Goal: Information Seeking & Learning: Learn about a topic

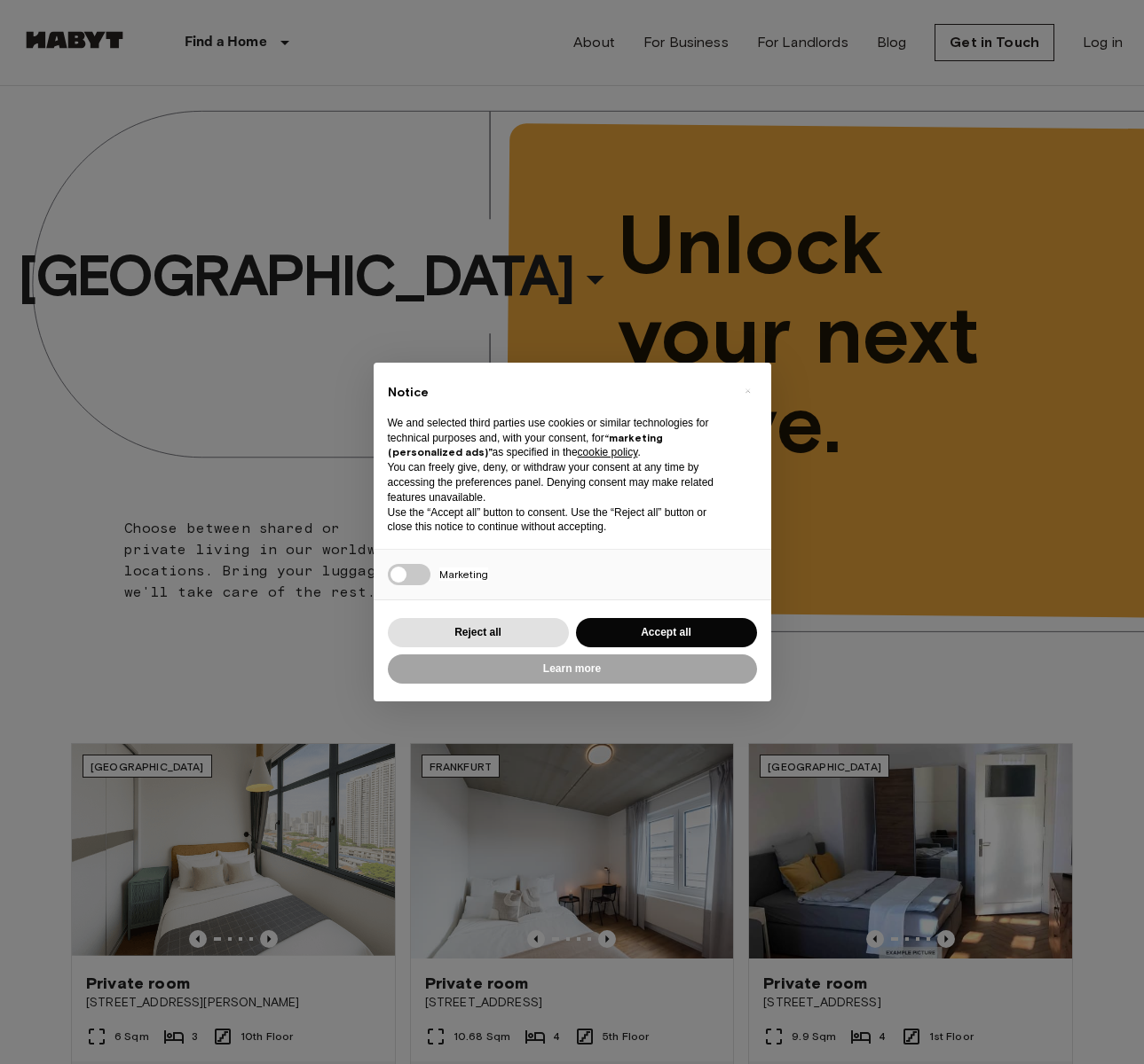
click at [184, 101] on div "× Notice We and selected third parties use cookies or similar technologies for …" at bounding box center [572, 532] width 1144 height 1064
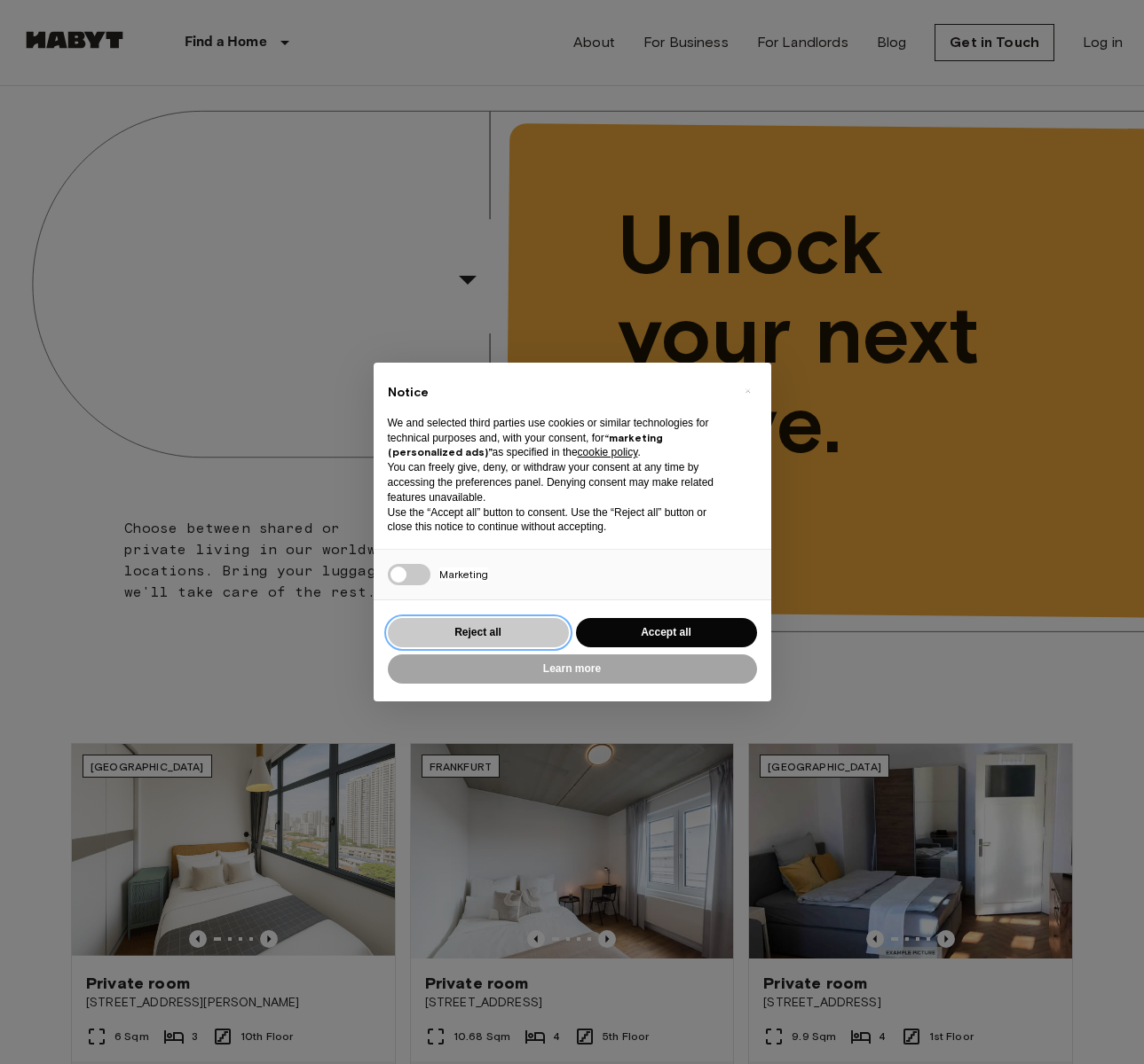
click at [479, 633] on button "Reject all" at bounding box center [477, 633] width 181 height 30
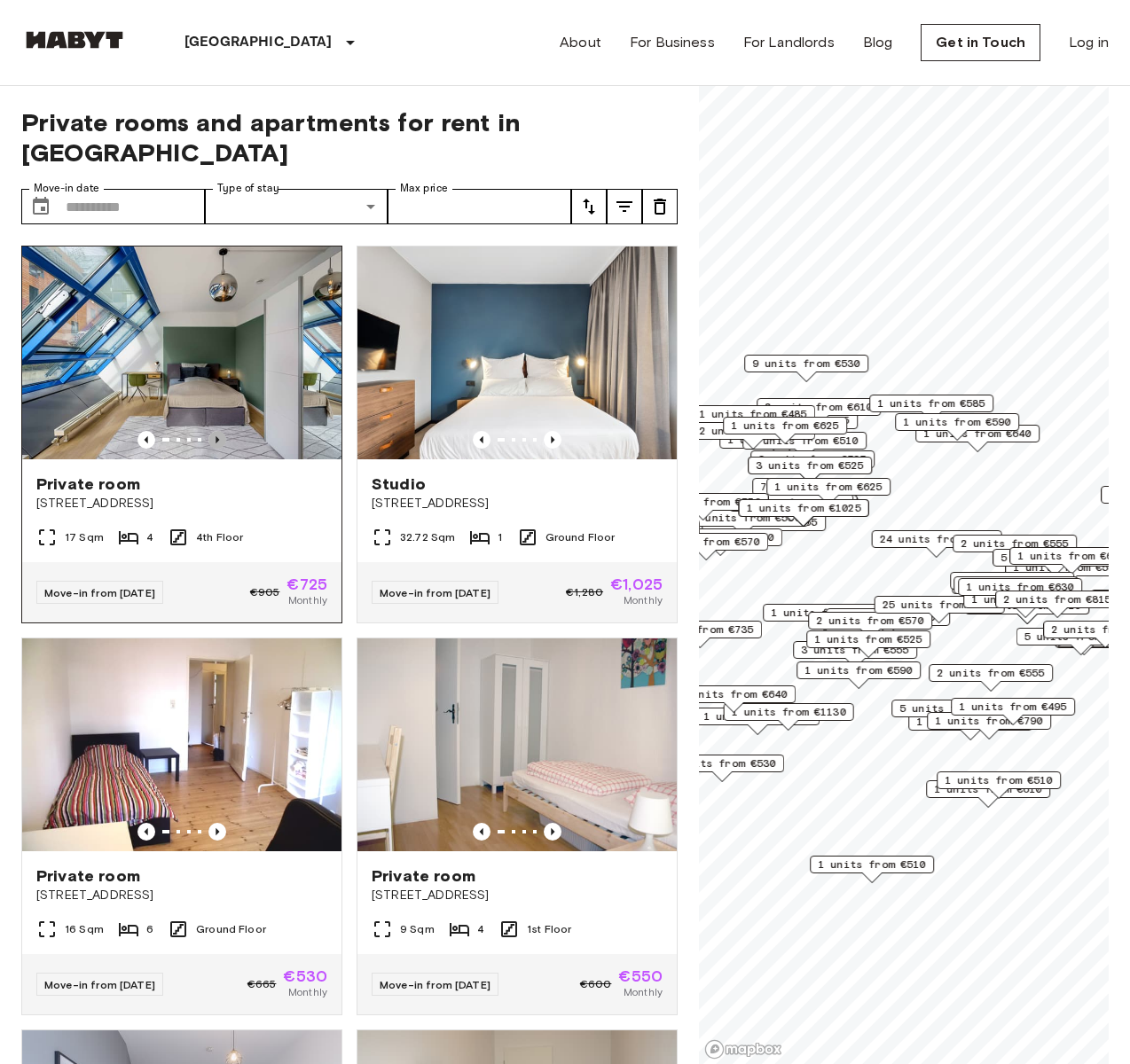
click at [211, 431] on icon "Previous image" at bounding box center [217, 439] width 18 height 18
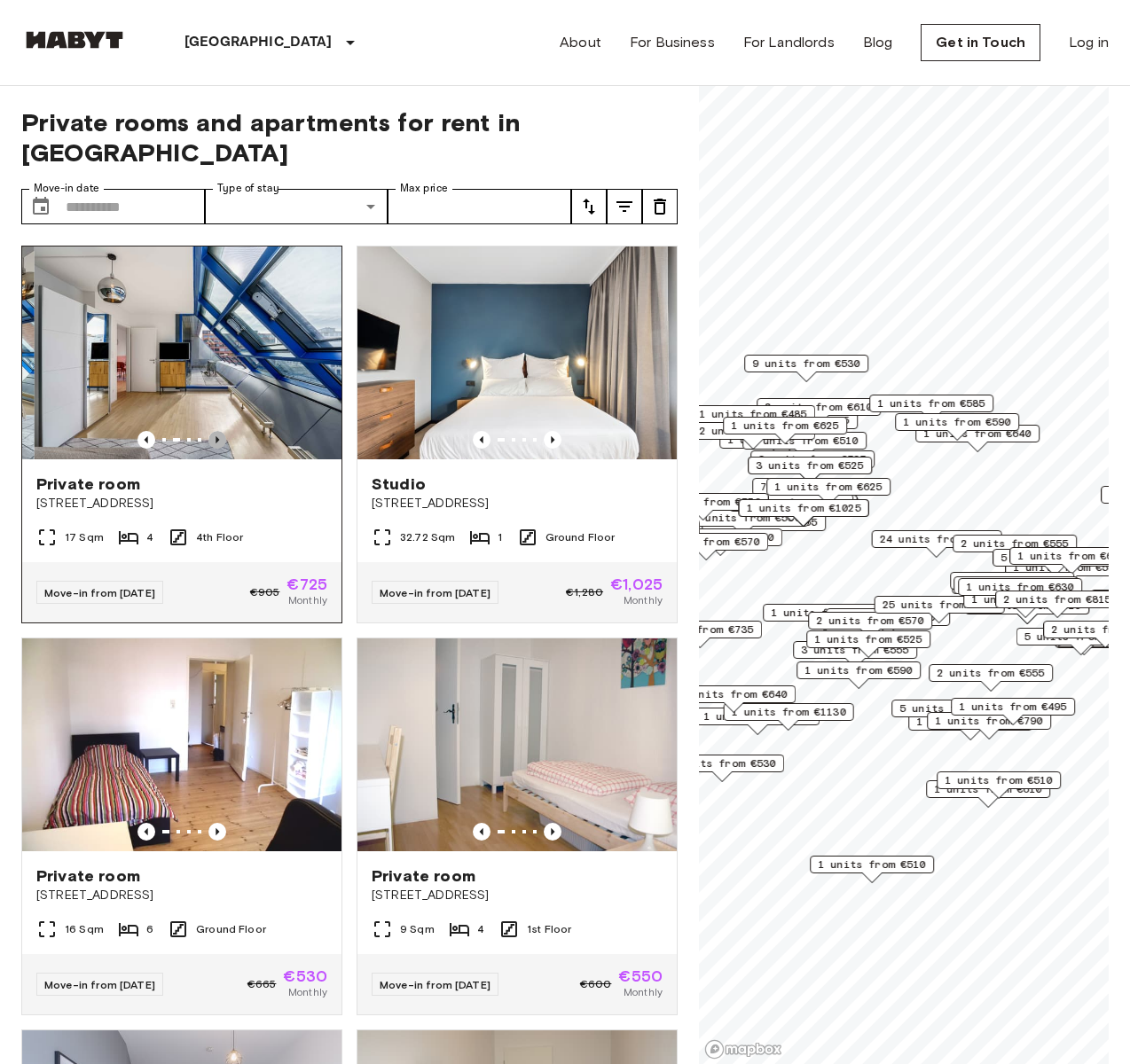
click at [211, 431] on icon "Previous image" at bounding box center [217, 439] width 18 height 18
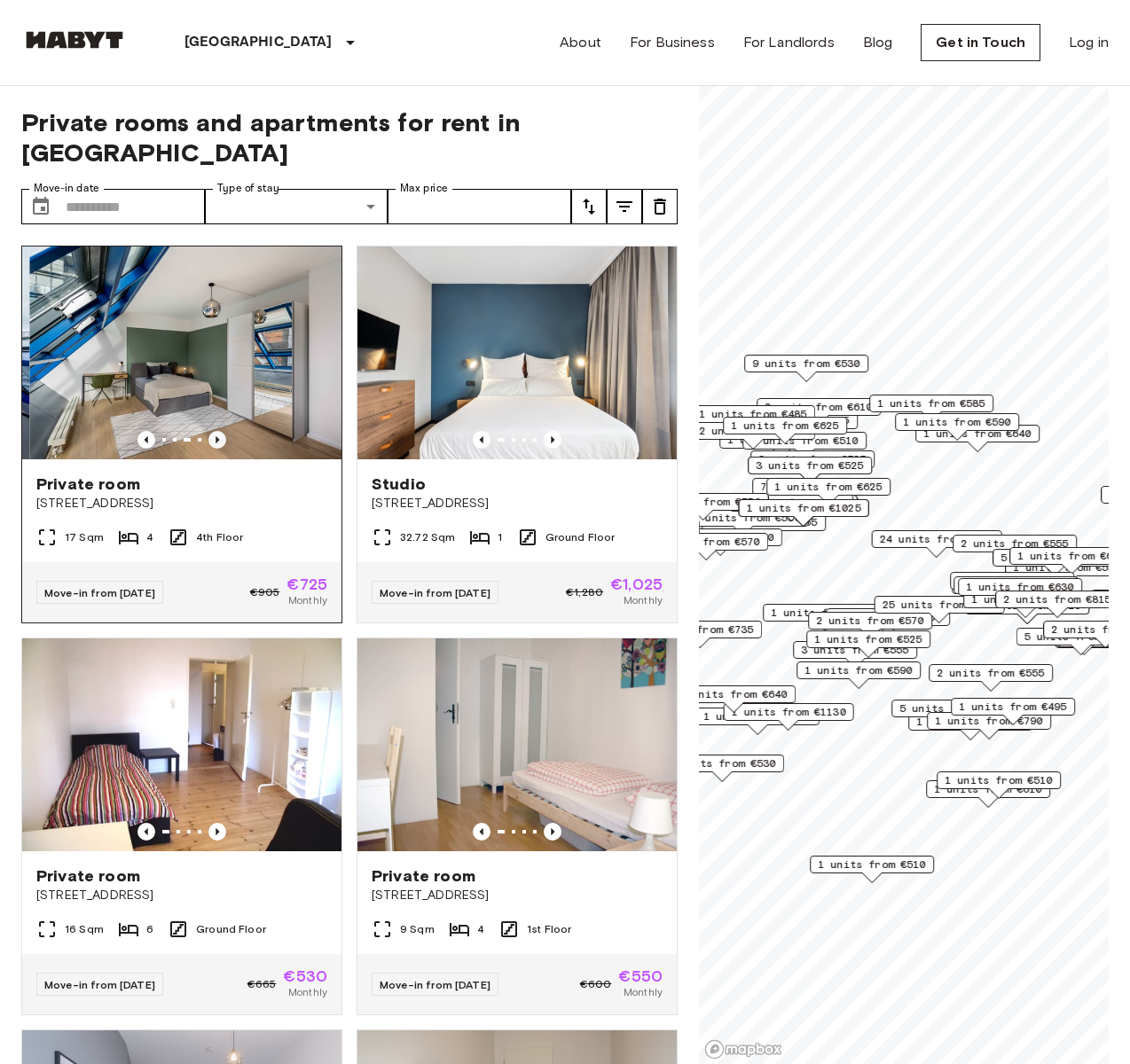
click at [211, 431] on icon "Previous image" at bounding box center [217, 439] width 18 height 18
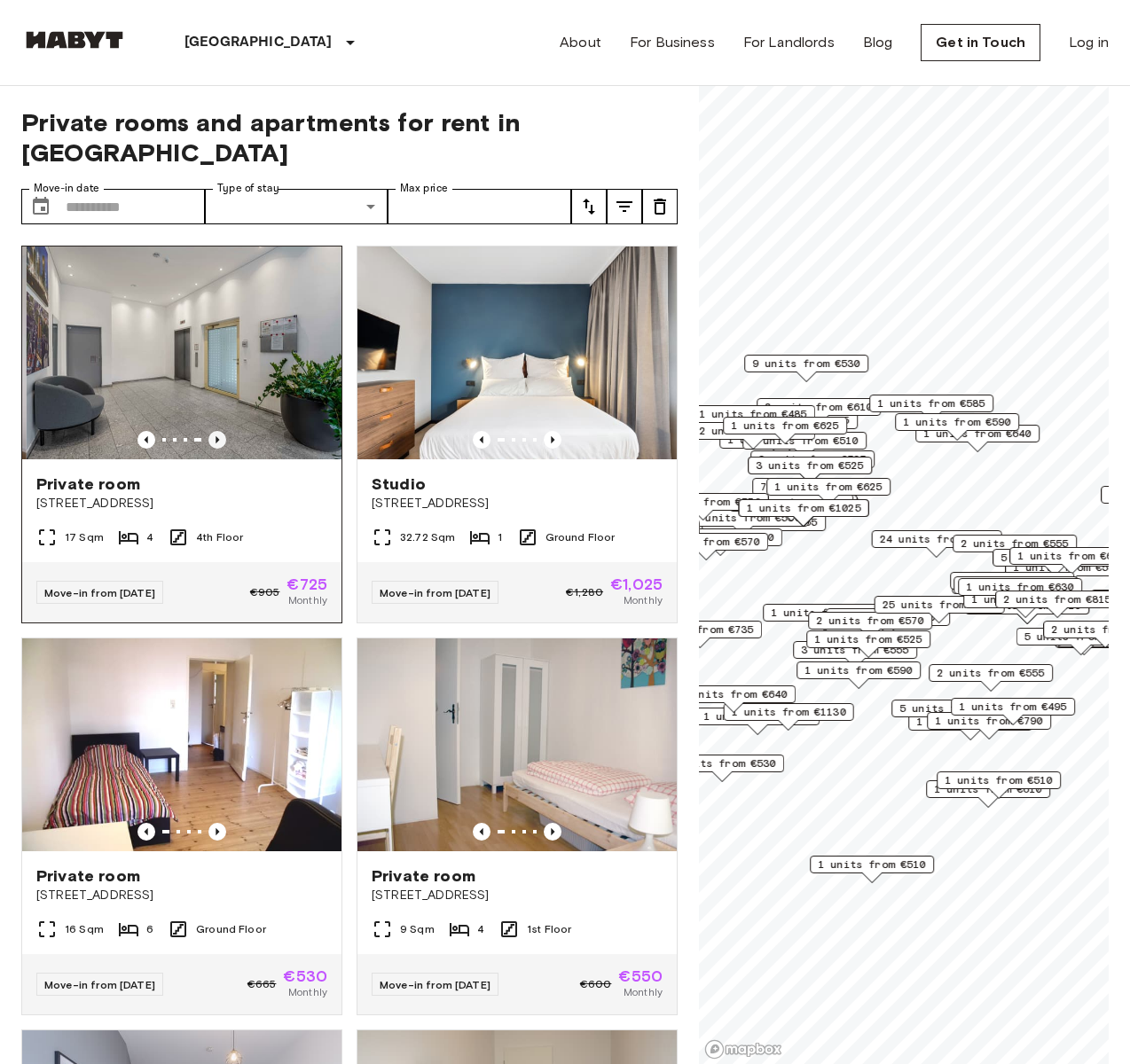
click at [211, 431] on icon "Previous image" at bounding box center [217, 439] width 18 height 18
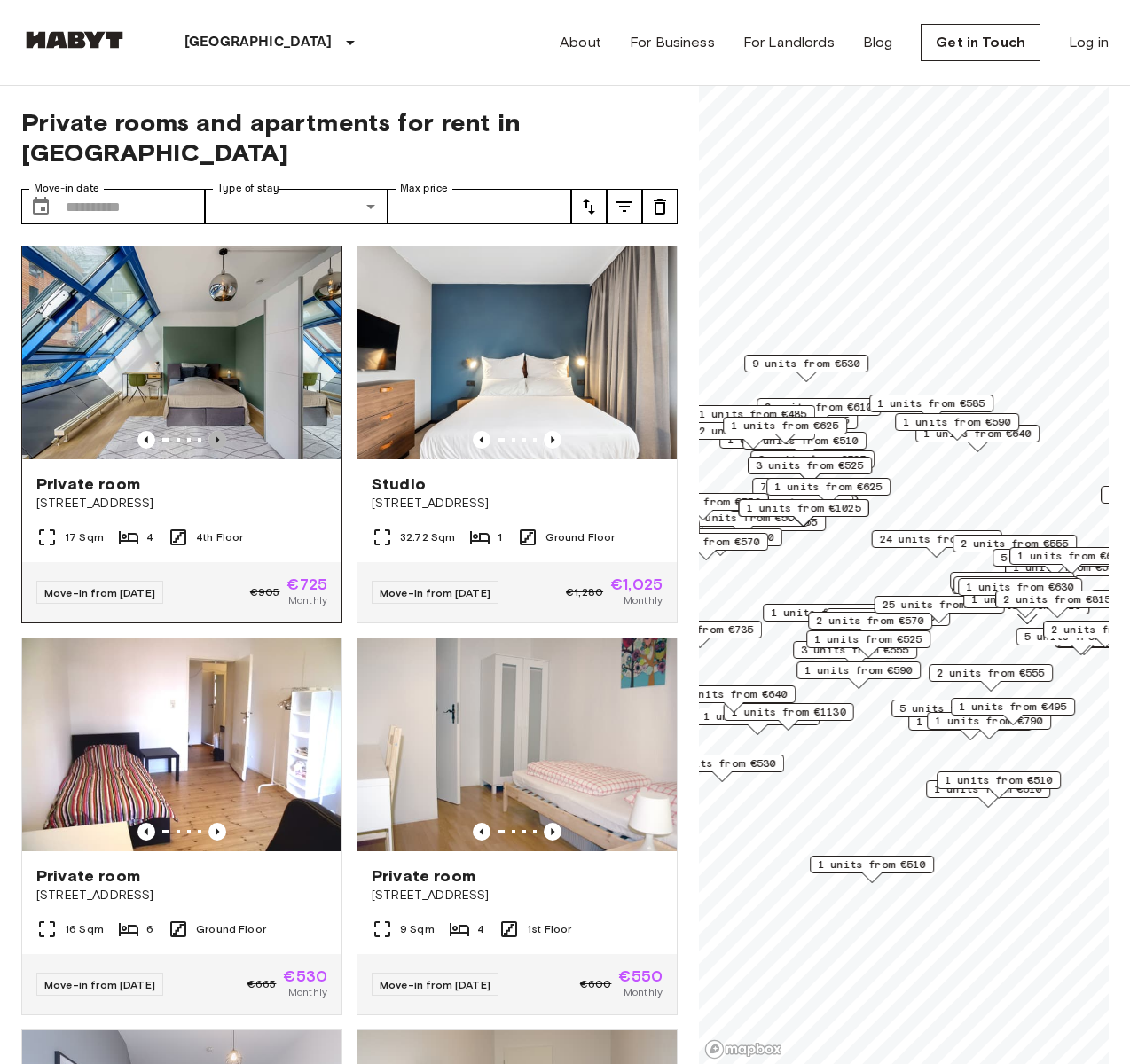
click at [211, 431] on icon "Previous image" at bounding box center [217, 439] width 18 height 18
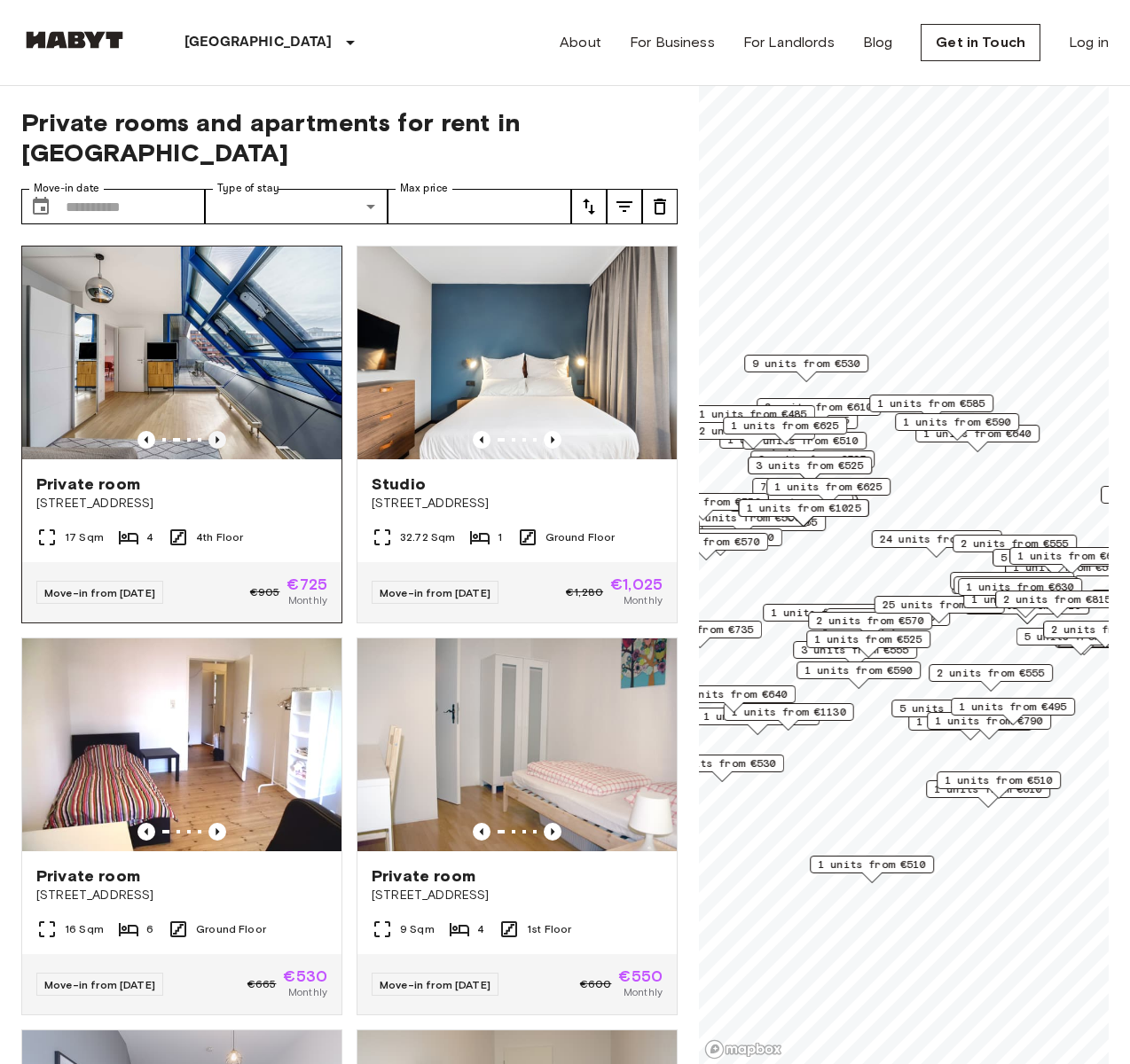
click at [211, 431] on icon "Previous image" at bounding box center [217, 439] width 18 height 18
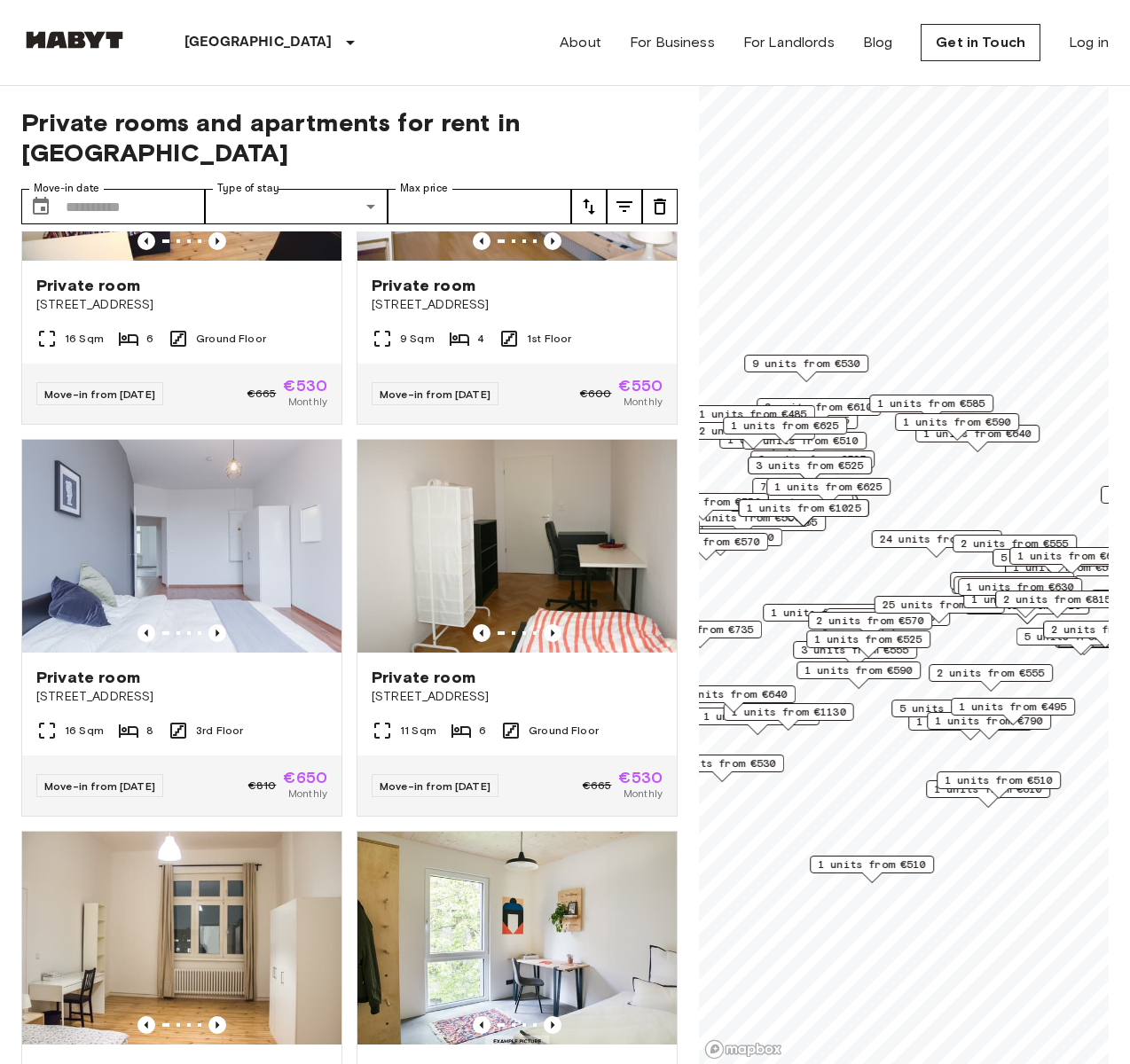
scroll to position [718, 0]
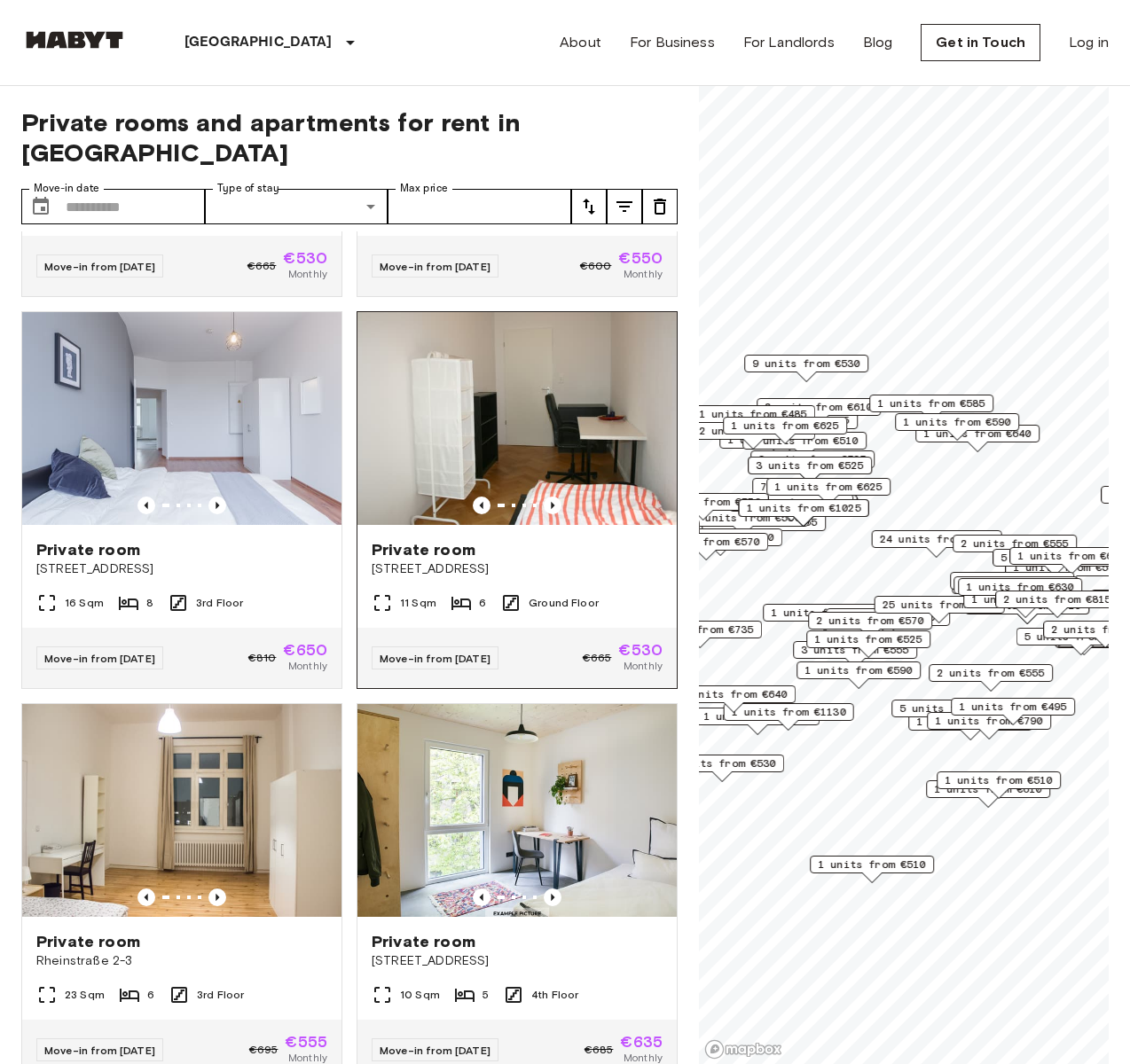
click at [527, 526] on div "Private room Cunostraße 70" at bounding box center [517, 559] width 320 height 68
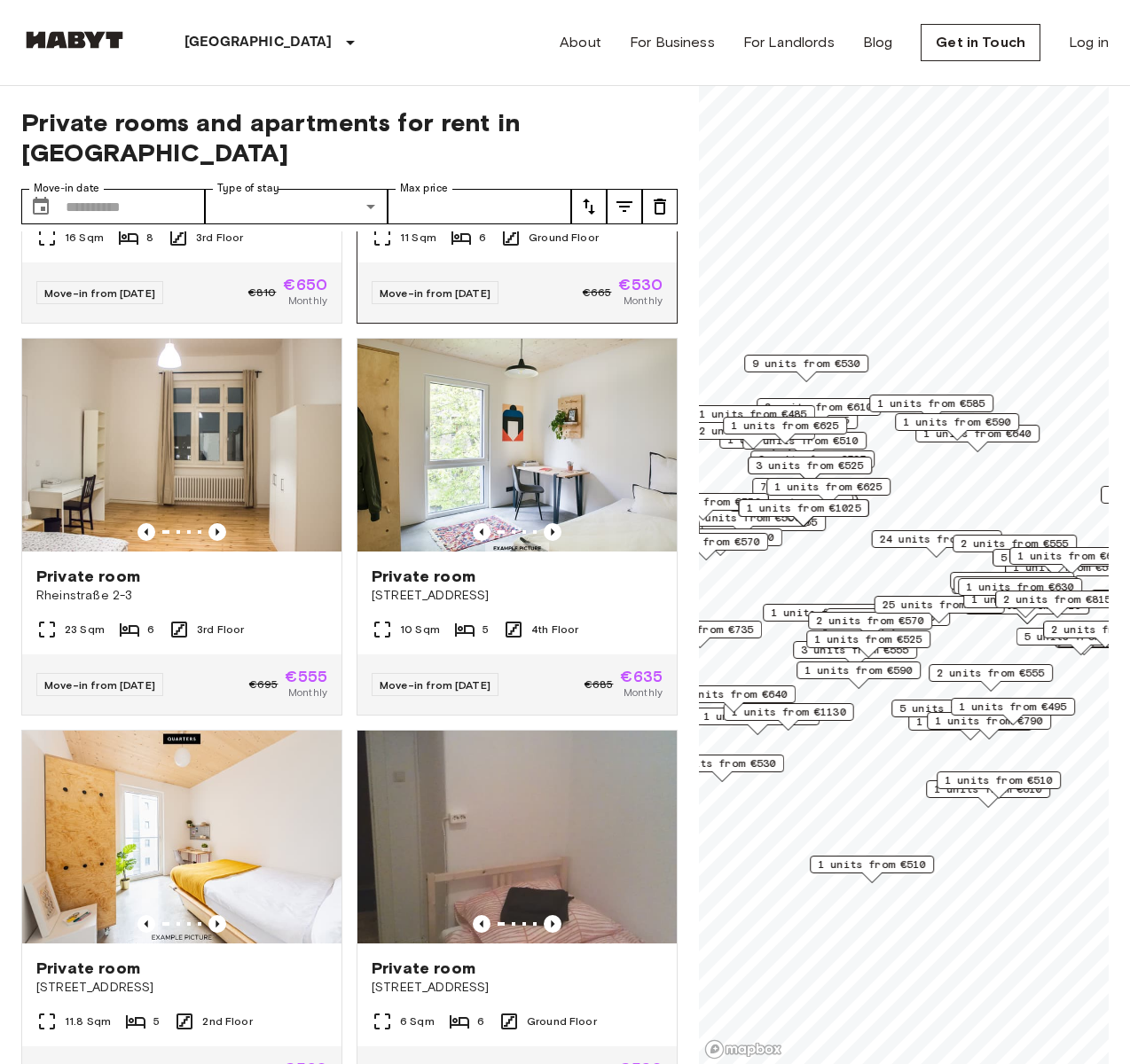
scroll to position [1085, 0]
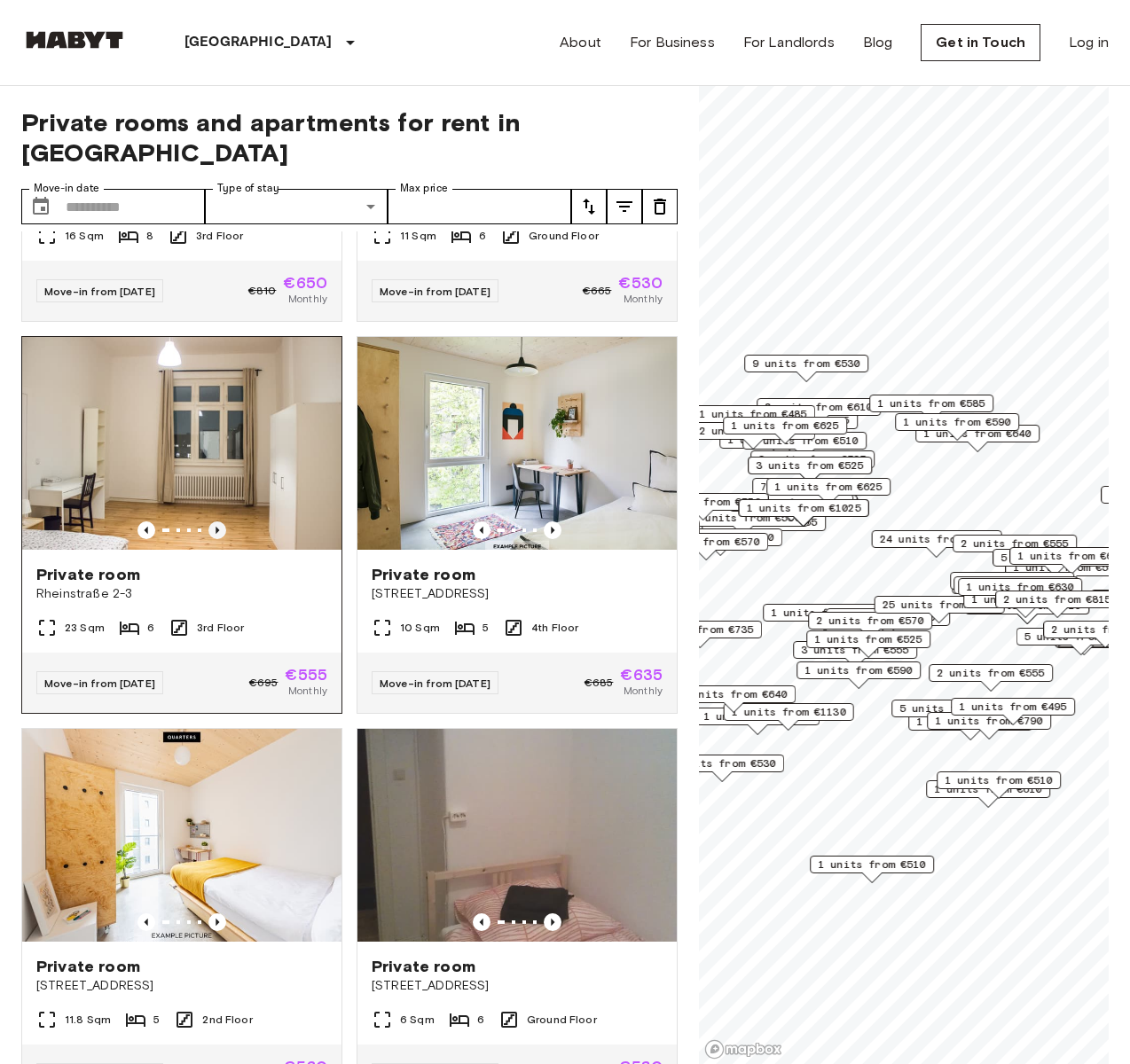
click at [209, 522] on icon "Previous image" at bounding box center [217, 530] width 18 height 18
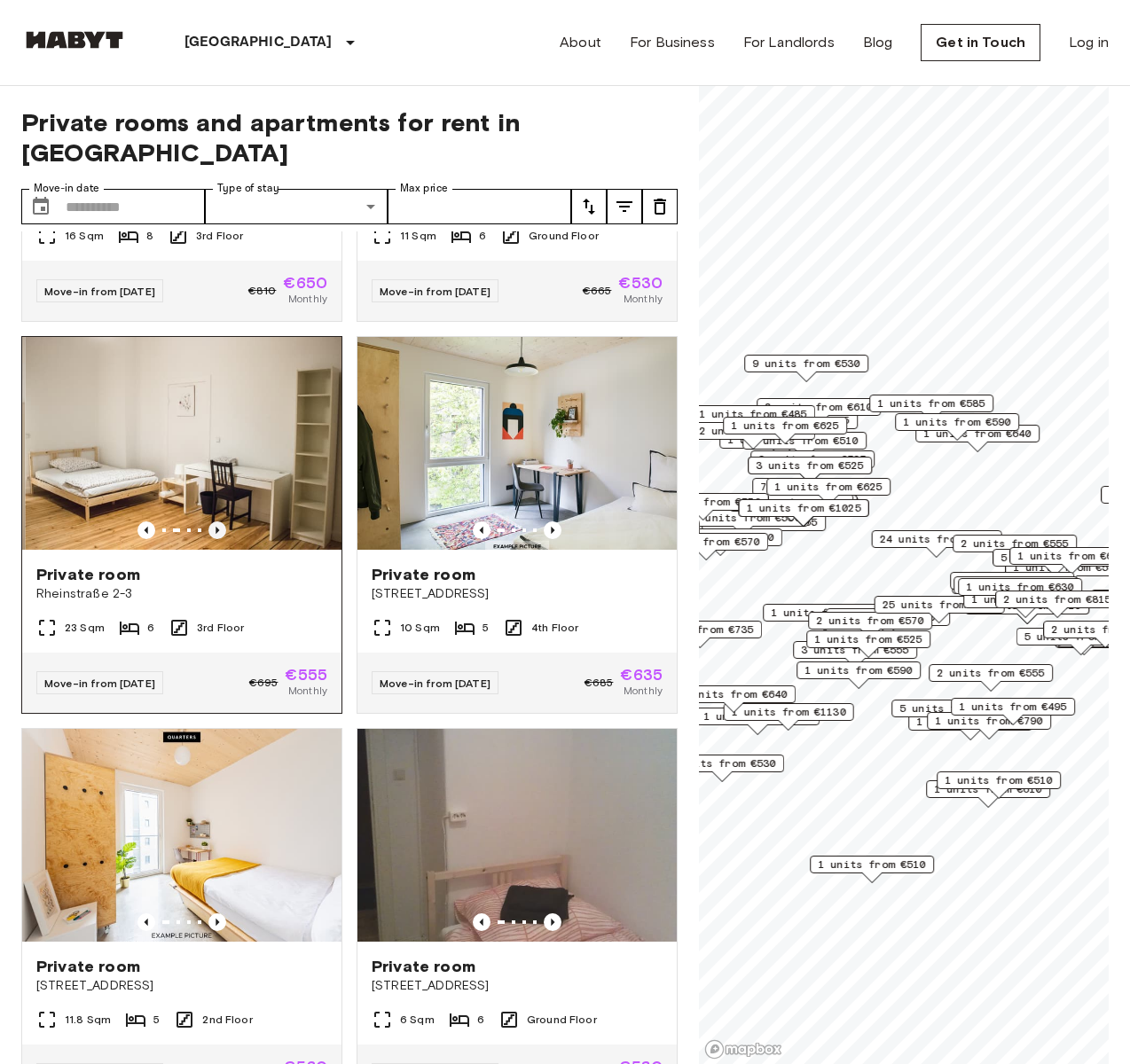
click at [209, 522] on icon "Previous image" at bounding box center [217, 530] width 18 height 18
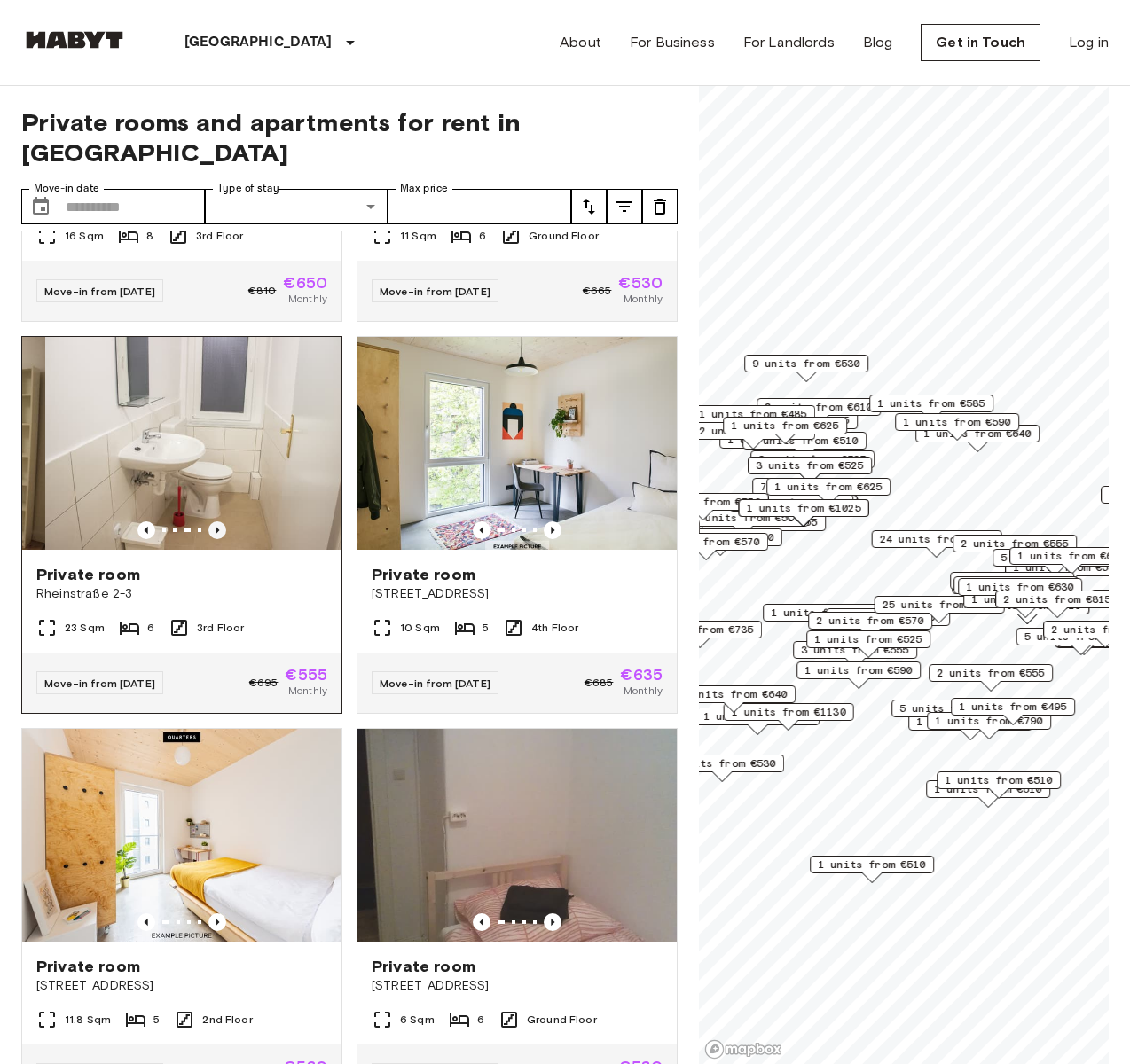
click at [209, 522] on icon "Previous image" at bounding box center [217, 530] width 18 height 18
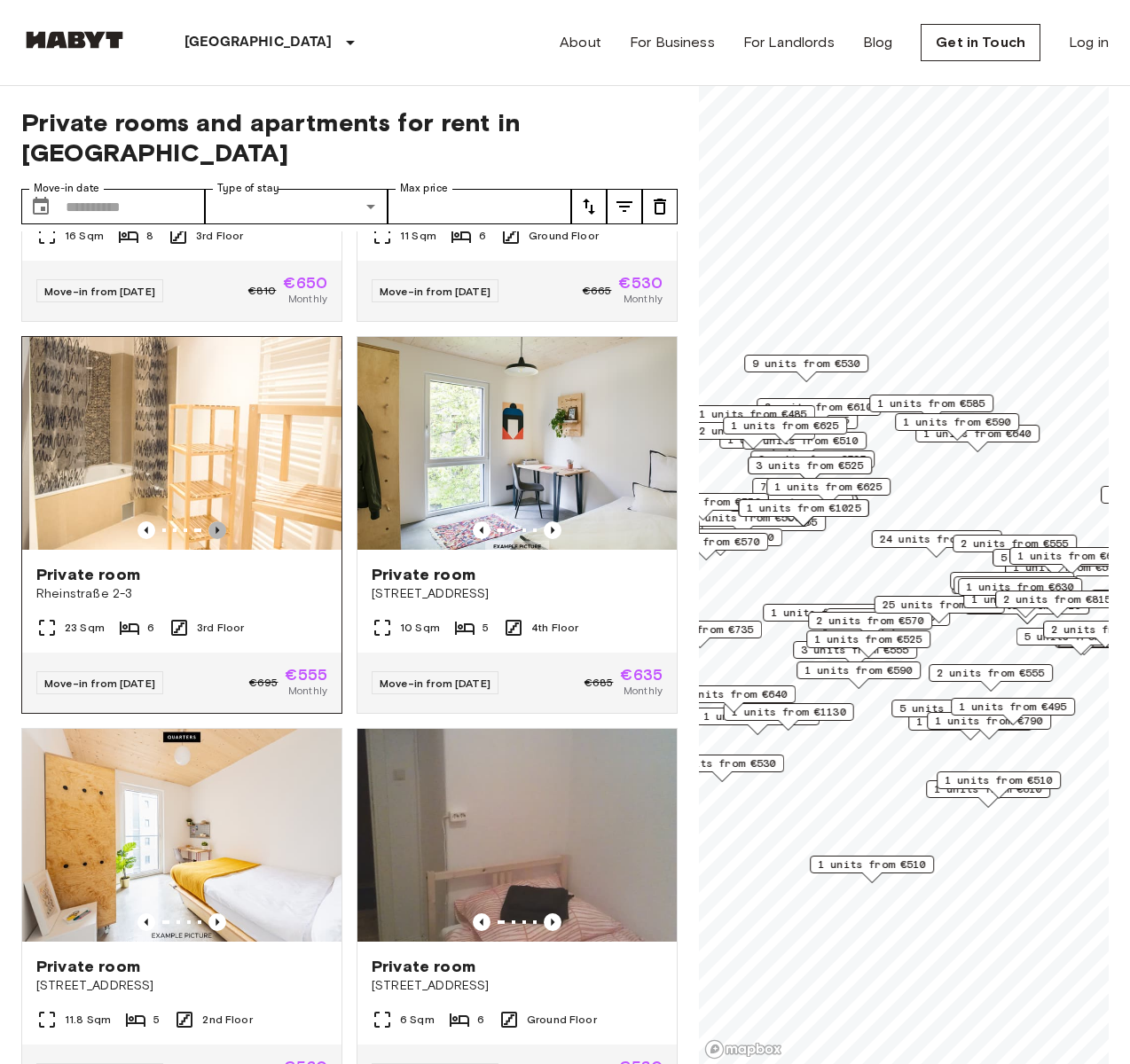
click at [209, 522] on icon "Previous image" at bounding box center [217, 530] width 18 height 18
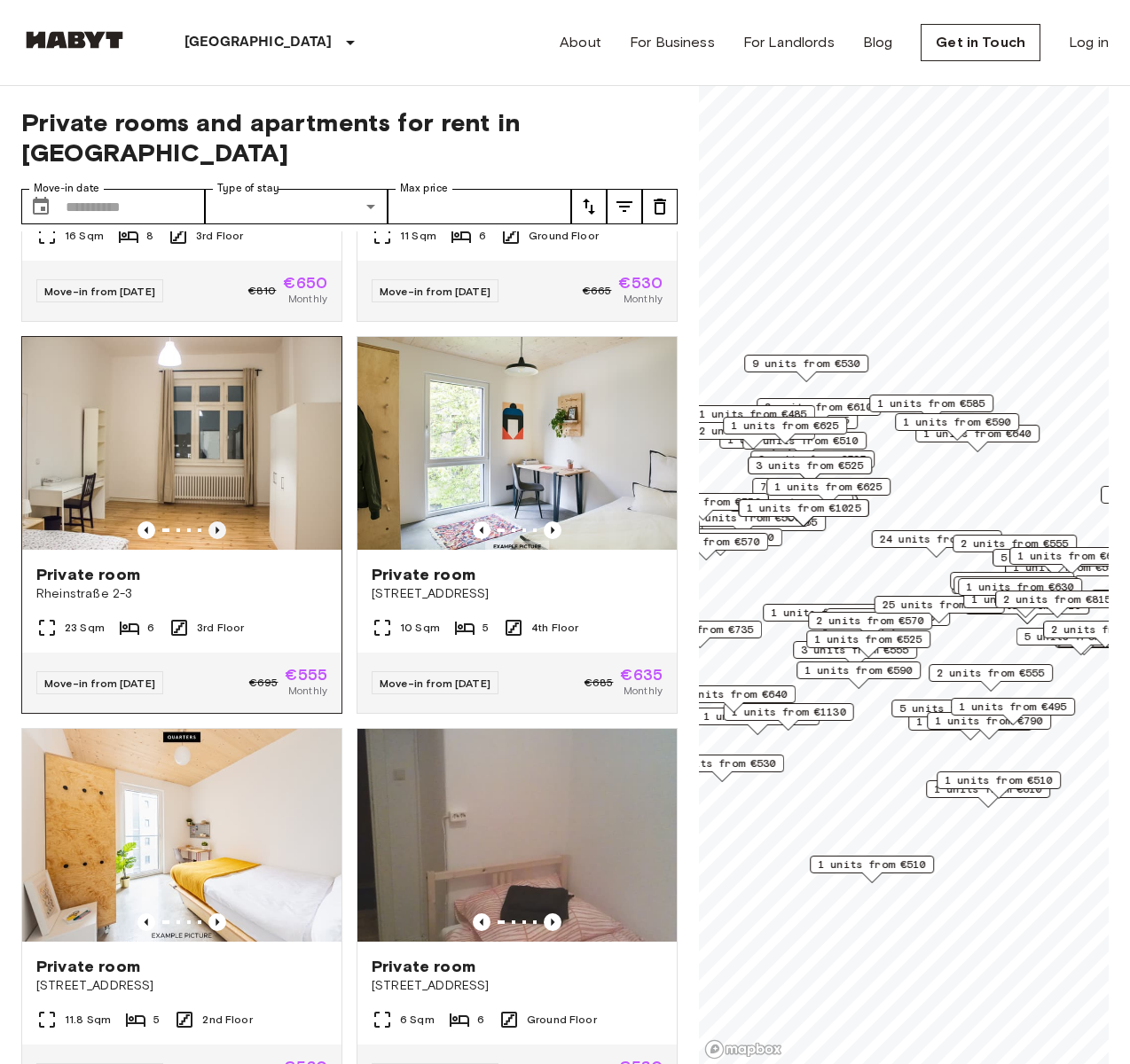
click at [209, 522] on icon "Previous image" at bounding box center [217, 530] width 18 height 18
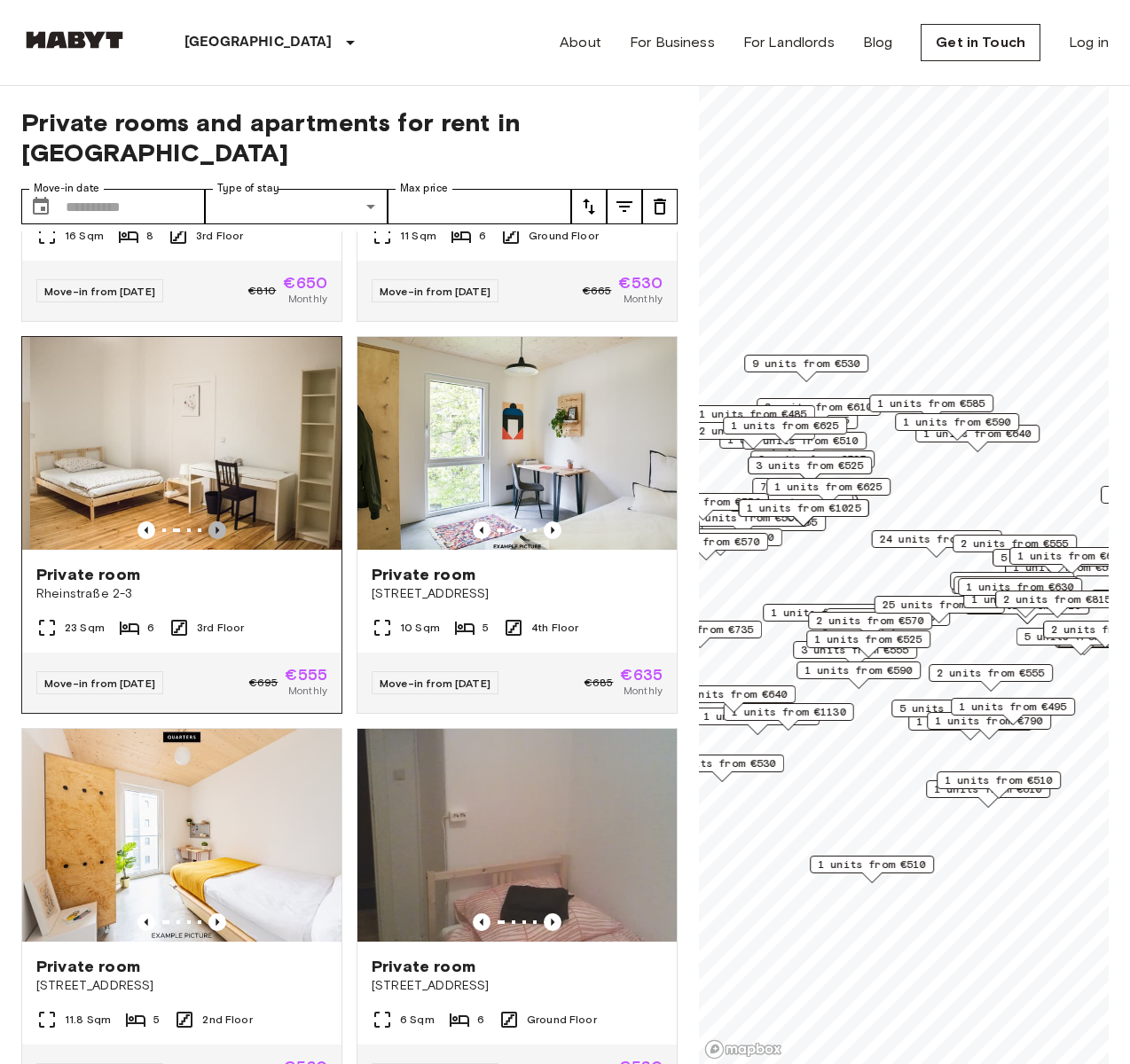
click at [209, 522] on icon "Previous image" at bounding box center [217, 530] width 18 height 18
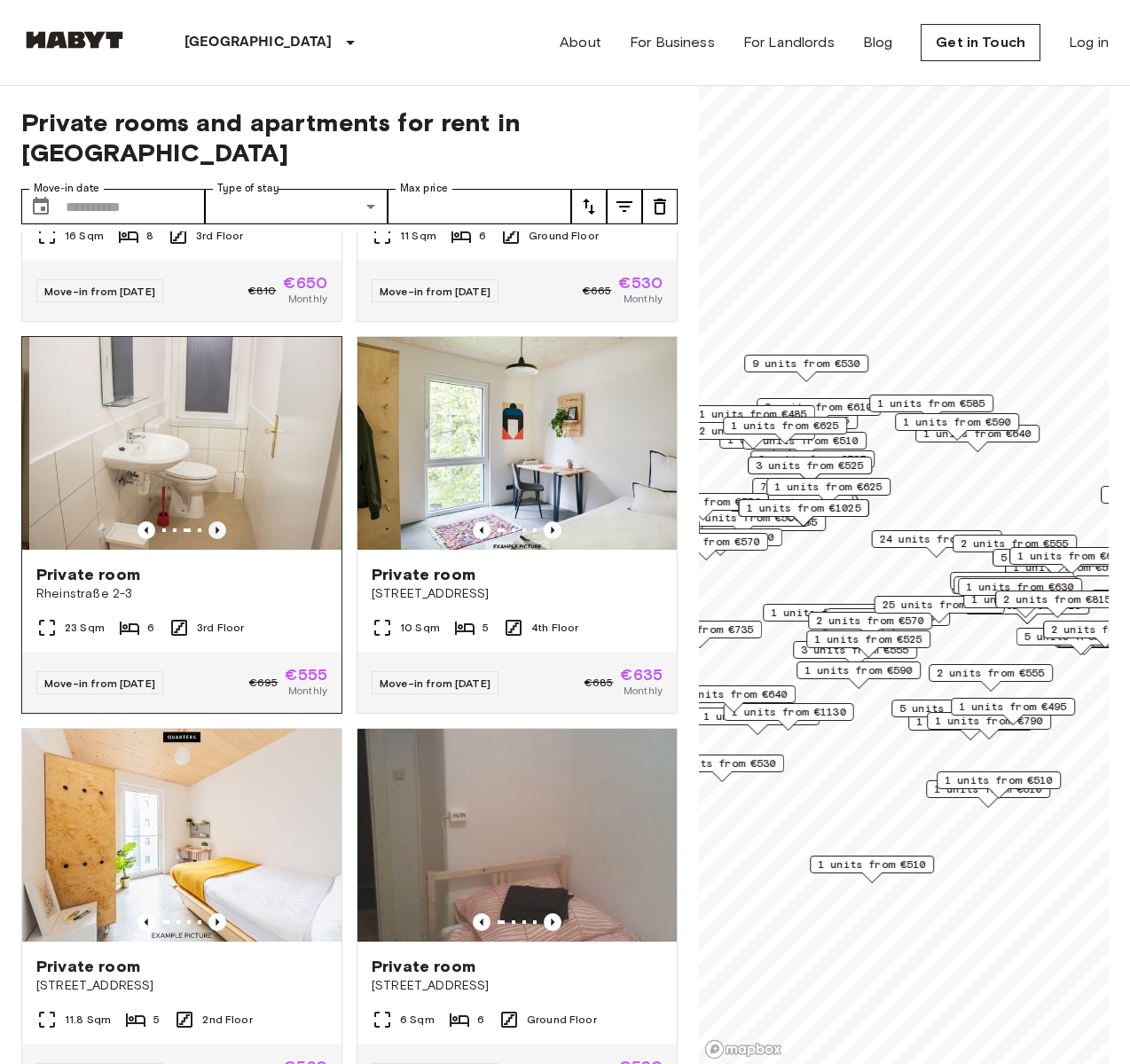
click at [209, 522] on icon "Previous image" at bounding box center [217, 530] width 18 height 18
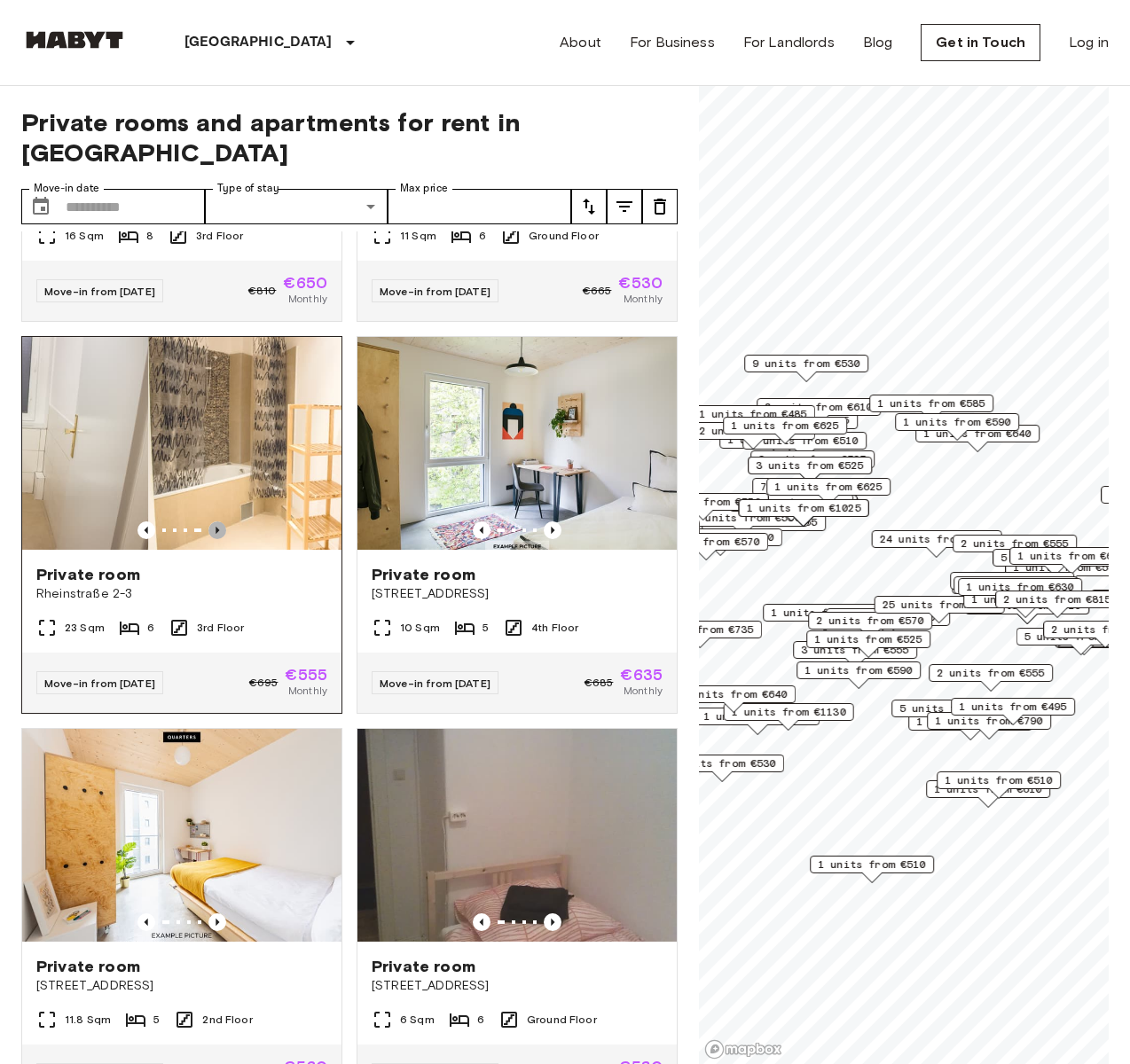
click at [209, 522] on icon "Previous image" at bounding box center [217, 530] width 18 height 18
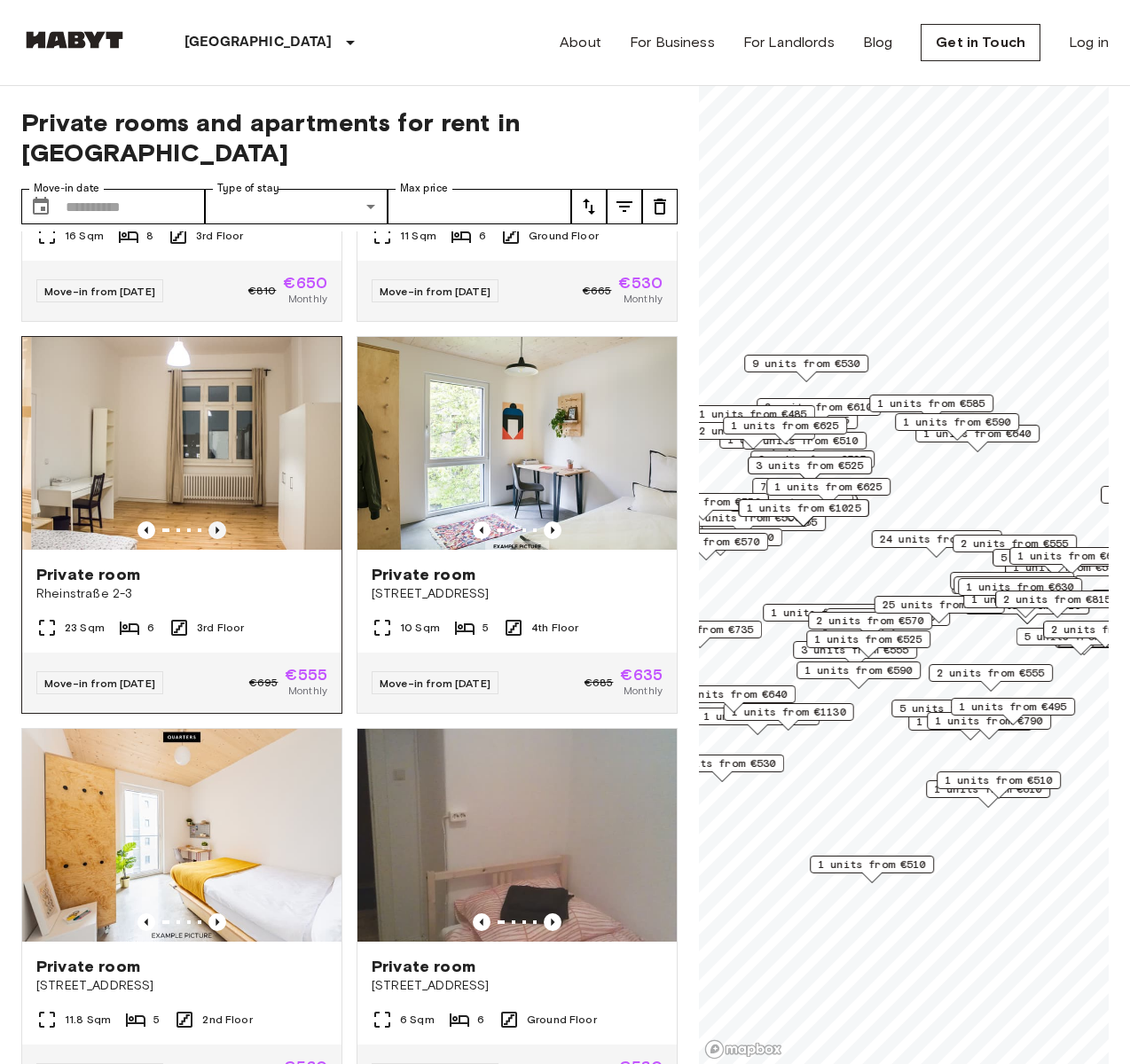
click at [209, 522] on icon "Previous image" at bounding box center [217, 530] width 18 height 18
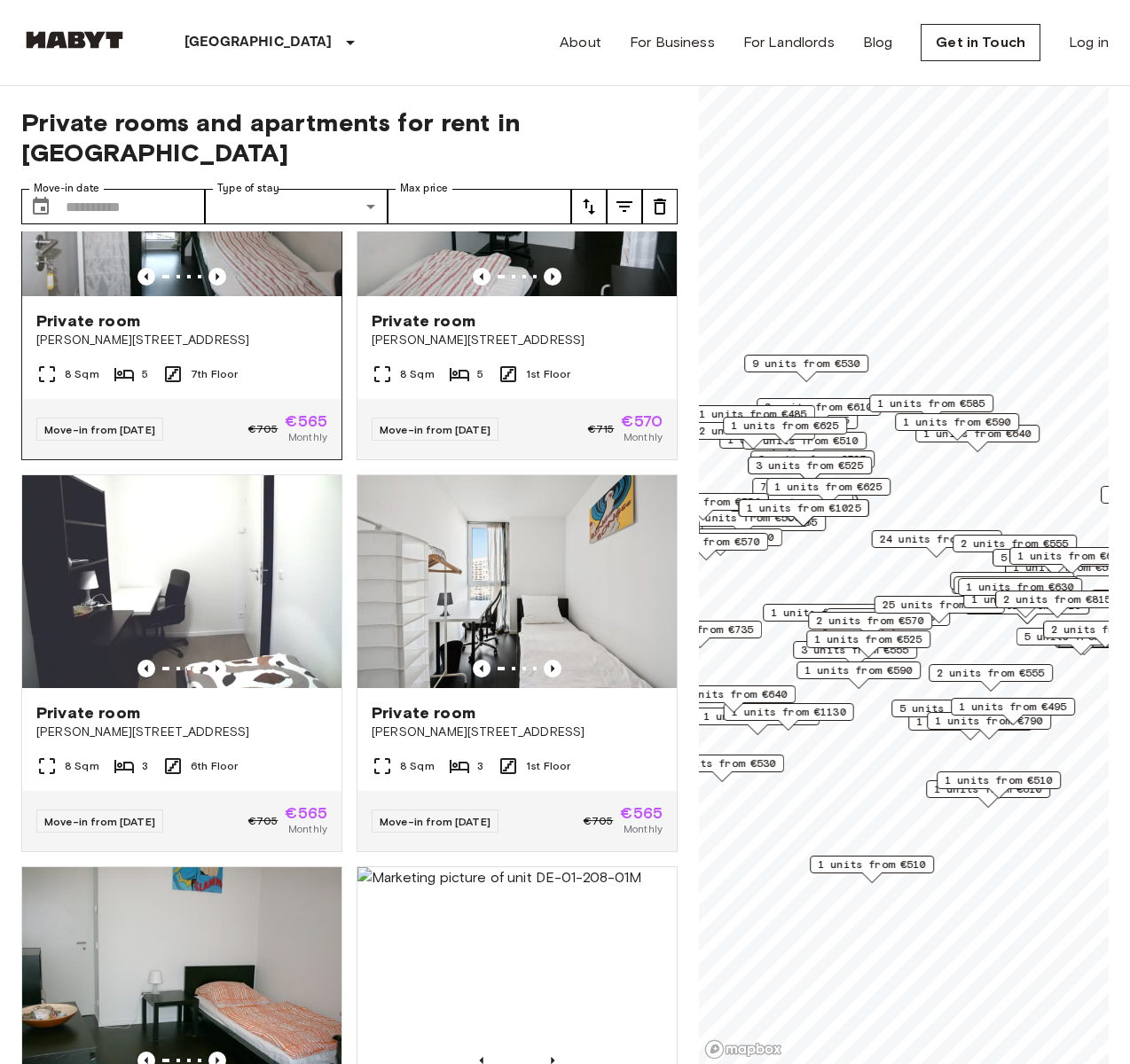
scroll to position [2954, 0]
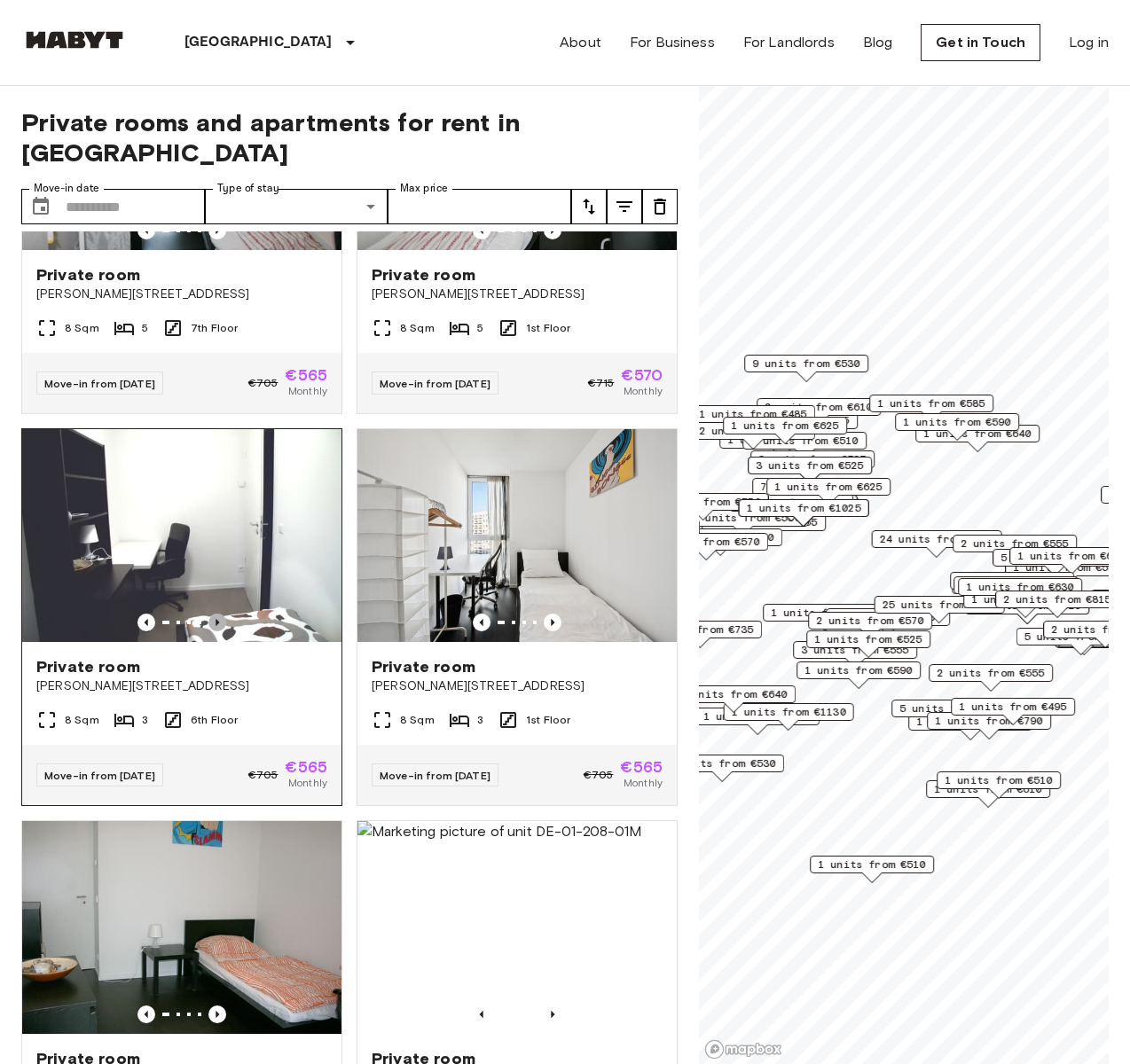
click at [210, 631] on icon "Previous image" at bounding box center [217, 622] width 18 height 18
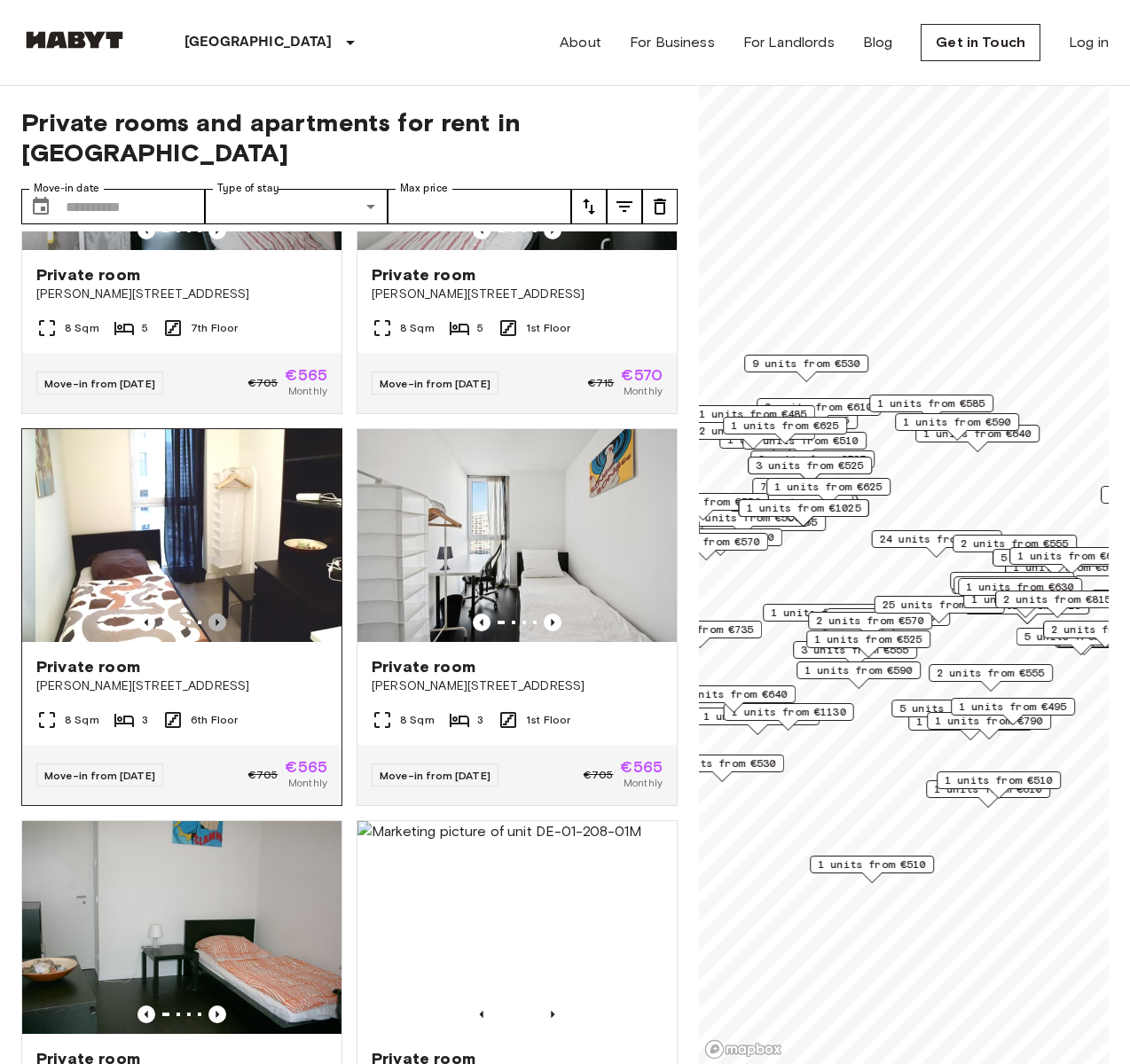
click at [210, 631] on icon "Previous image" at bounding box center [217, 622] width 18 height 18
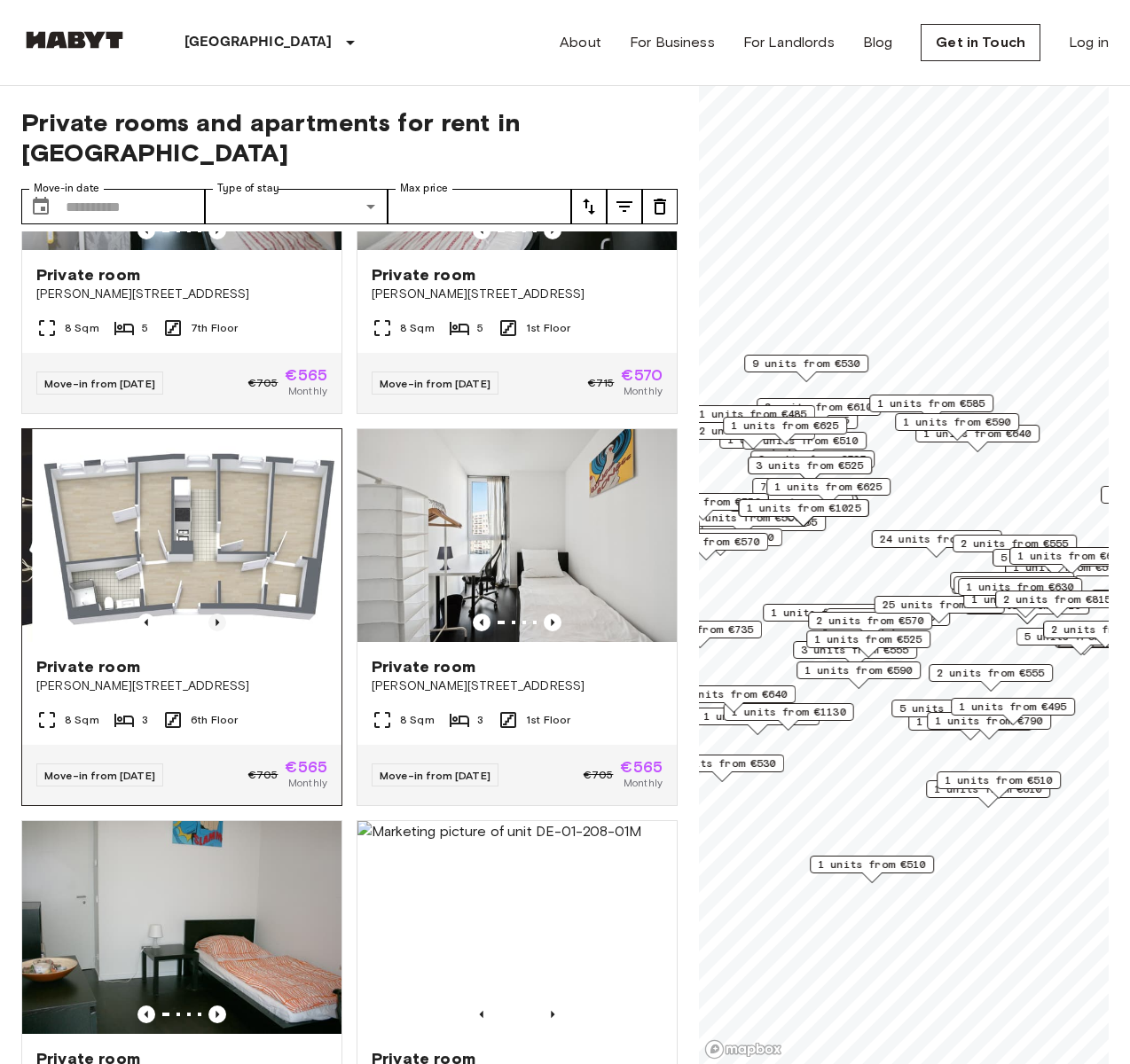
click at [210, 631] on icon "Previous image" at bounding box center [217, 622] width 18 height 18
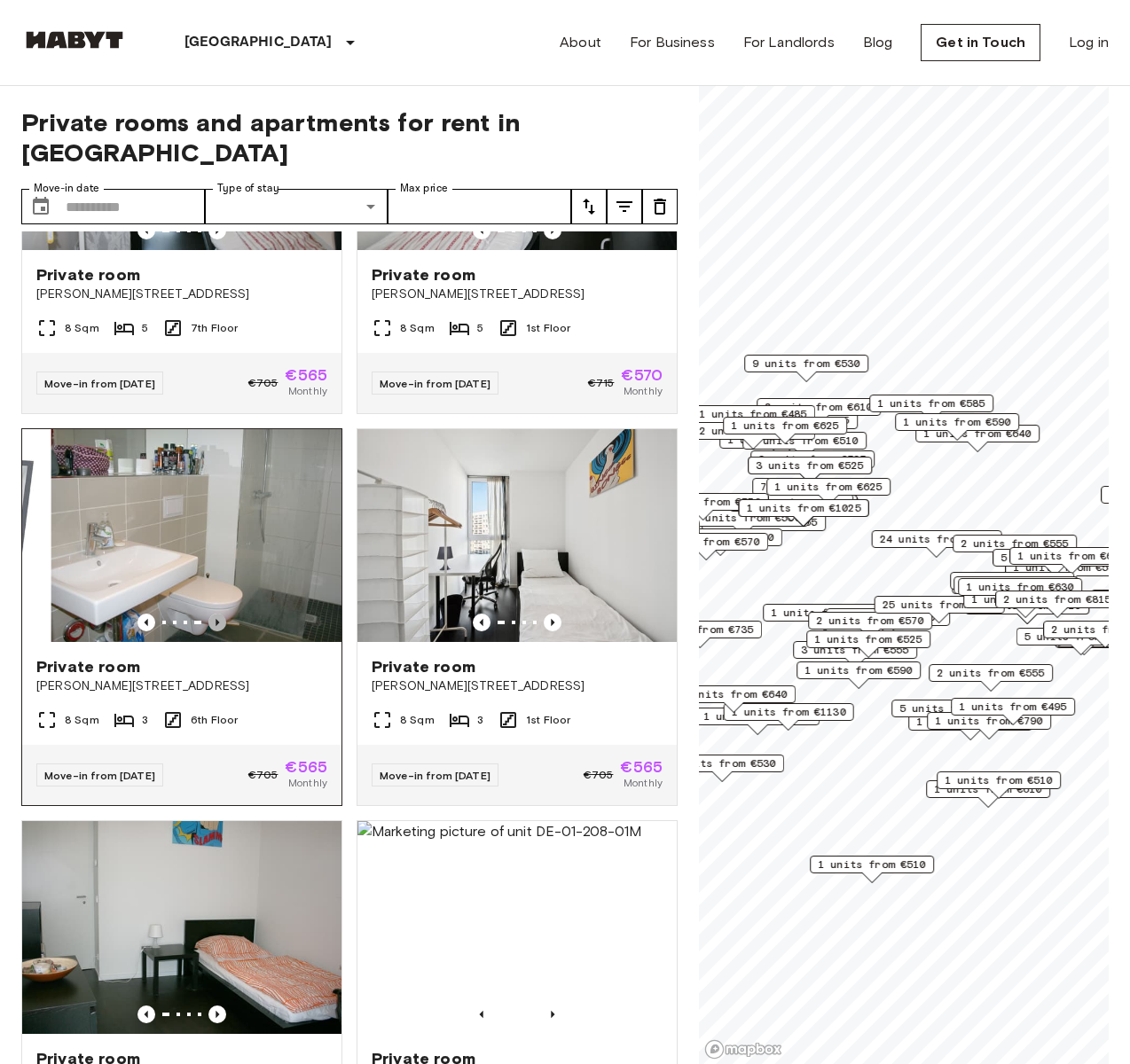
click at [210, 631] on icon "Previous image" at bounding box center [217, 622] width 18 height 18
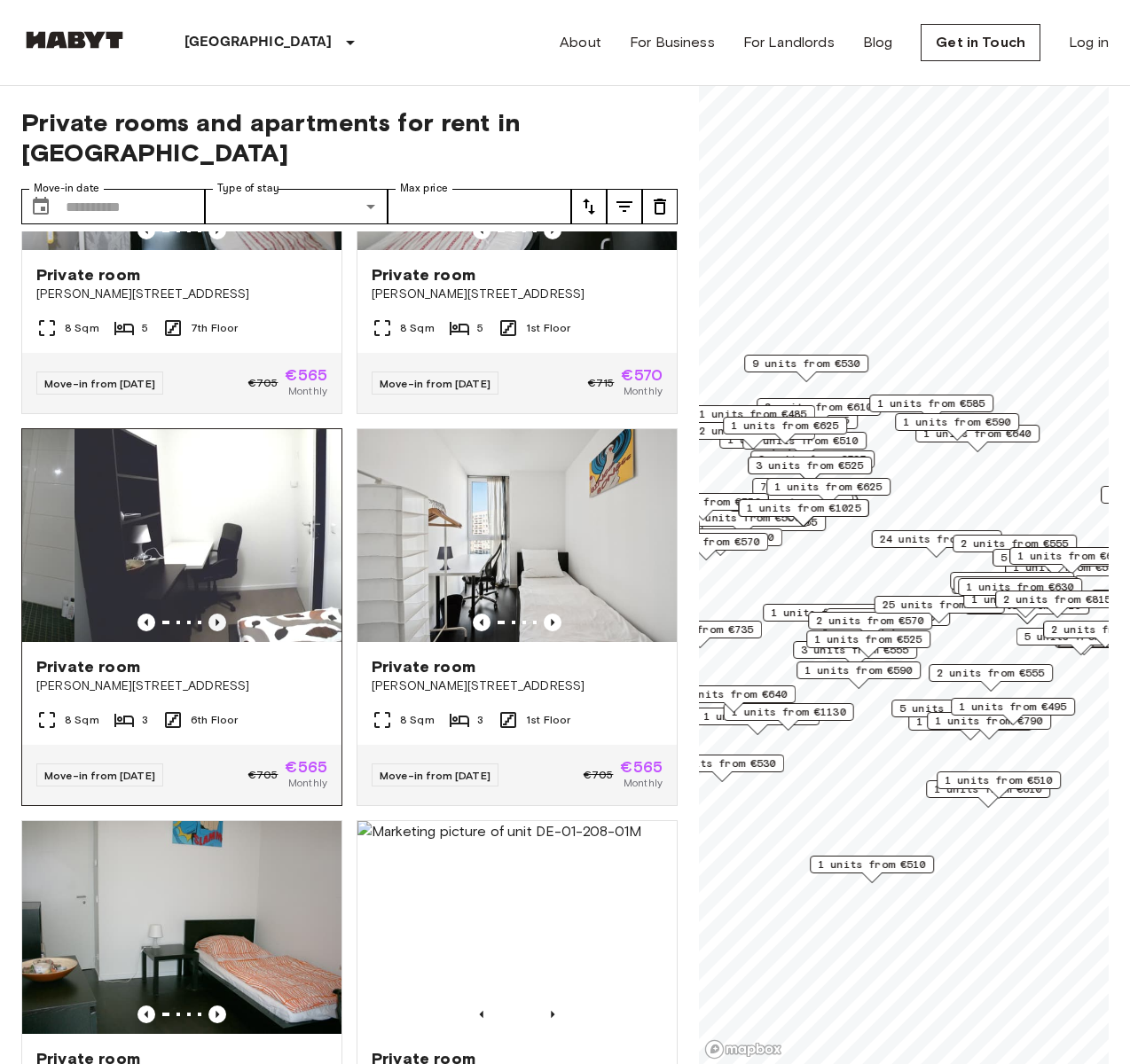
click at [210, 631] on icon "Previous image" at bounding box center [217, 622] width 18 height 18
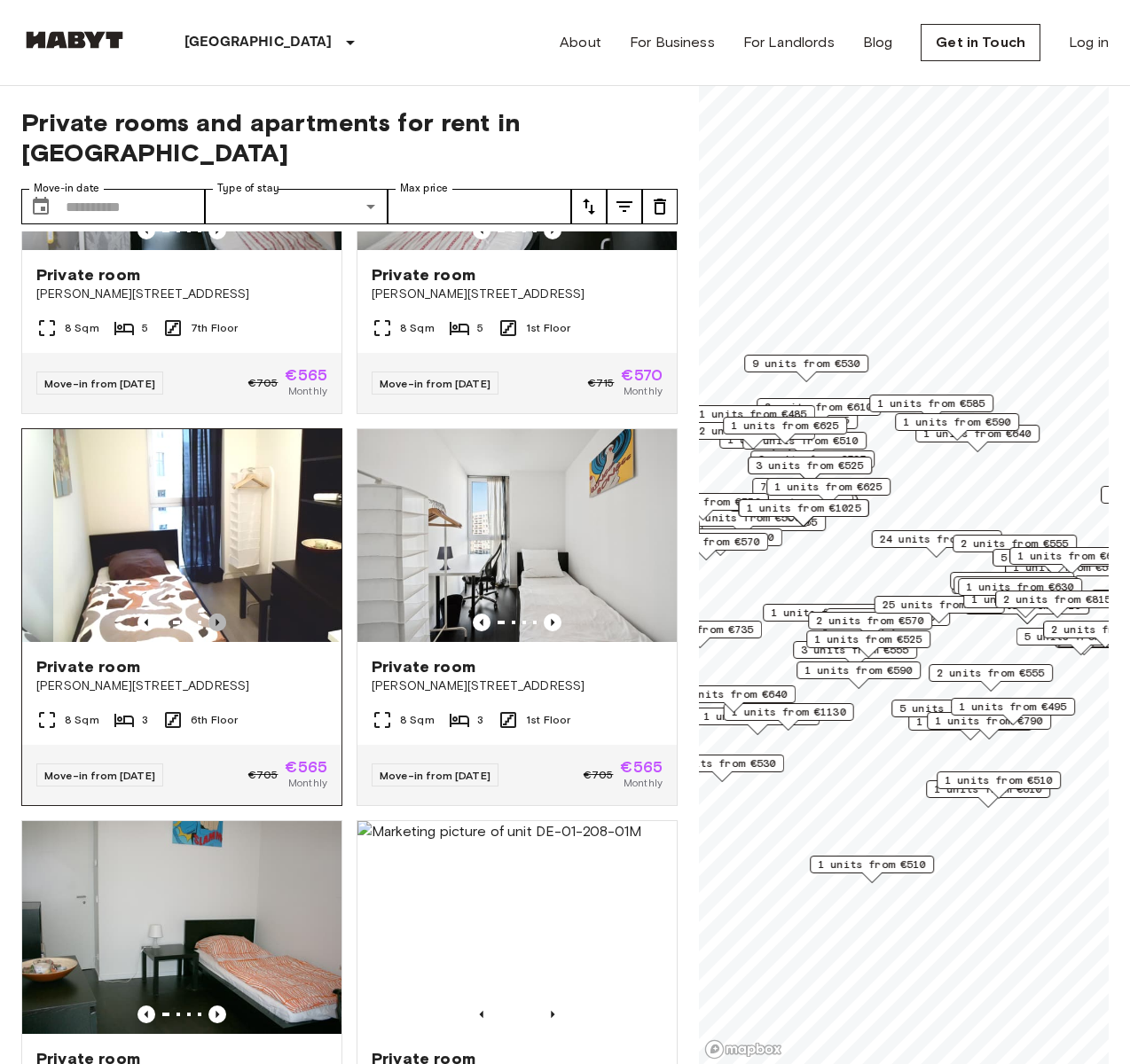
click at [210, 631] on icon "Previous image" at bounding box center [217, 622] width 18 height 18
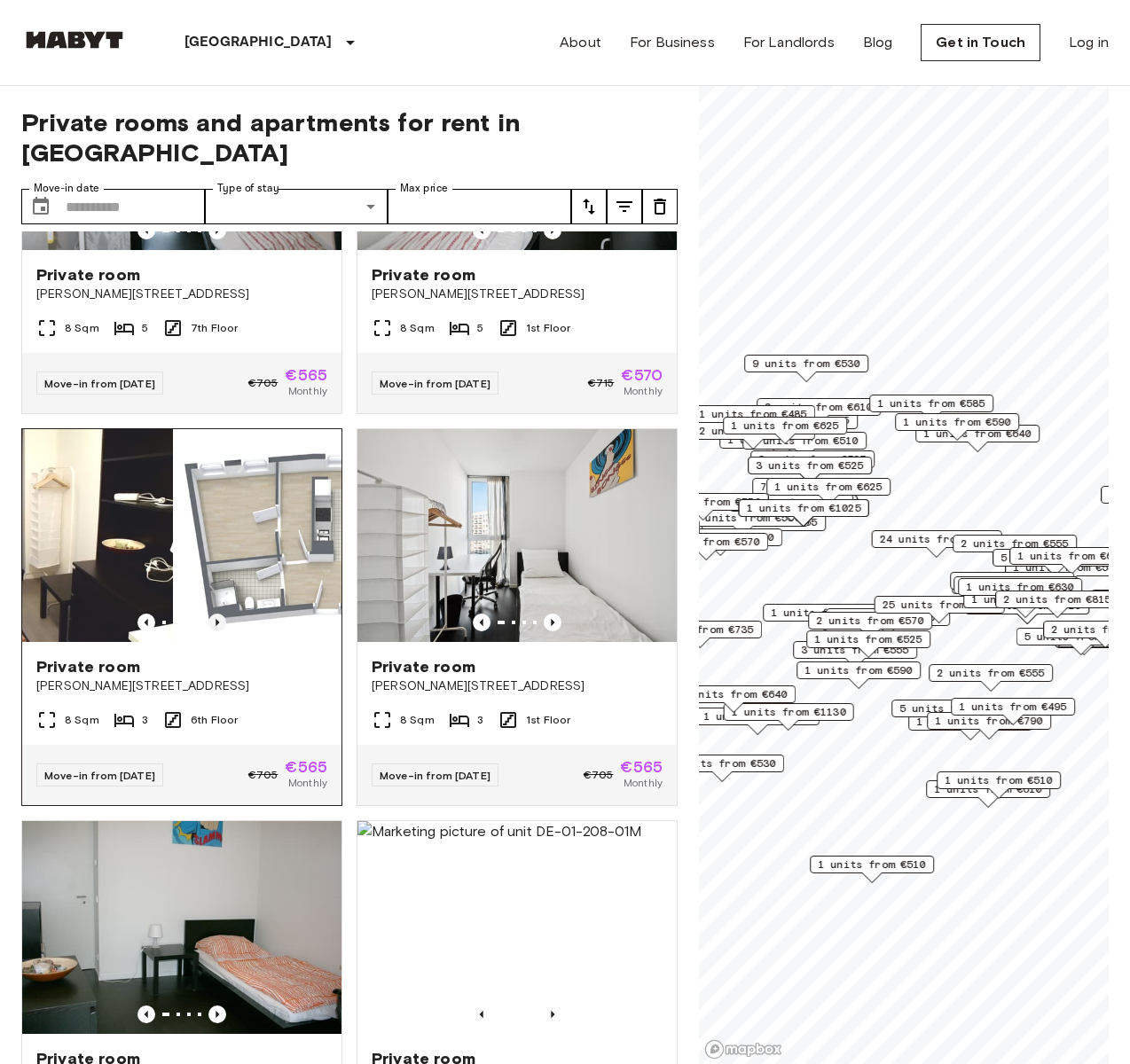
click at [210, 631] on icon "Previous image" at bounding box center [217, 622] width 18 height 18
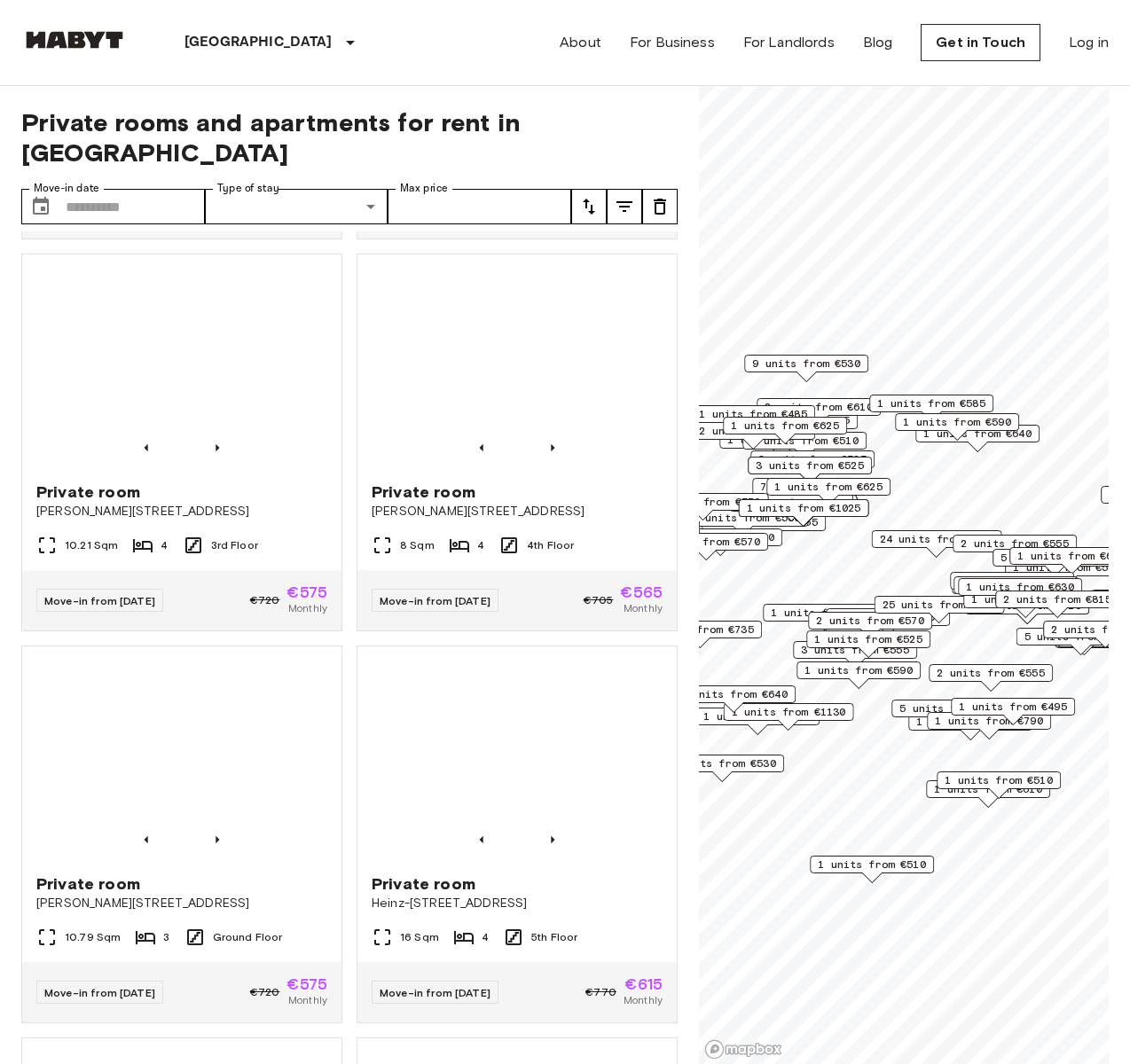
scroll to position [5488, 0]
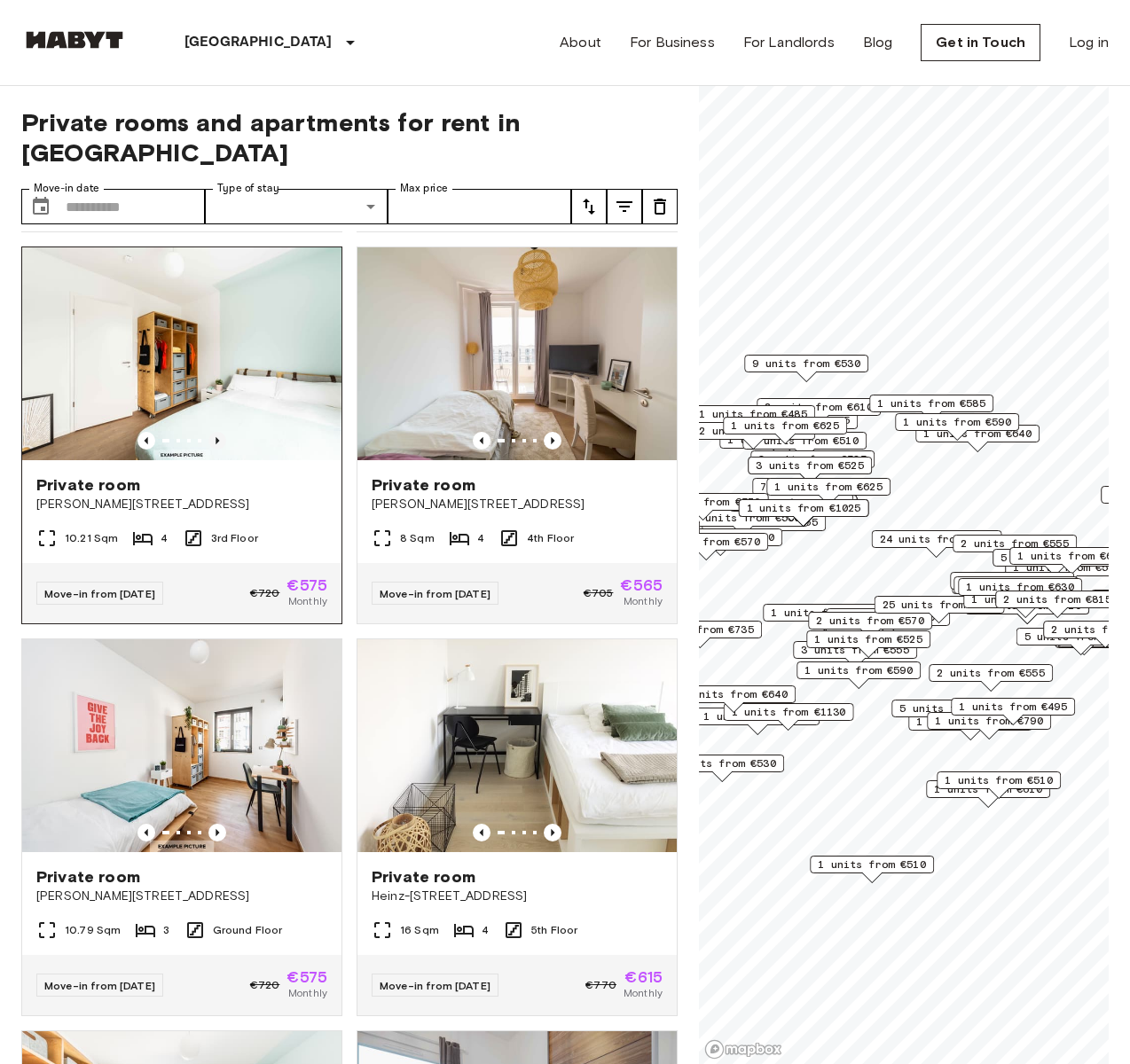
click at [213, 450] on icon "Previous image" at bounding box center [217, 440] width 18 height 18
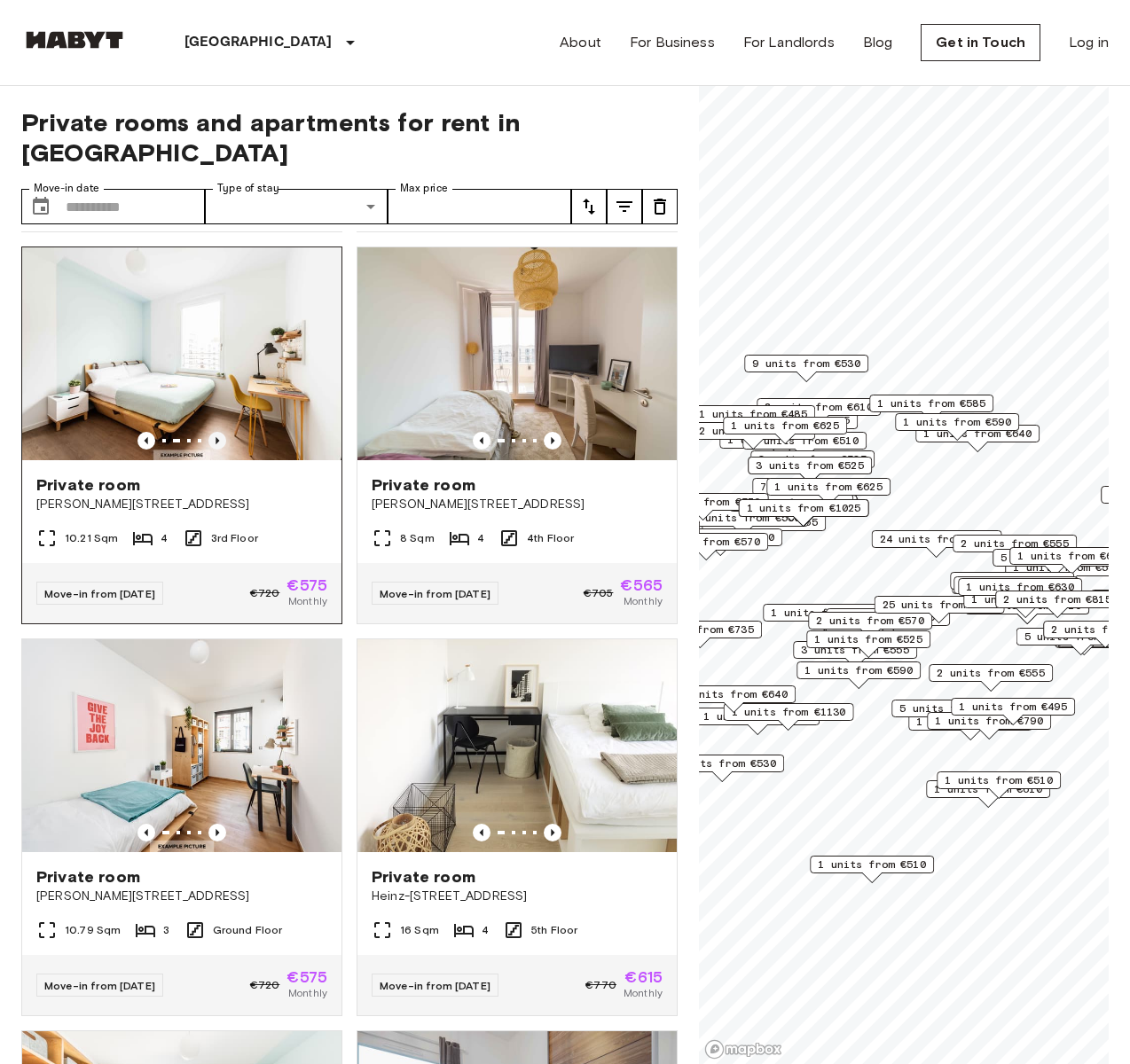
click at [213, 450] on icon "Previous image" at bounding box center [217, 440] width 18 height 18
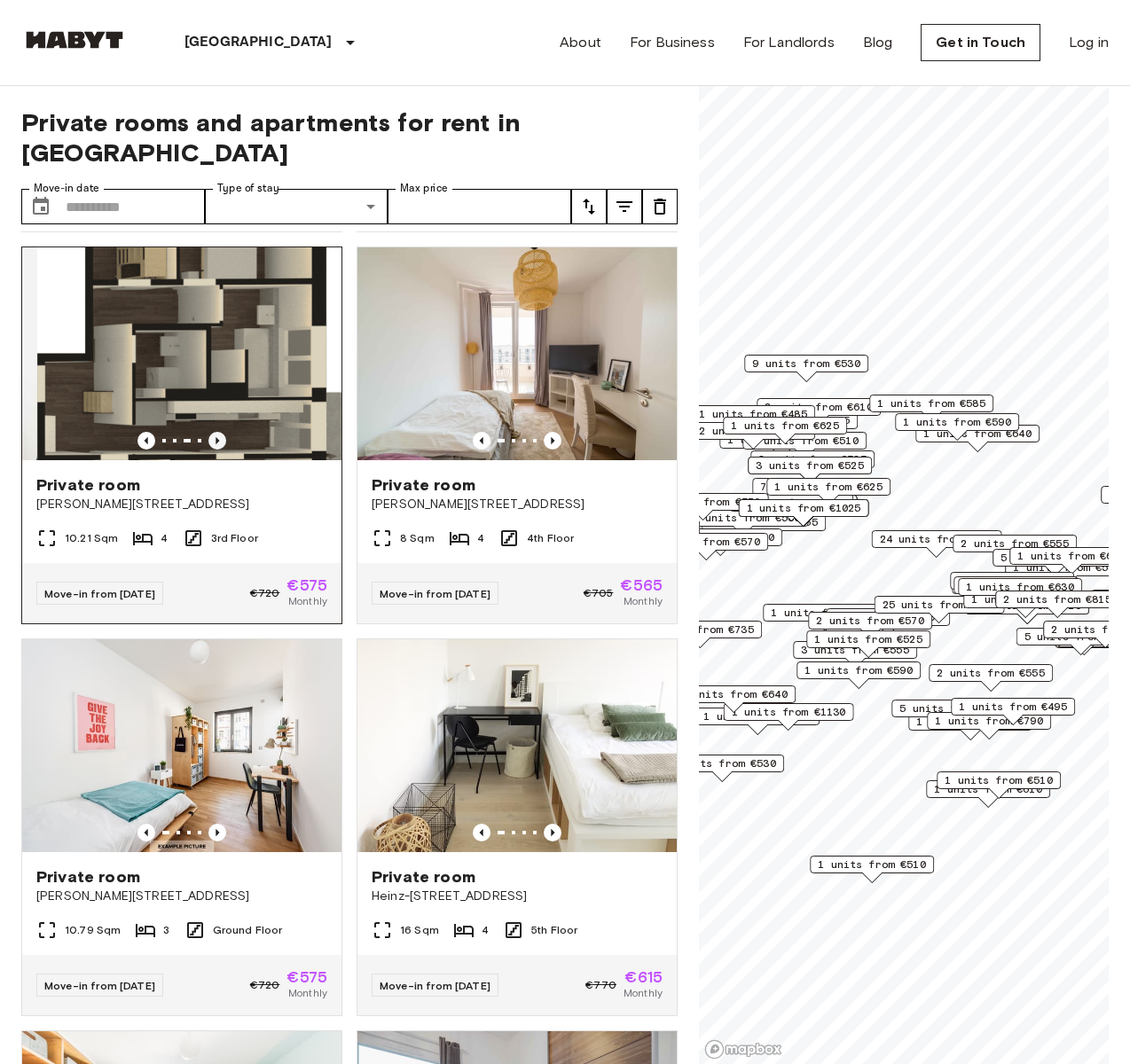
click at [213, 450] on icon "Previous image" at bounding box center [217, 440] width 18 height 18
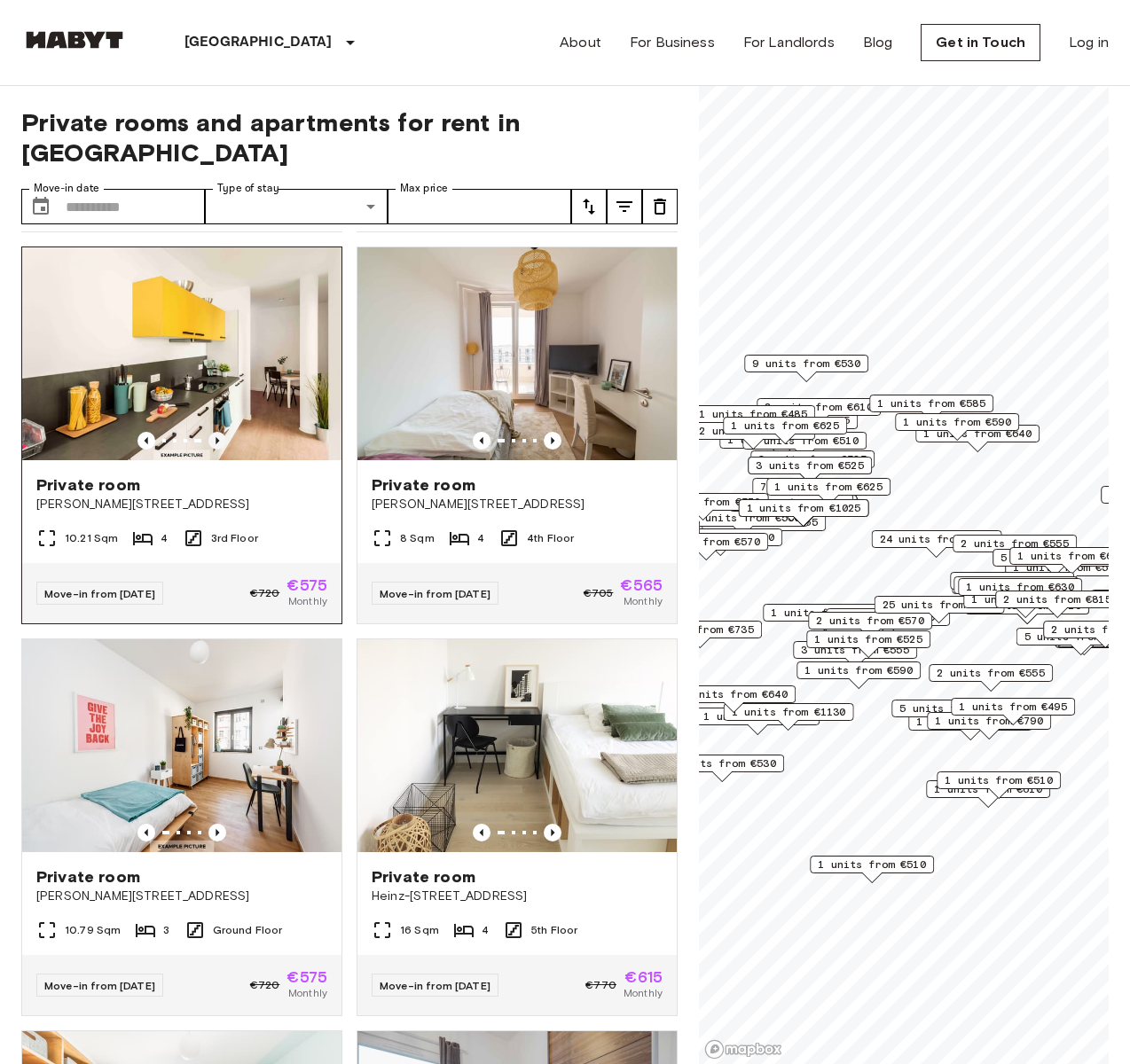
click at [213, 450] on icon "Previous image" at bounding box center [217, 440] width 18 height 18
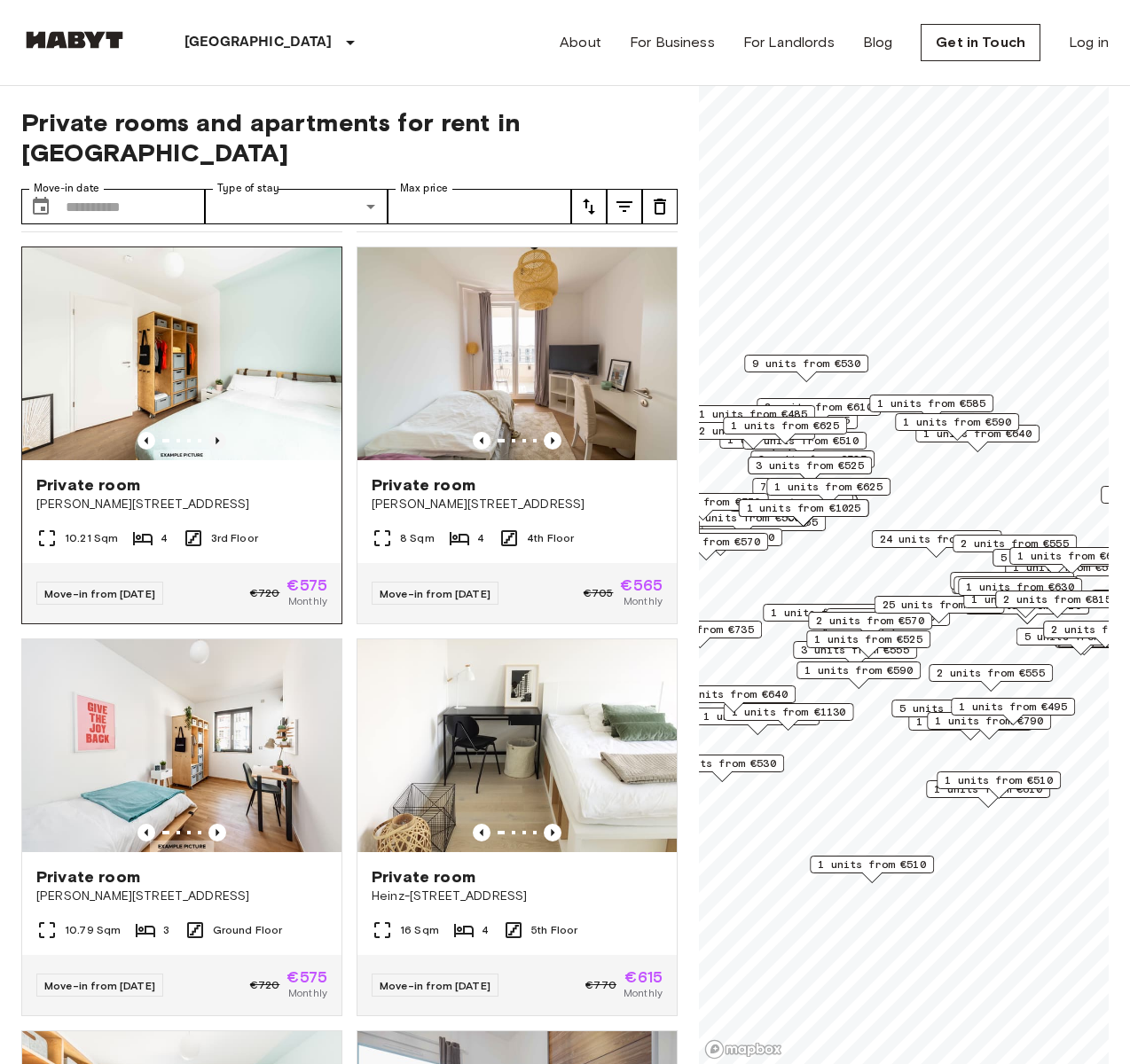
click at [213, 450] on icon "Previous image" at bounding box center [217, 440] width 18 height 18
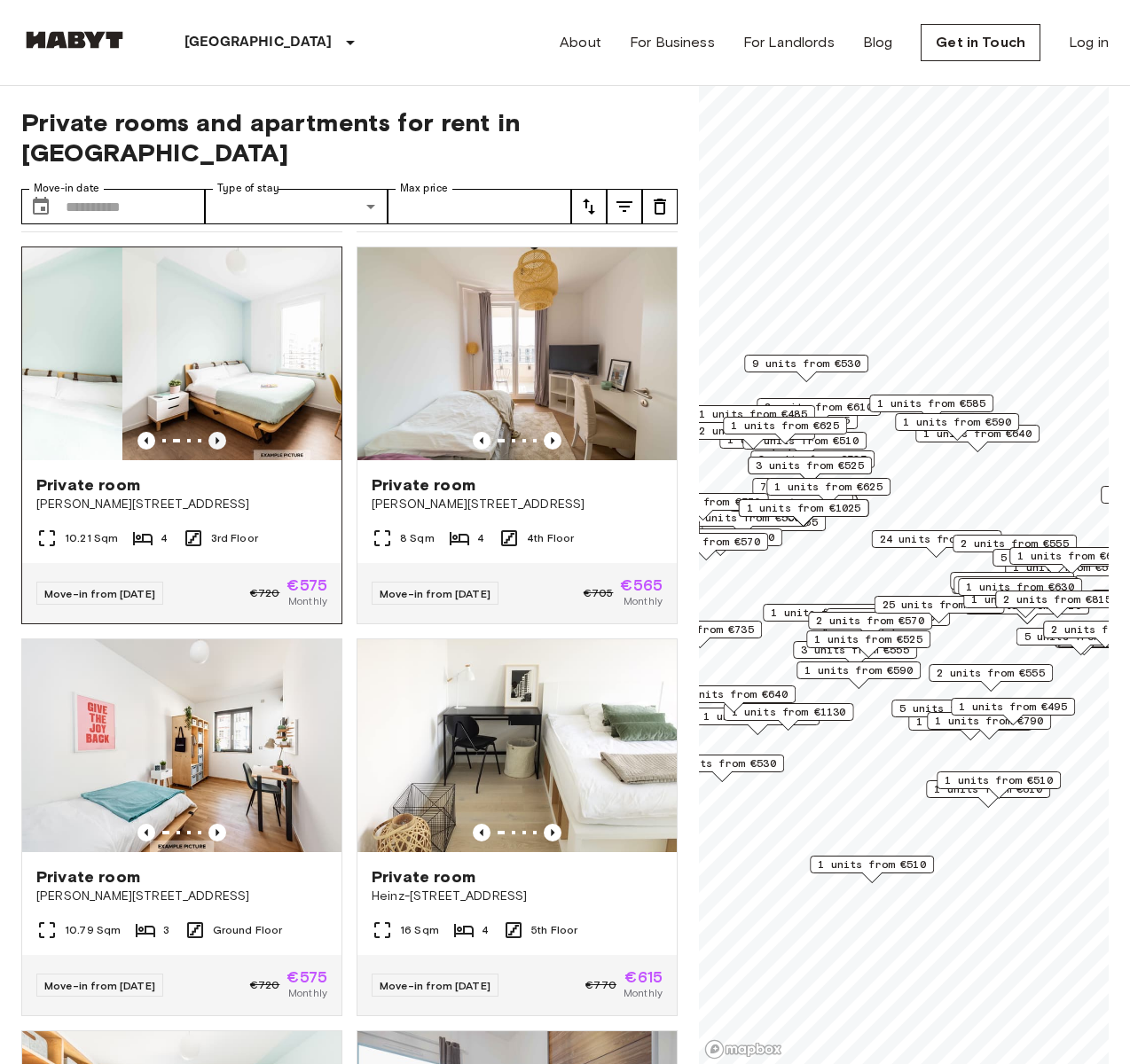
click at [213, 450] on icon "Previous image" at bounding box center [217, 440] width 18 height 18
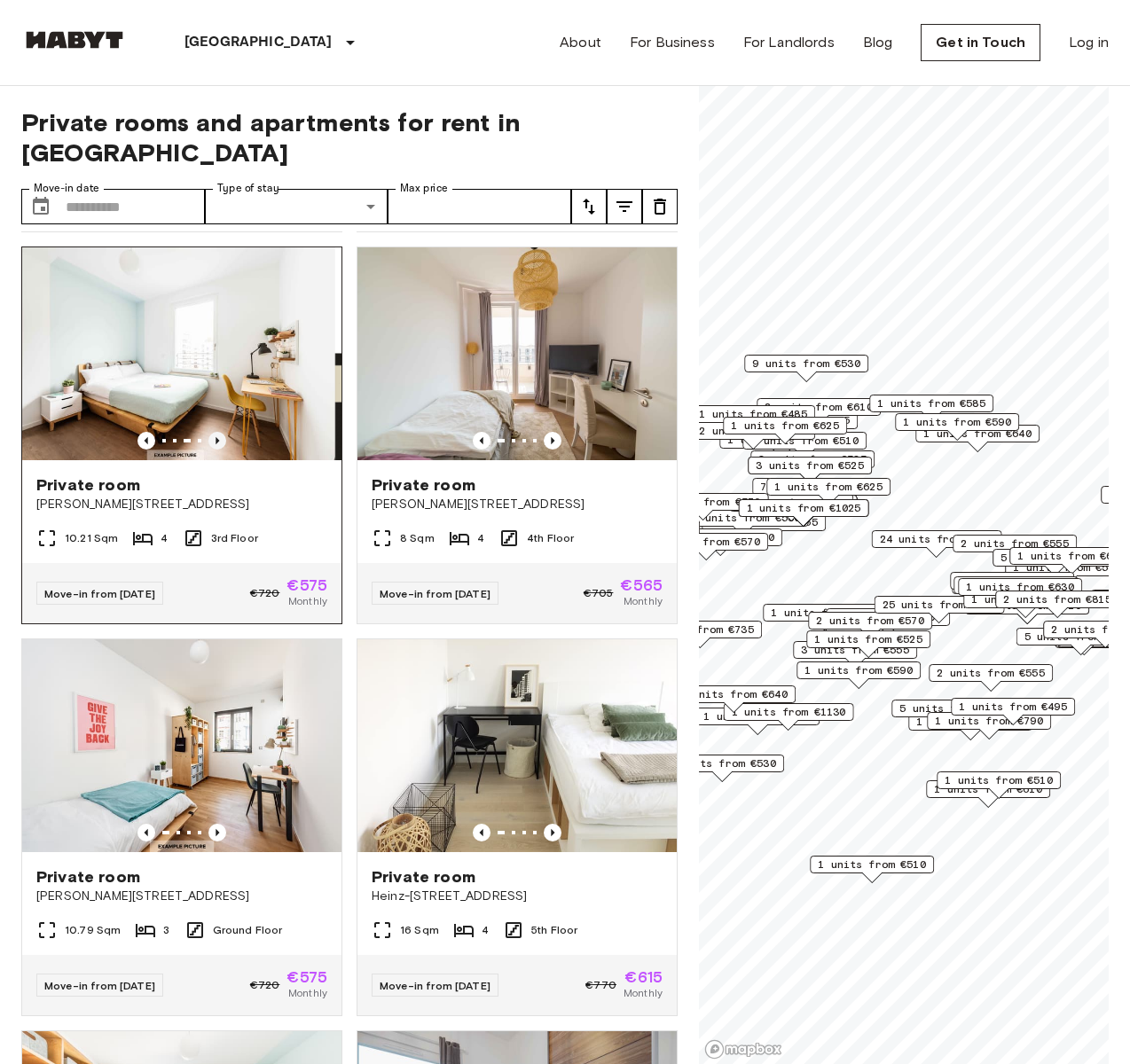
click at [213, 450] on icon "Previous image" at bounding box center [217, 440] width 18 height 18
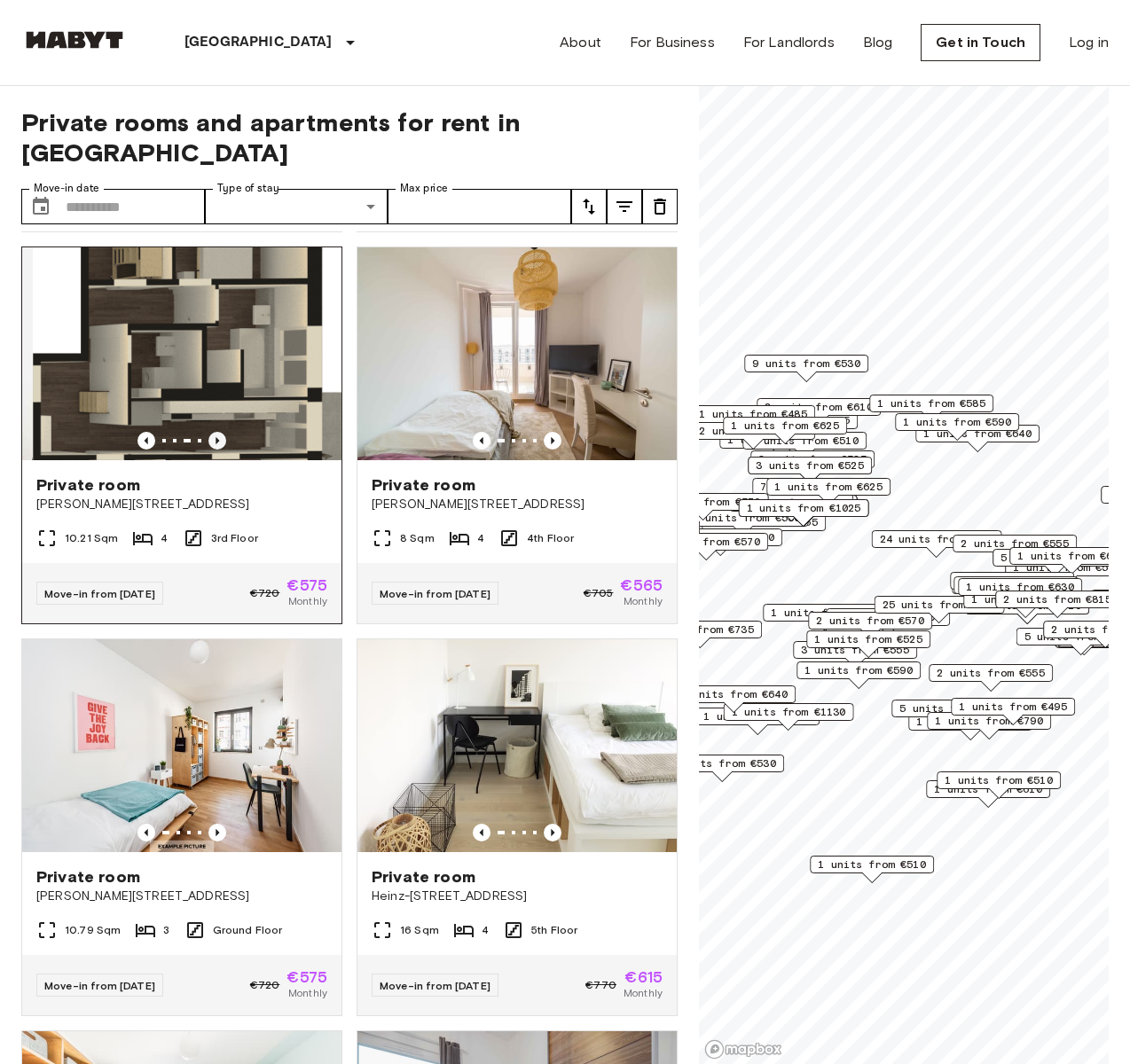
click at [213, 450] on icon "Previous image" at bounding box center [217, 440] width 18 height 18
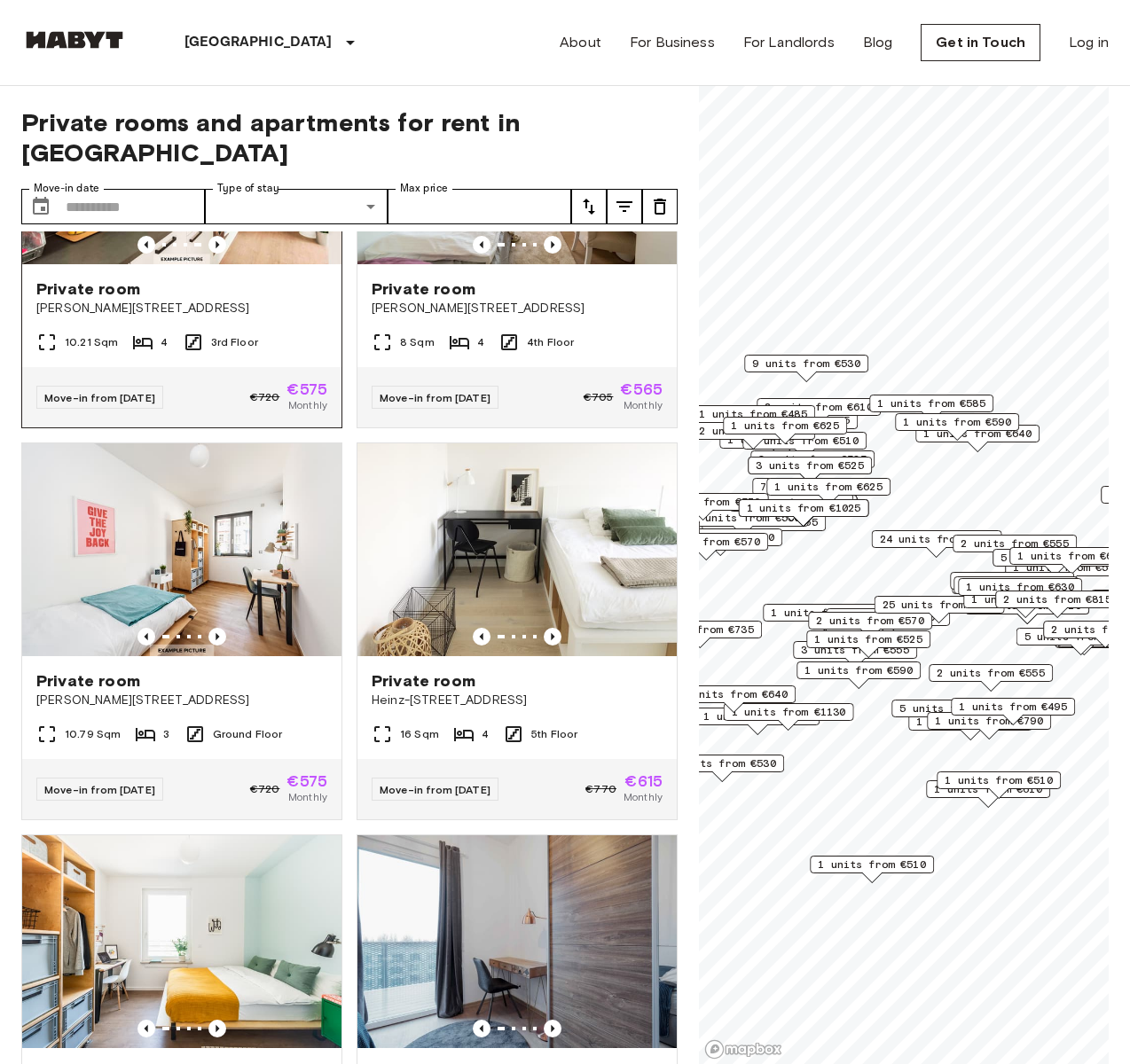
scroll to position [5822, 0]
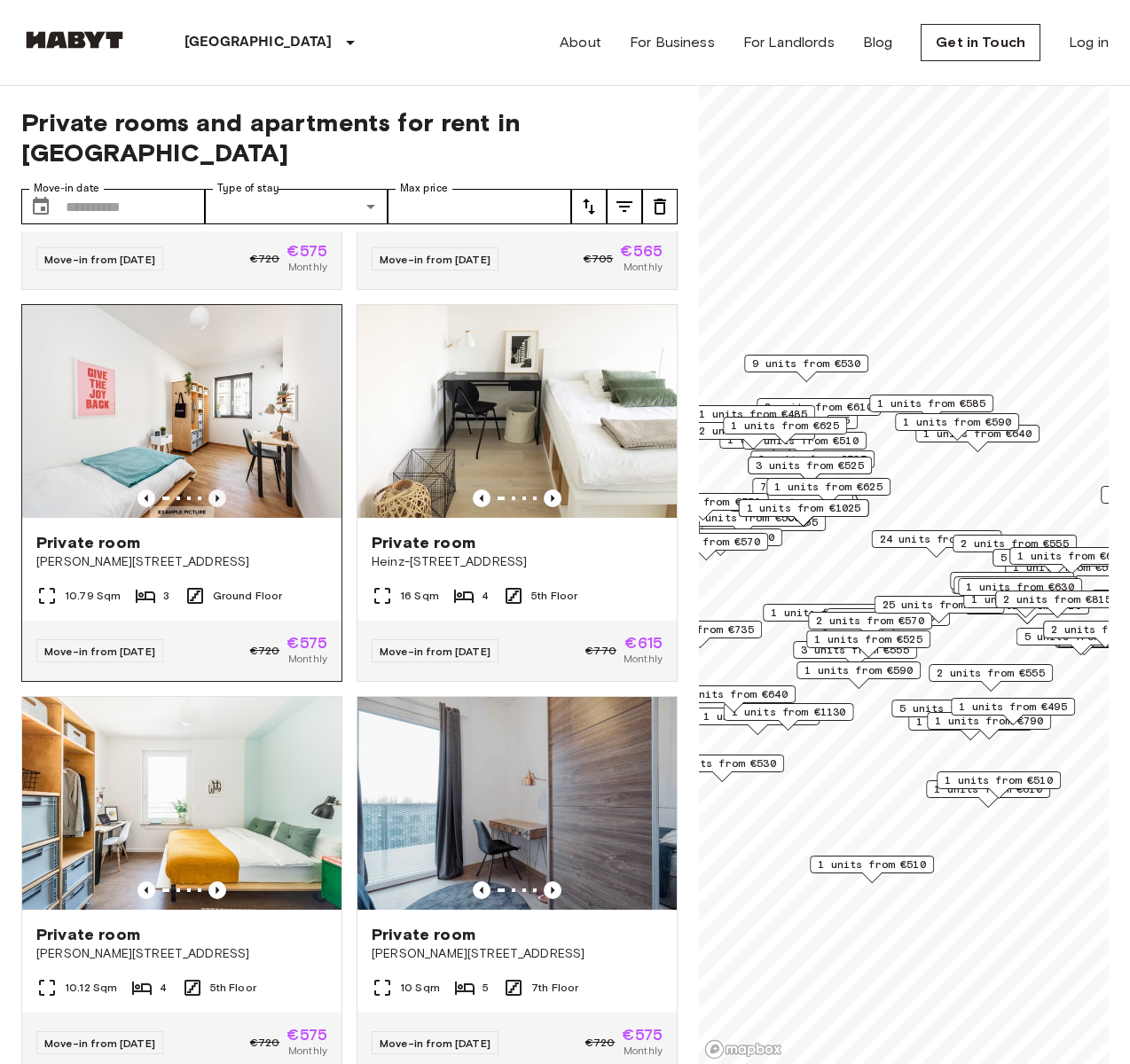
click at [209, 507] on icon "Previous image" at bounding box center [217, 498] width 18 height 18
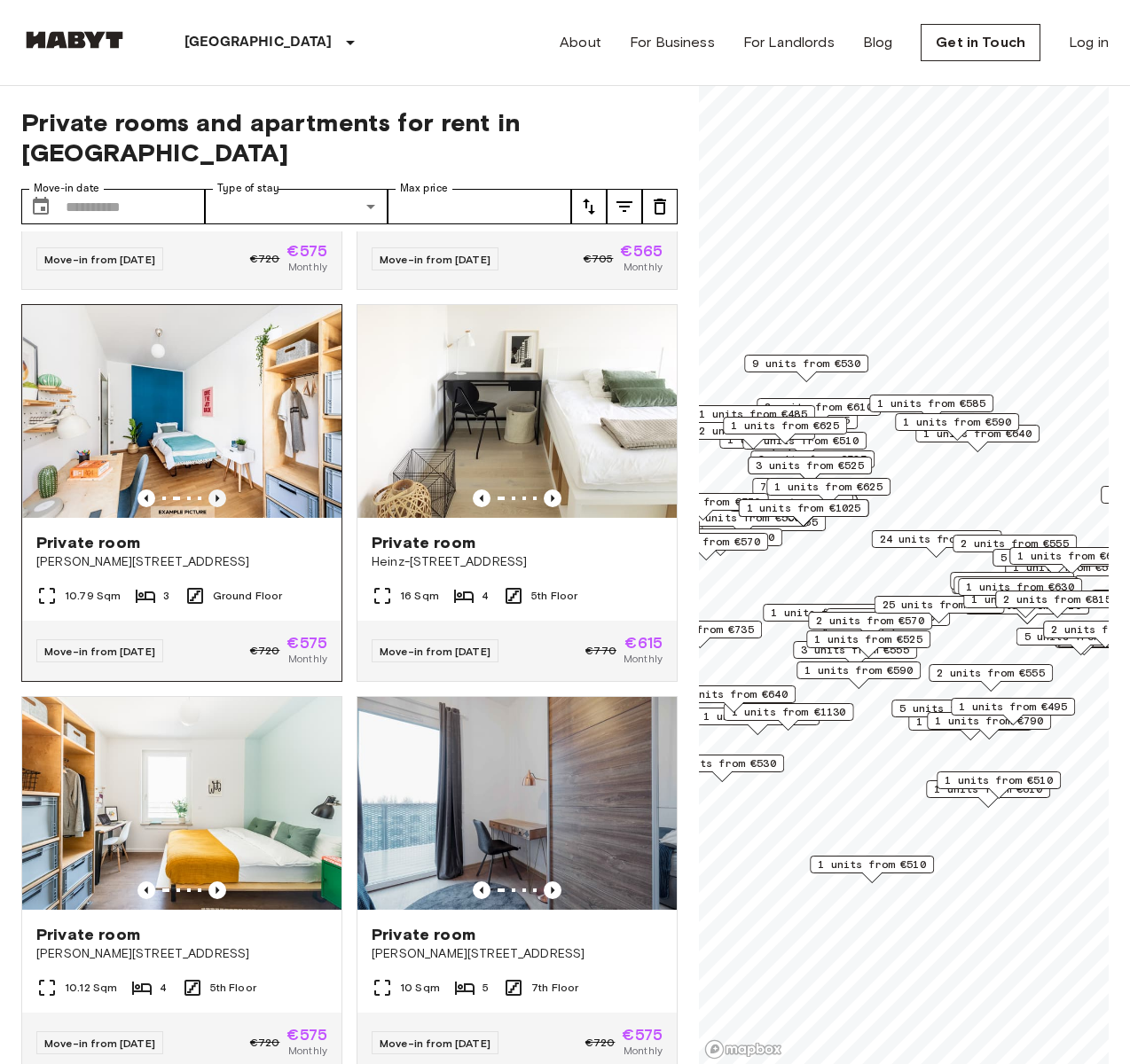
click at [209, 507] on icon "Previous image" at bounding box center [217, 498] width 18 height 18
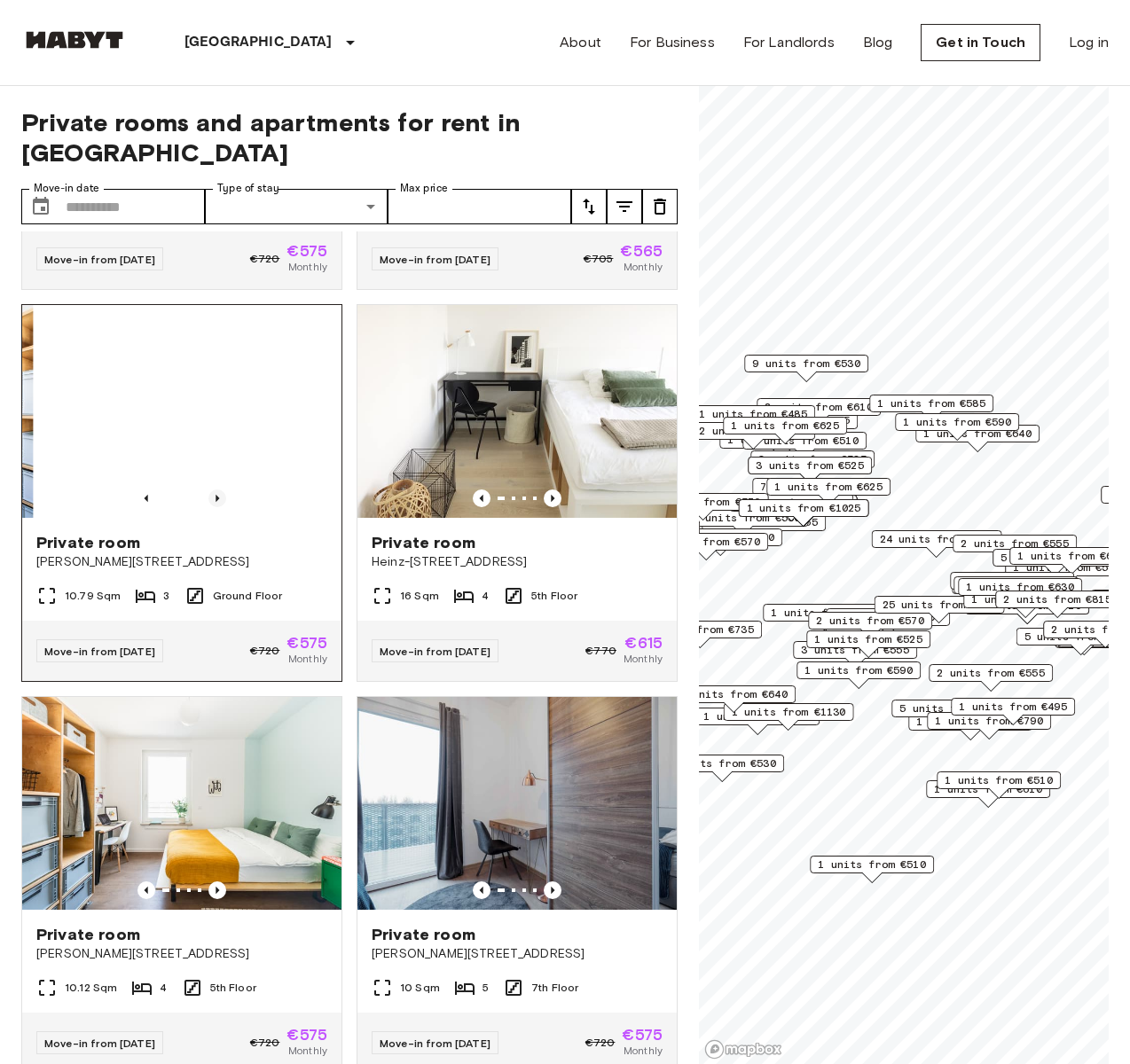
click at [209, 507] on icon "Previous image" at bounding box center [217, 498] width 18 height 18
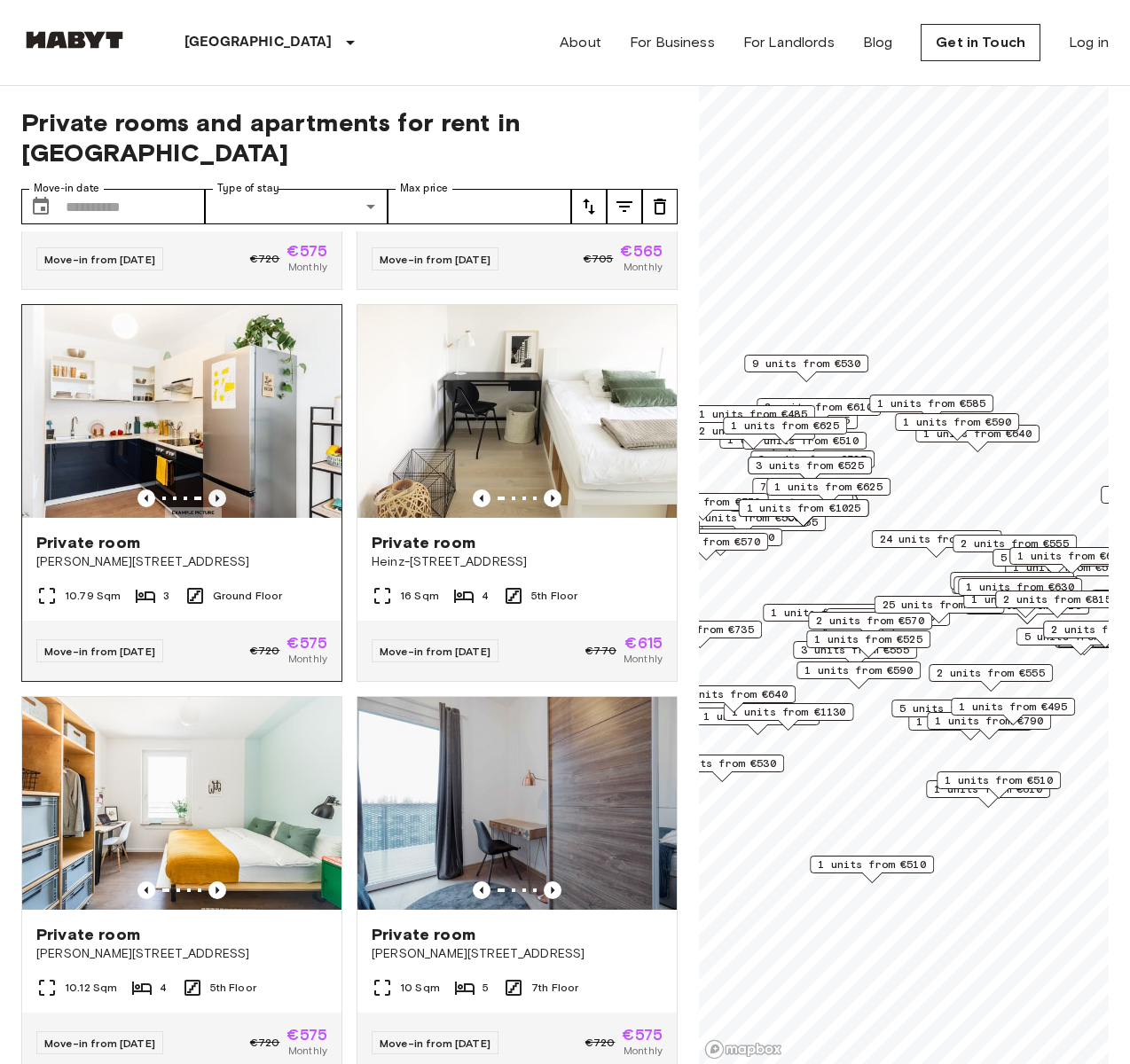
click at [209, 507] on icon "Previous image" at bounding box center [217, 498] width 18 height 18
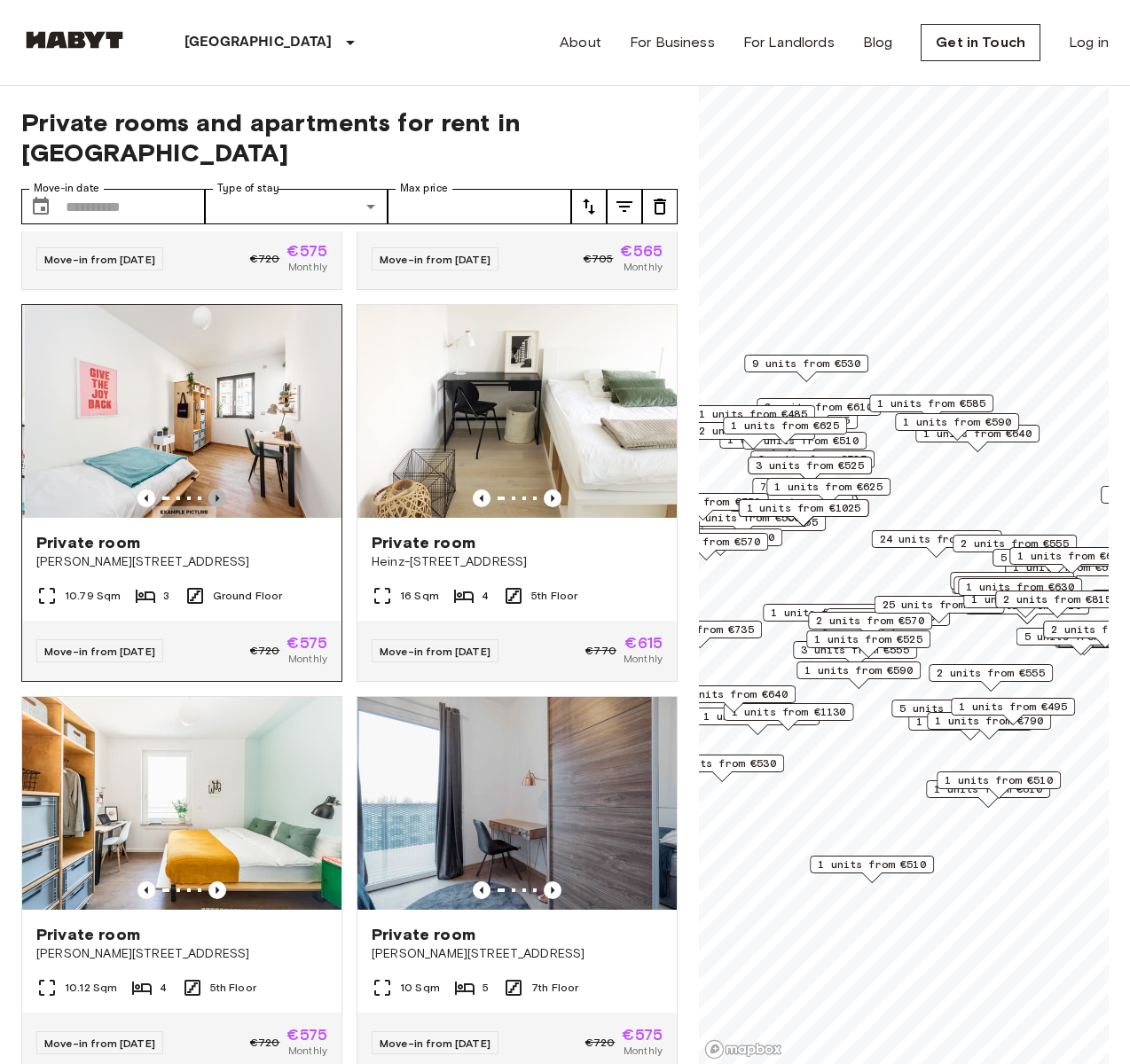
click at [209, 507] on icon "Previous image" at bounding box center [217, 498] width 18 height 18
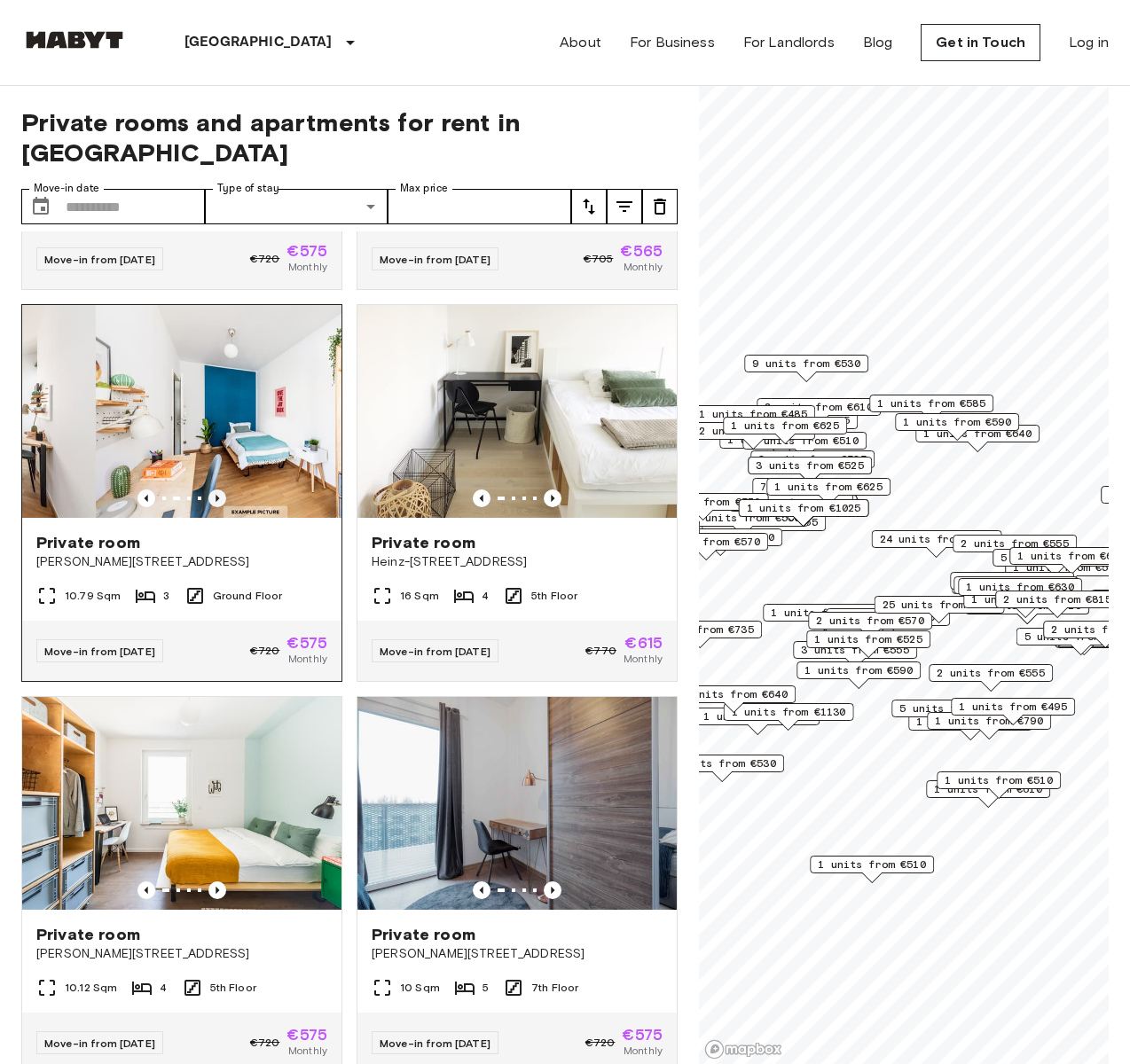
click at [209, 507] on icon "Previous image" at bounding box center [217, 498] width 18 height 18
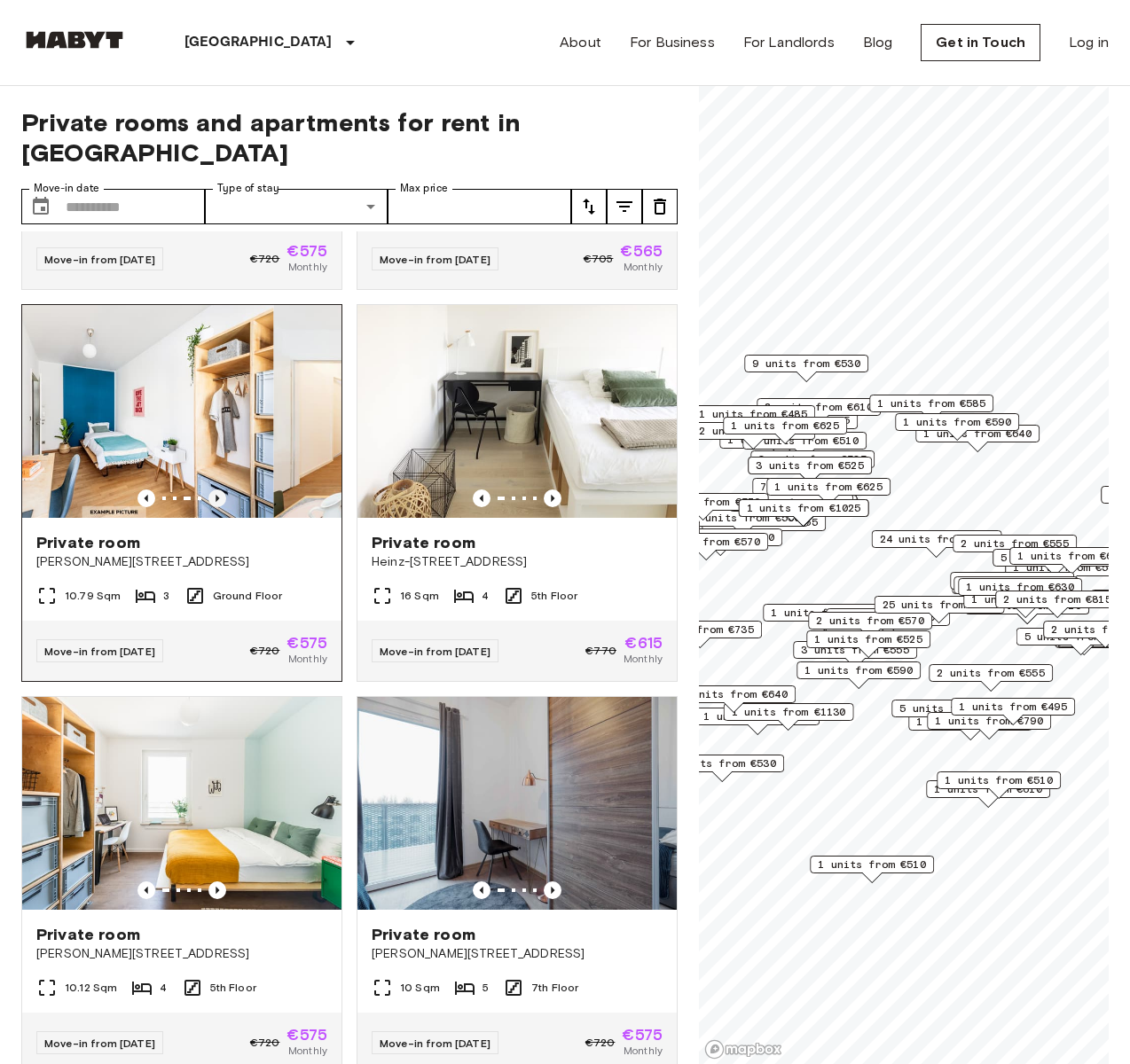
click at [209, 507] on icon "Previous image" at bounding box center [217, 498] width 18 height 18
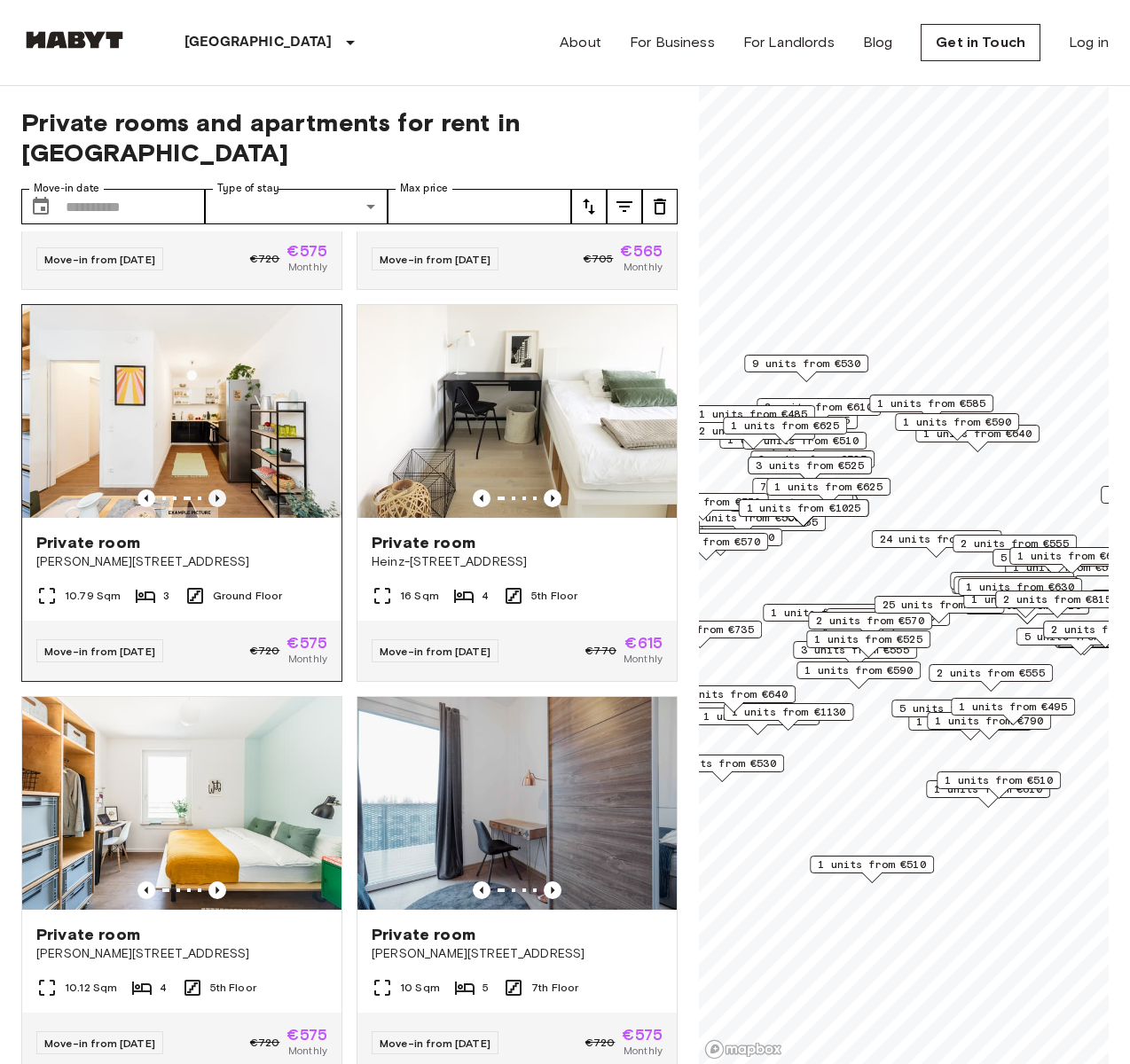
click at [209, 507] on icon "Previous image" at bounding box center [217, 498] width 18 height 18
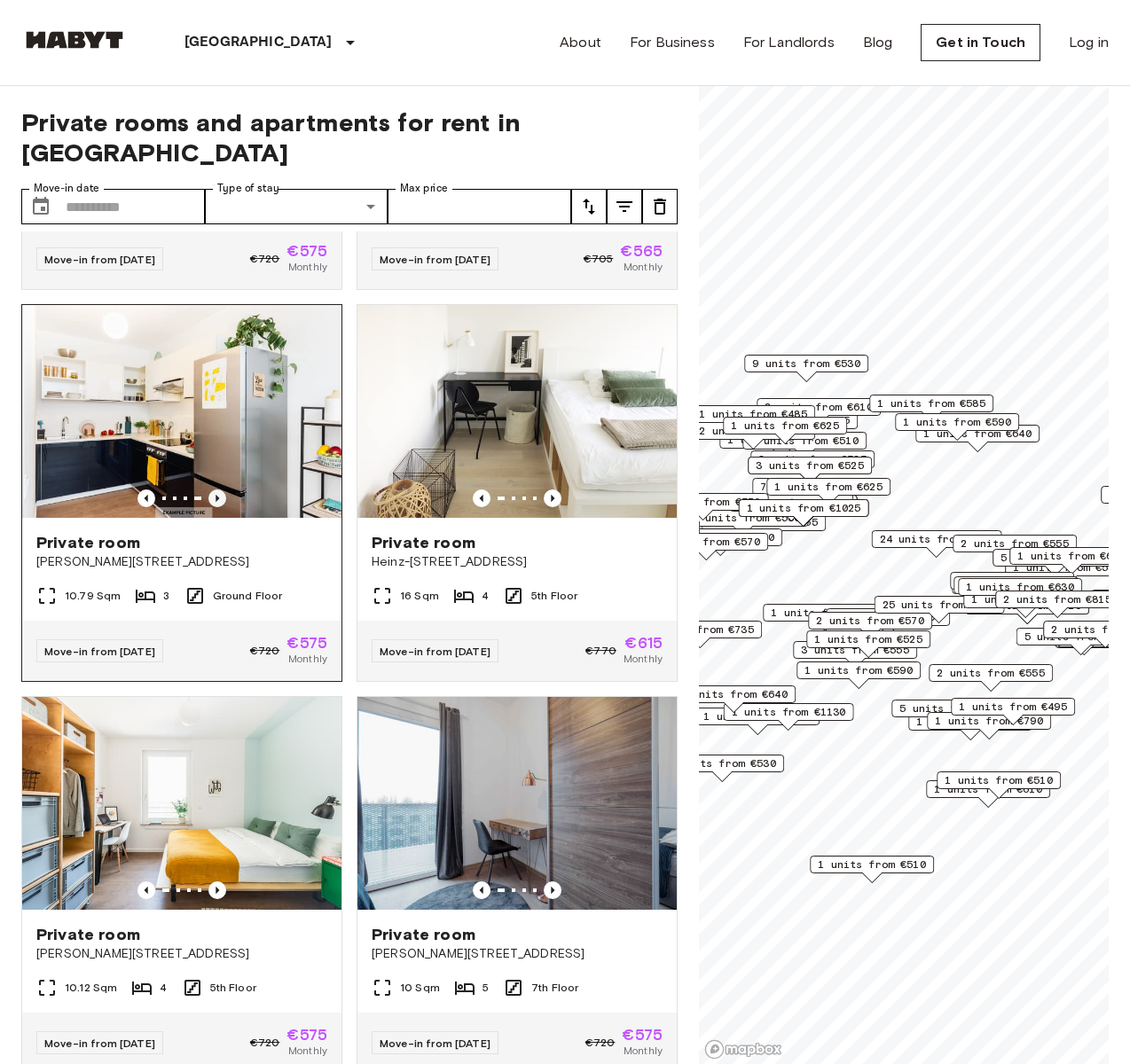
click at [209, 507] on icon "Previous image" at bounding box center [217, 498] width 18 height 18
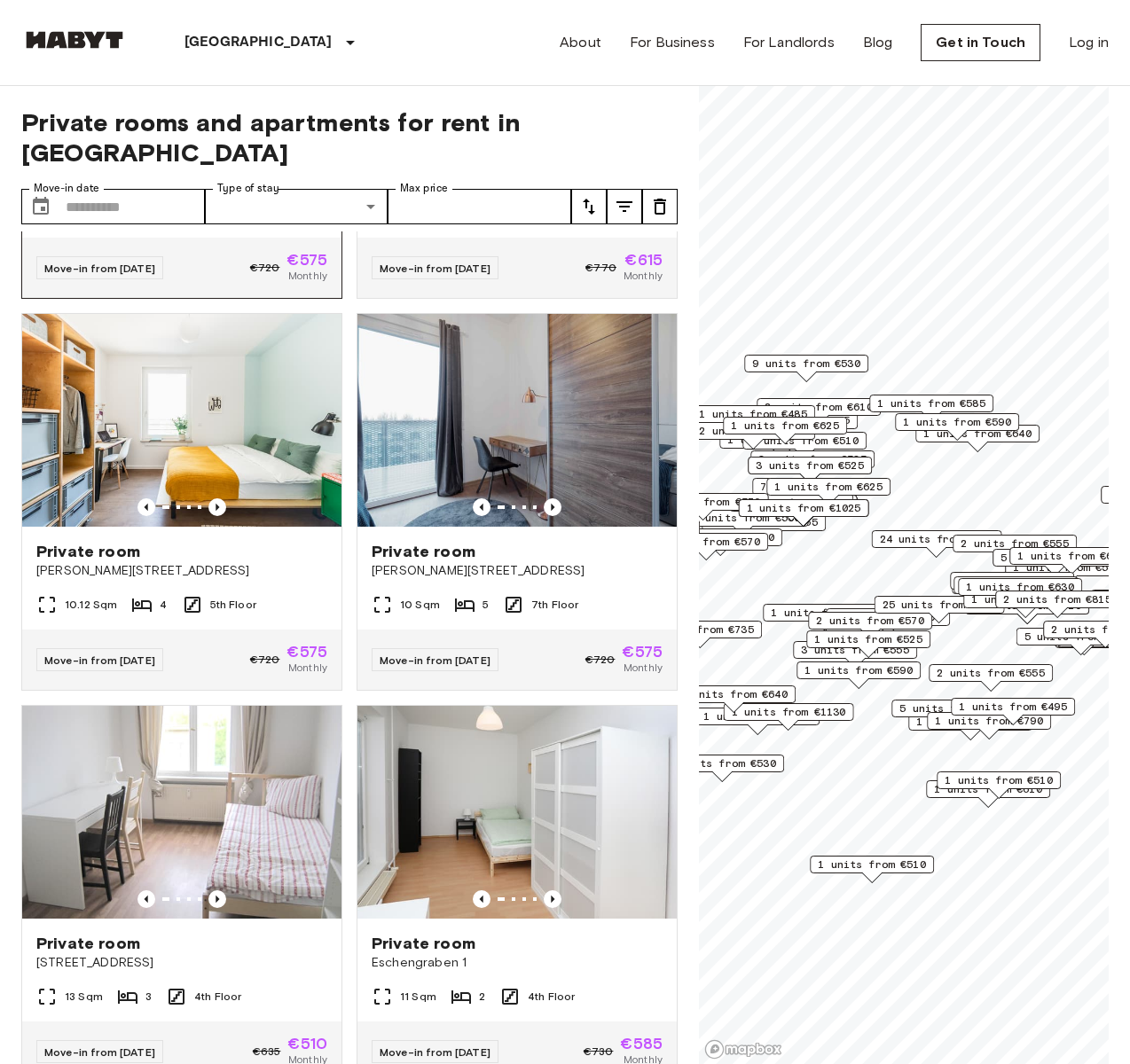
scroll to position [6207, 0]
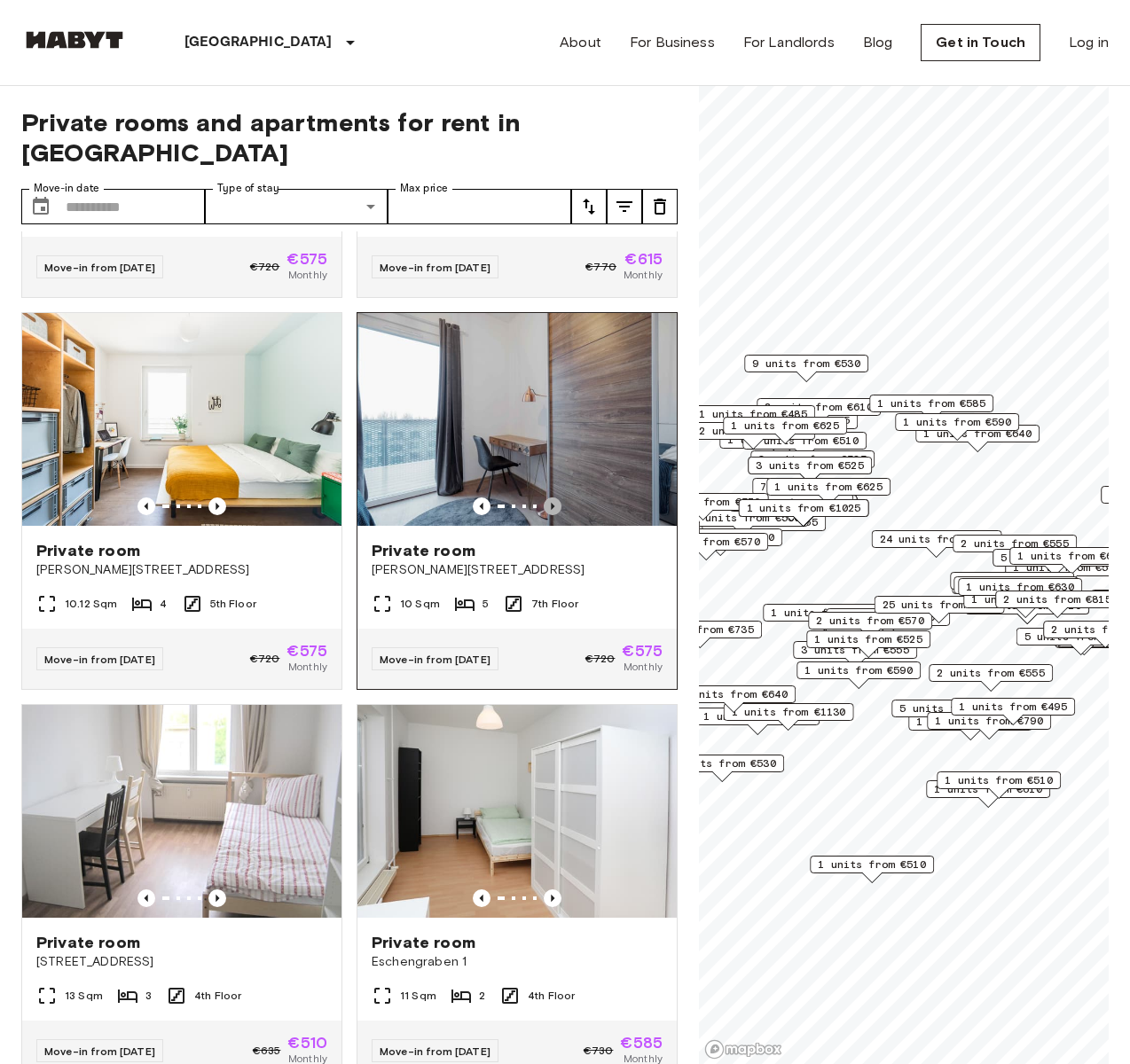
click at [549, 515] on icon "Previous image" at bounding box center [552, 506] width 18 height 18
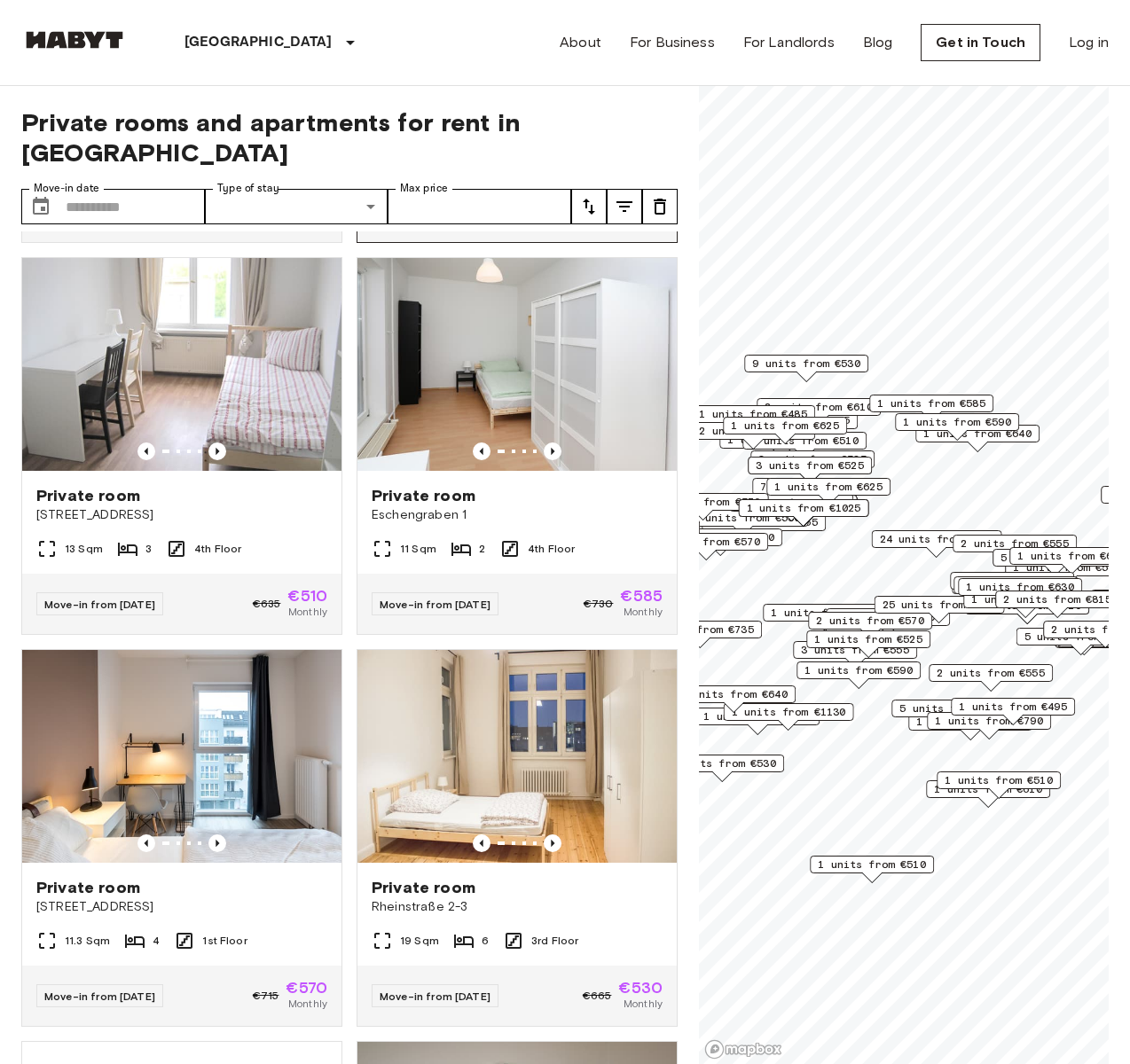
scroll to position [6816, 0]
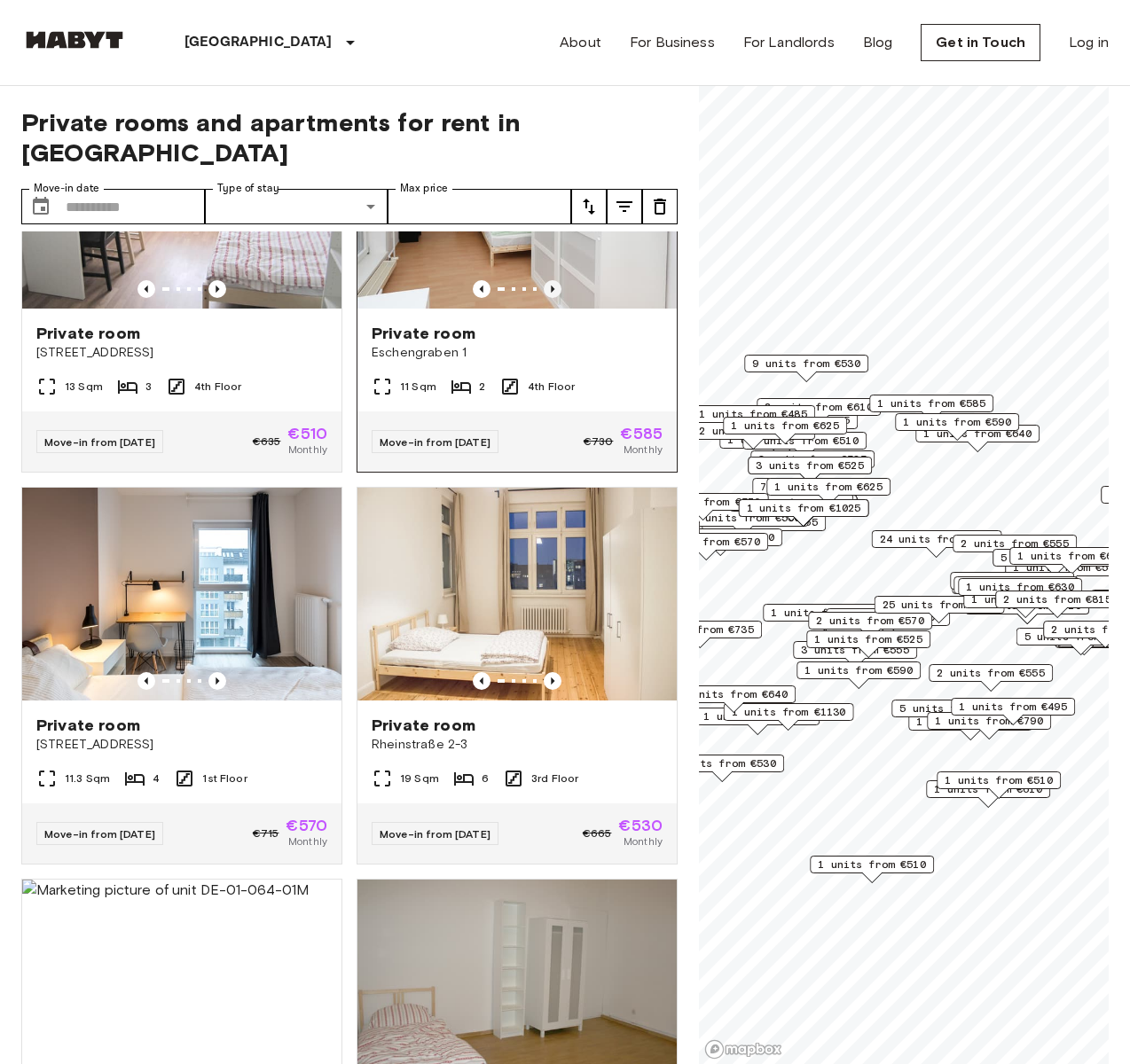
click at [544, 298] on icon "Previous image" at bounding box center [552, 288] width 18 height 18
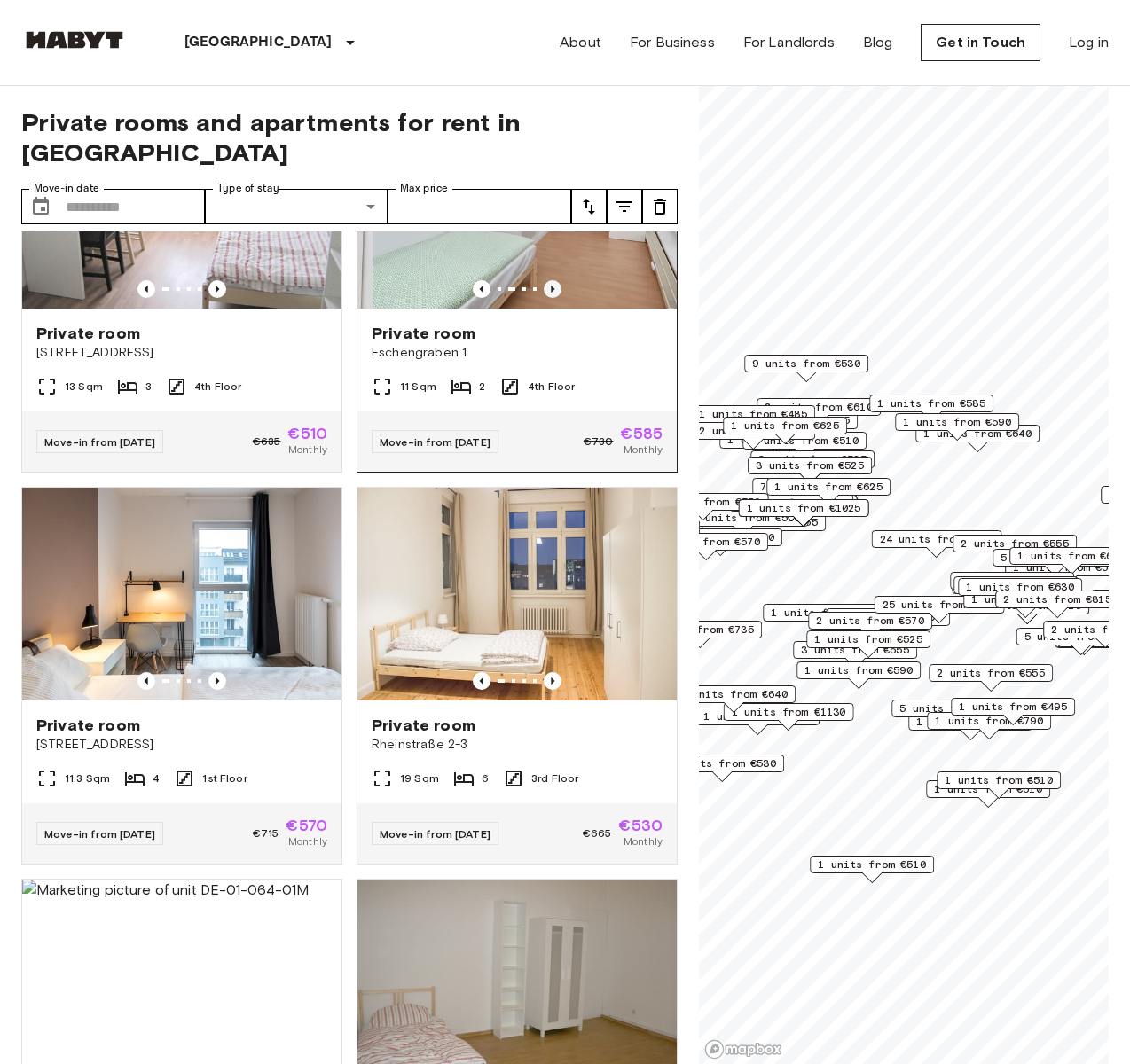
click at [544, 298] on icon "Previous image" at bounding box center [552, 288] width 18 height 18
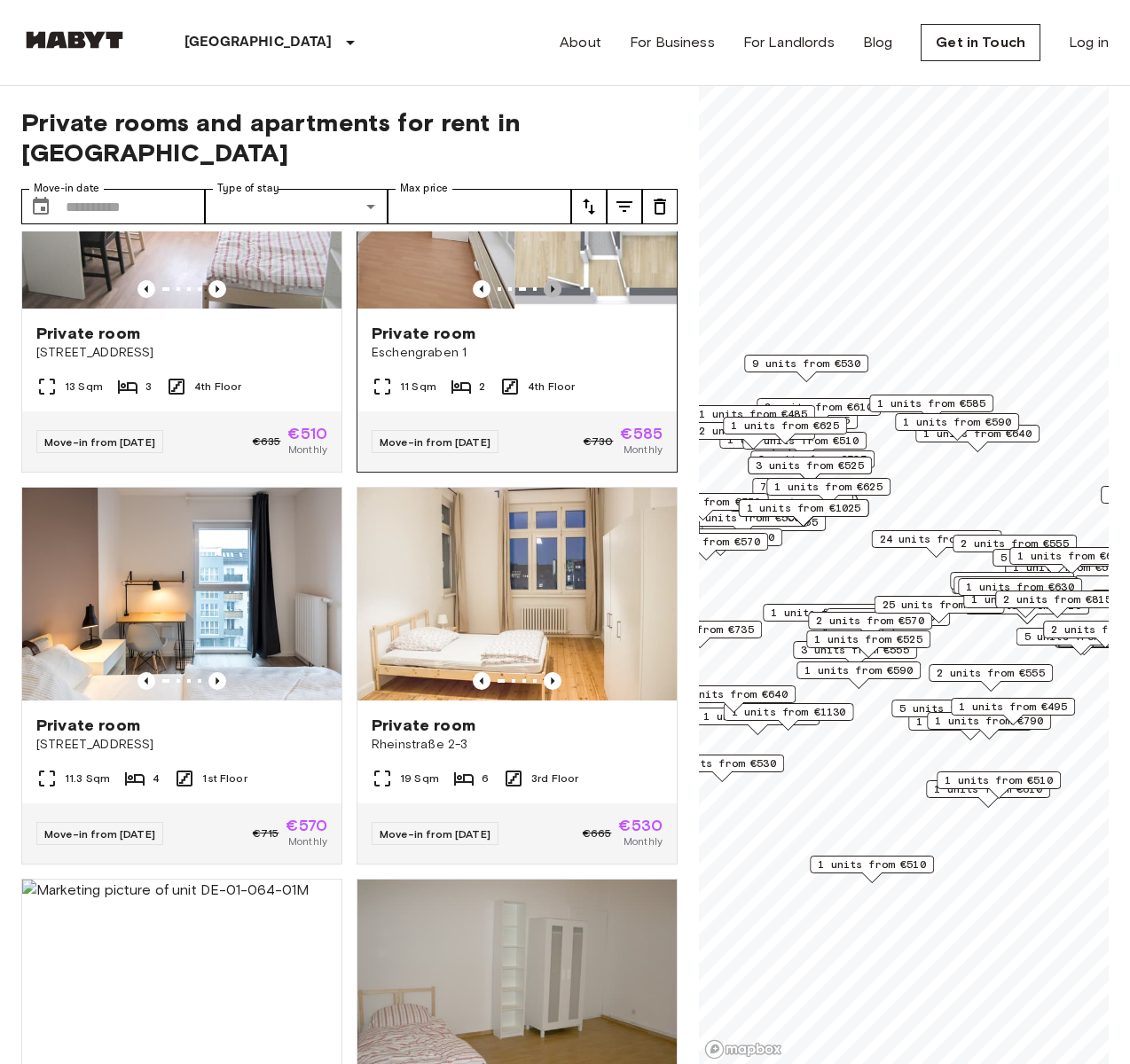
click at [544, 298] on icon "Previous image" at bounding box center [552, 288] width 18 height 18
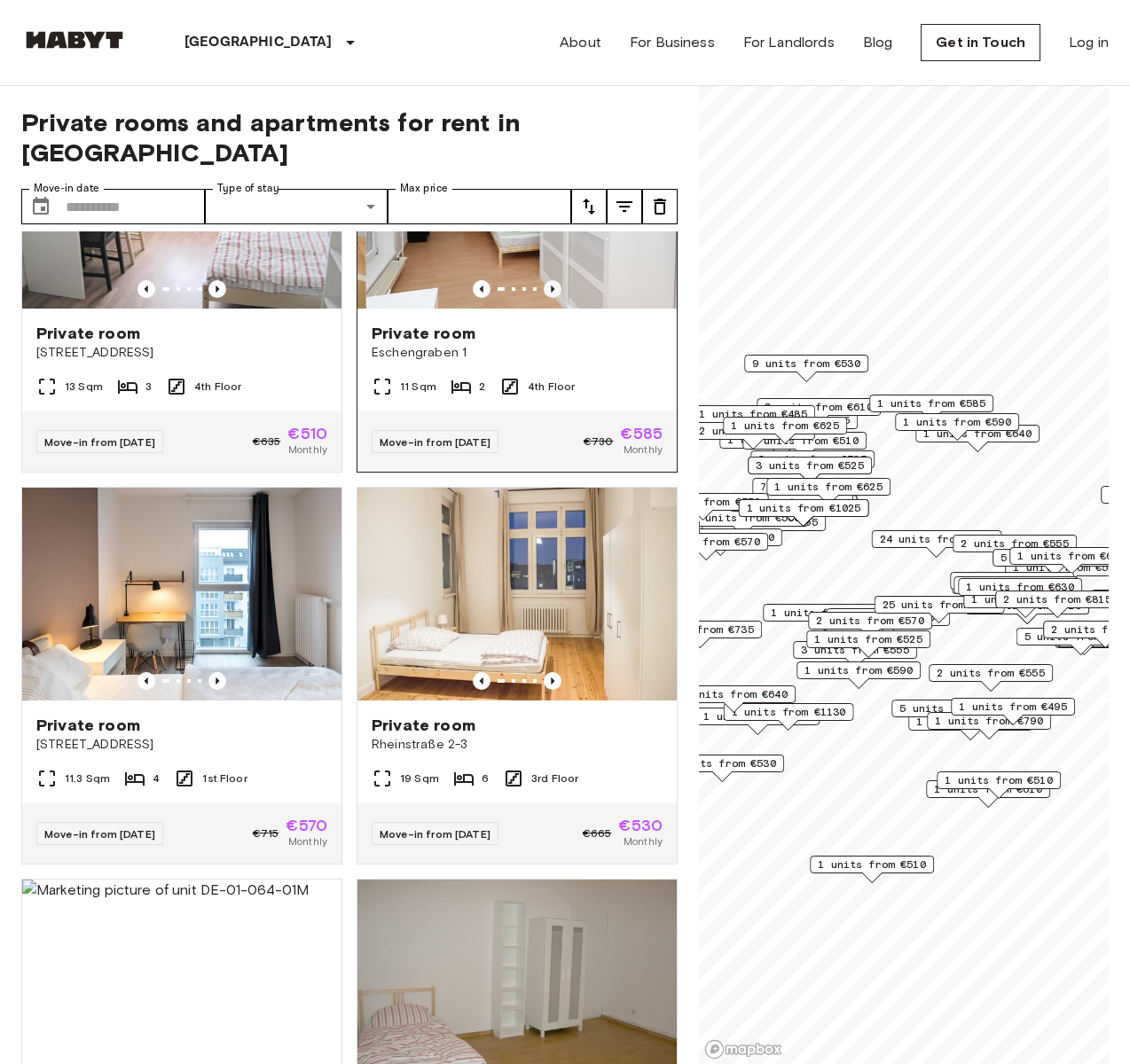
click at [544, 298] on icon "Previous image" at bounding box center [552, 288] width 18 height 18
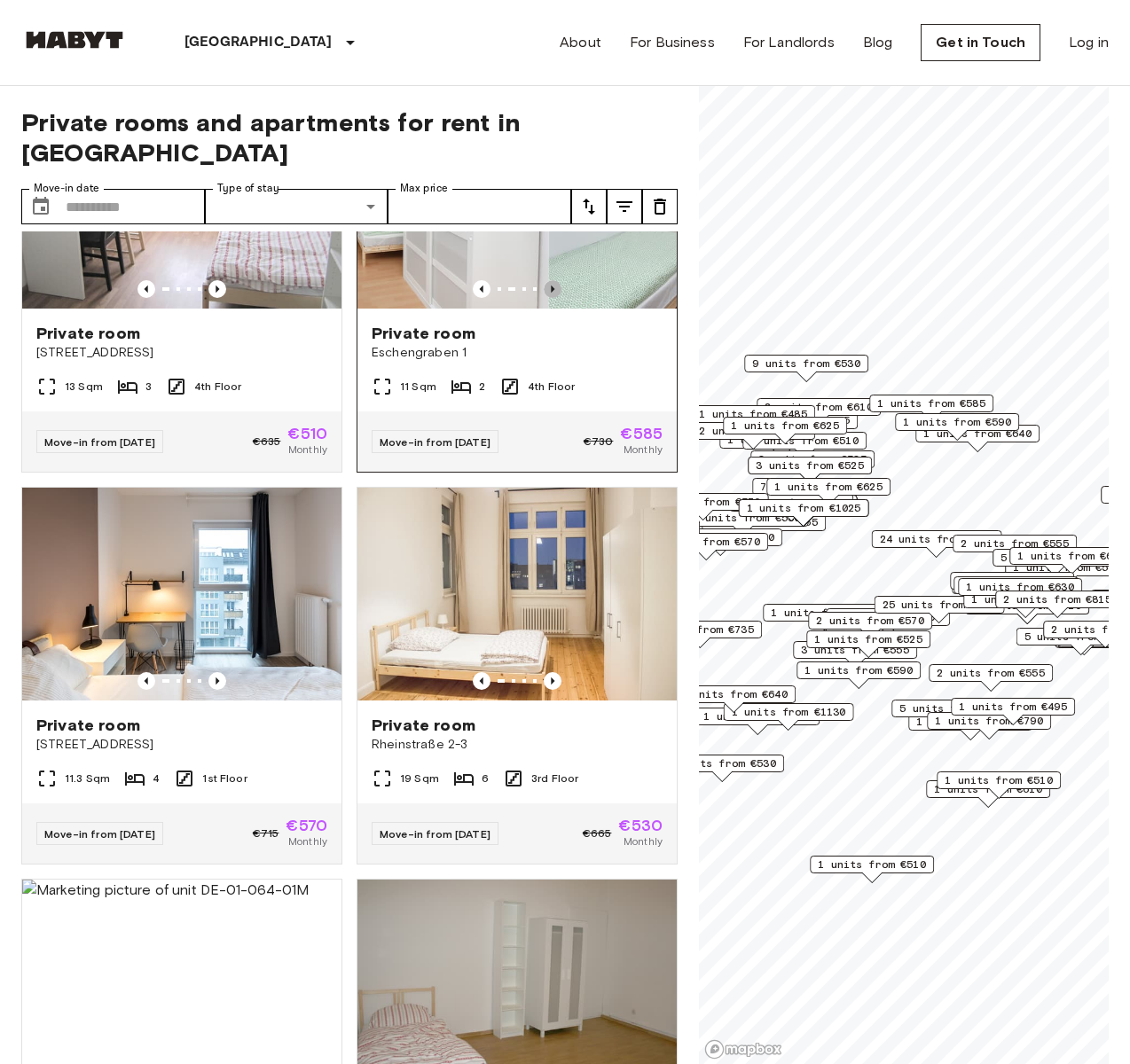
click at [544, 298] on icon "Previous image" at bounding box center [552, 288] width 18 height 18
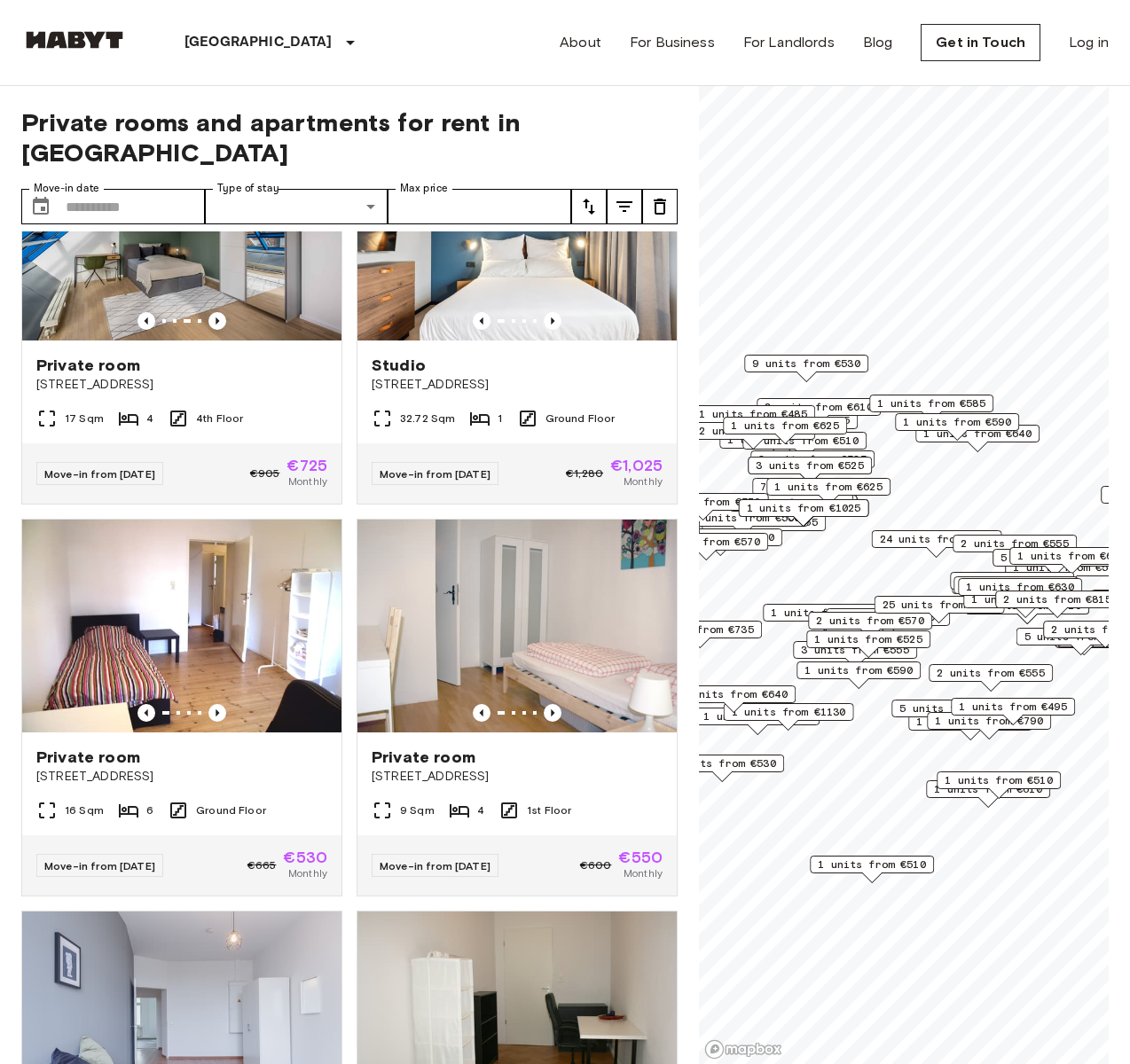
scroll to position [0, 0]
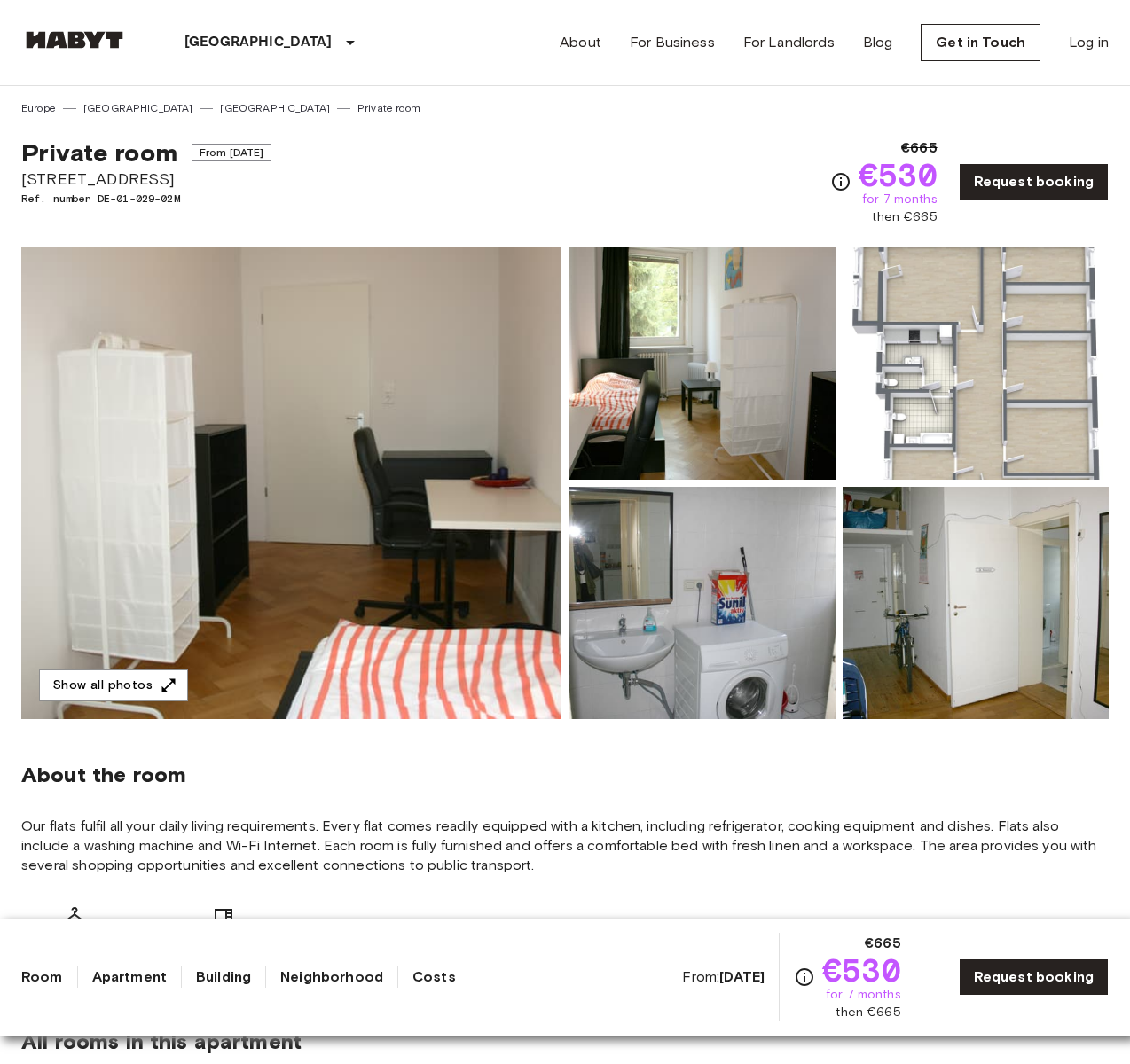
click at [481, 437] on img at bounding box center [291, 483] width 540 height 472
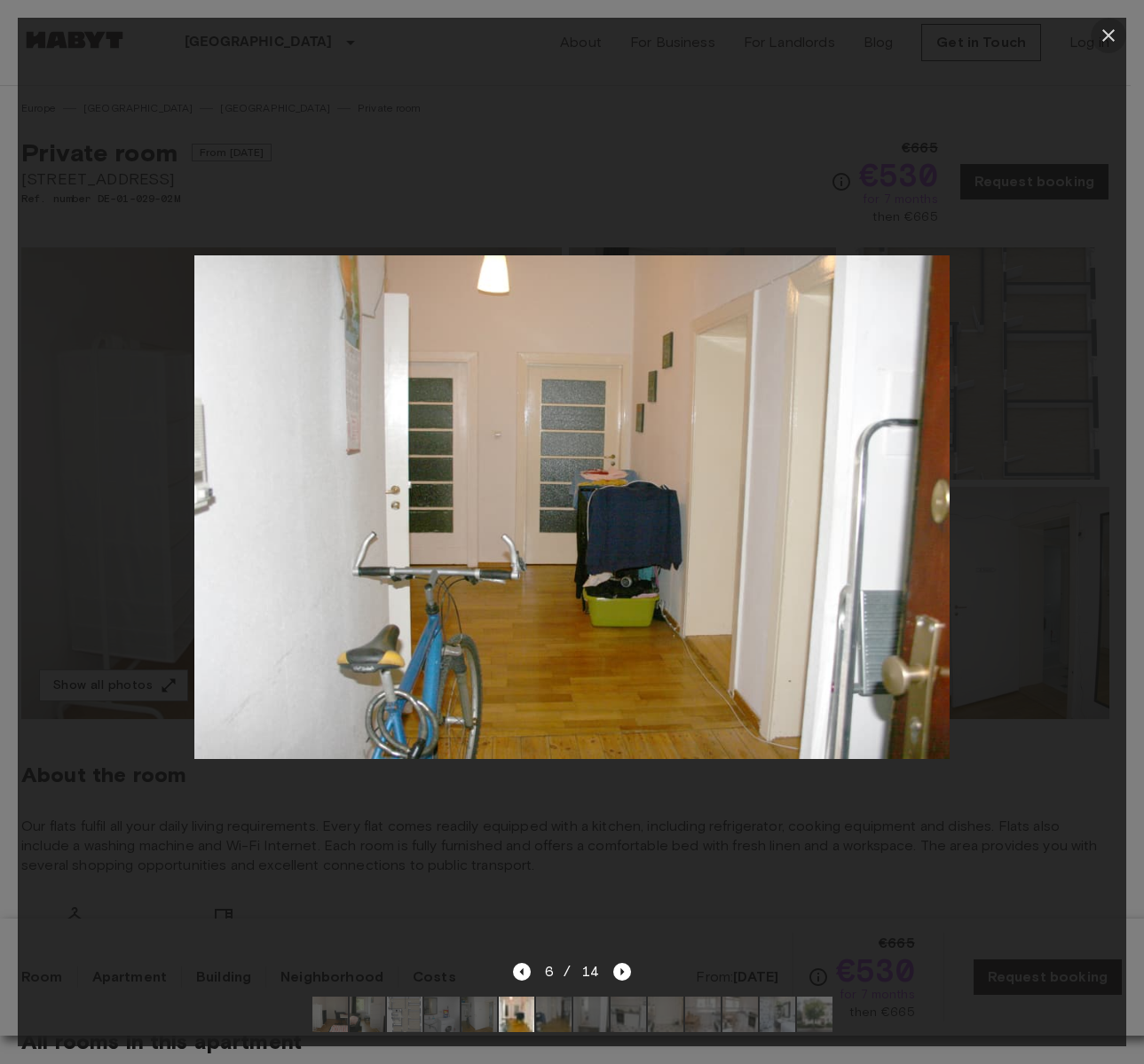
click at [1104, 33] on icon "button" at bounding box center [1108, 35] width 21 height 21
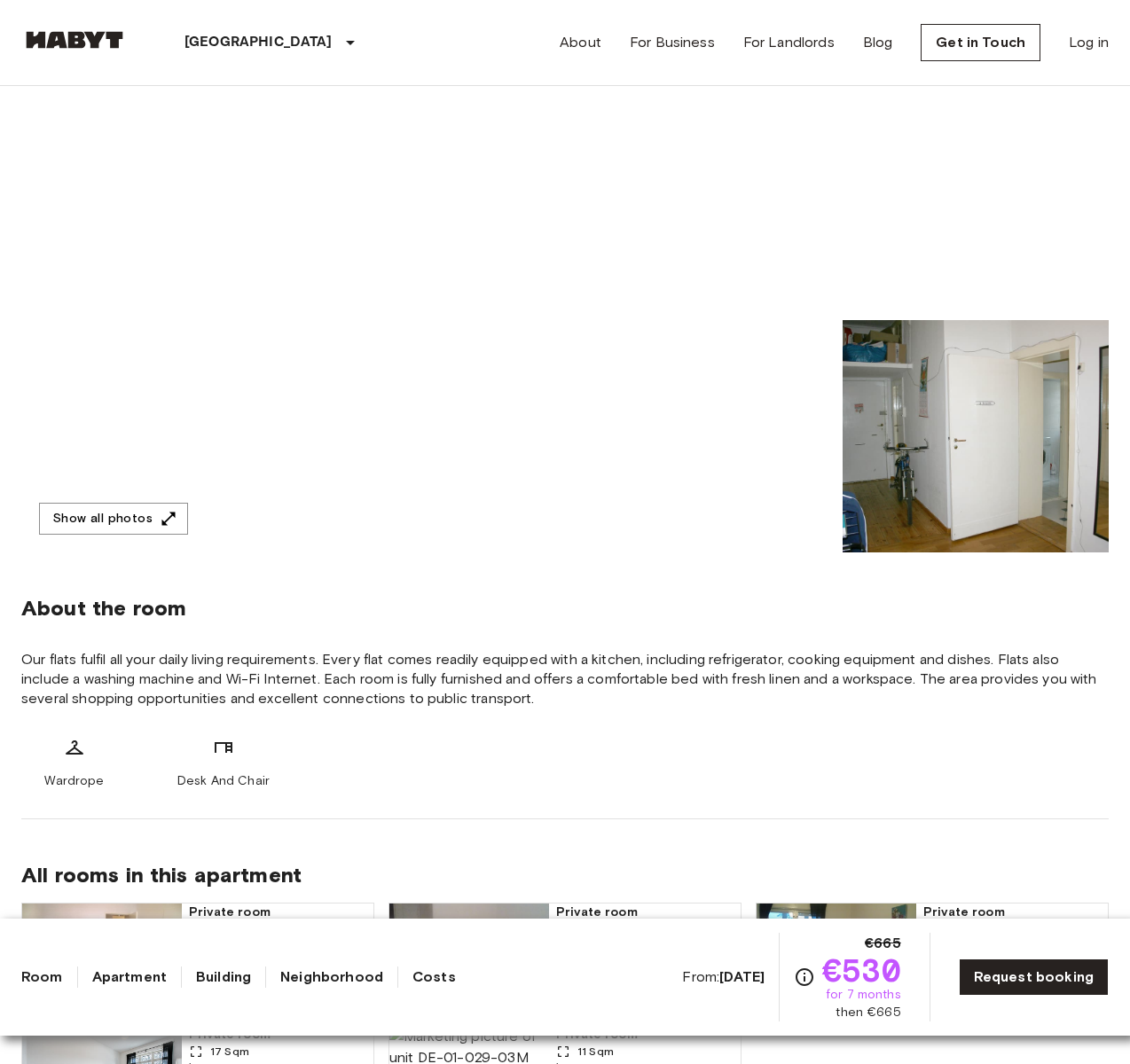
scroll to position [183, 0]
